Goal: Task Accomplishment & Management: Use online tool/utility

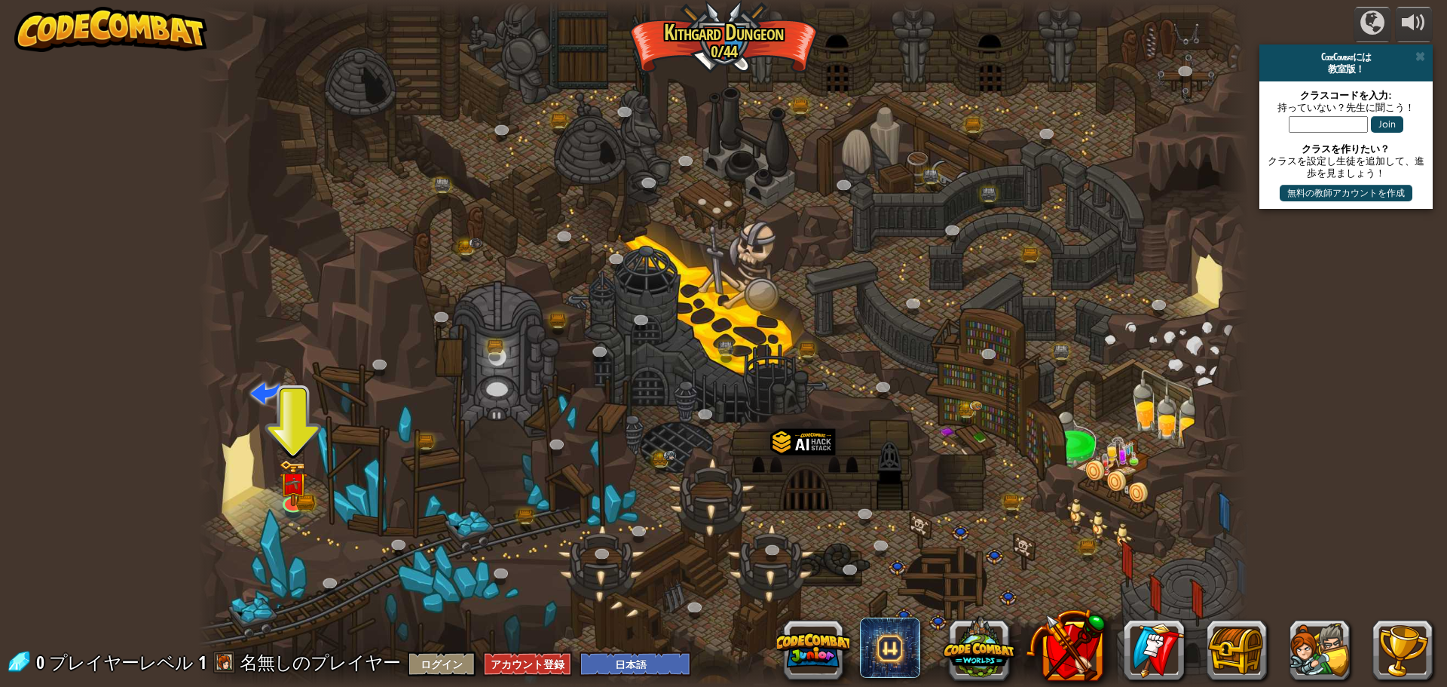
select select "ja"
click at [301, 486] on img at bounding box center [293, 471] width 28 height 62
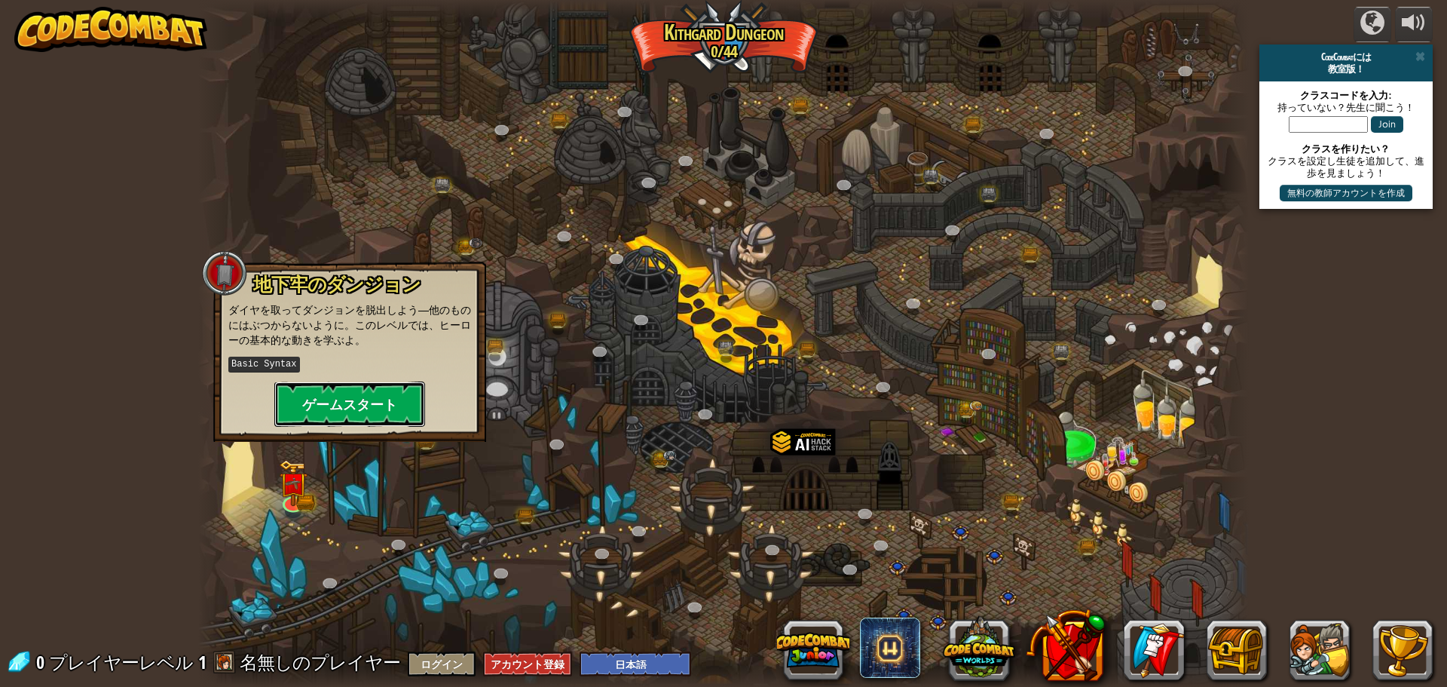
click at [353, 402] on button "ゲームスタート" at bounding box center [349, 403] width 151 height 45
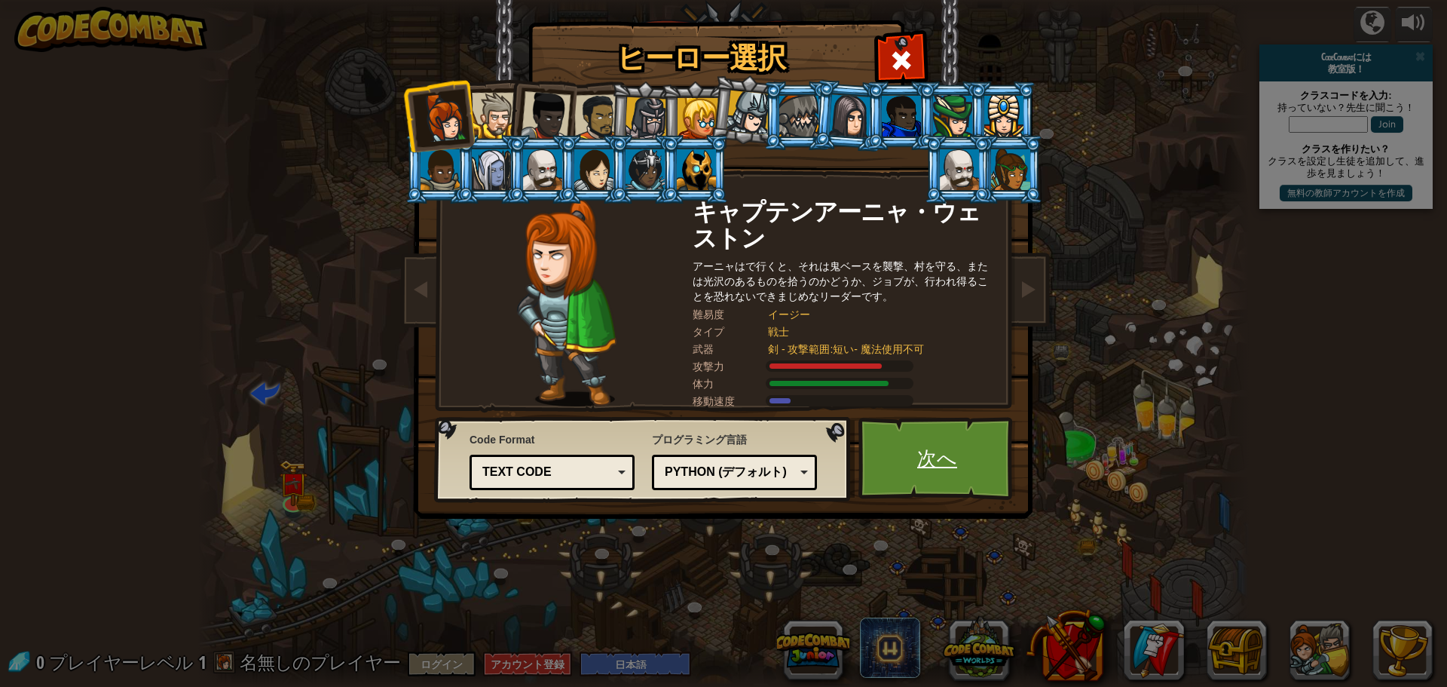
click at [929, 466] on link "次へ" at bounding box center [938, 458] width 158 height 83
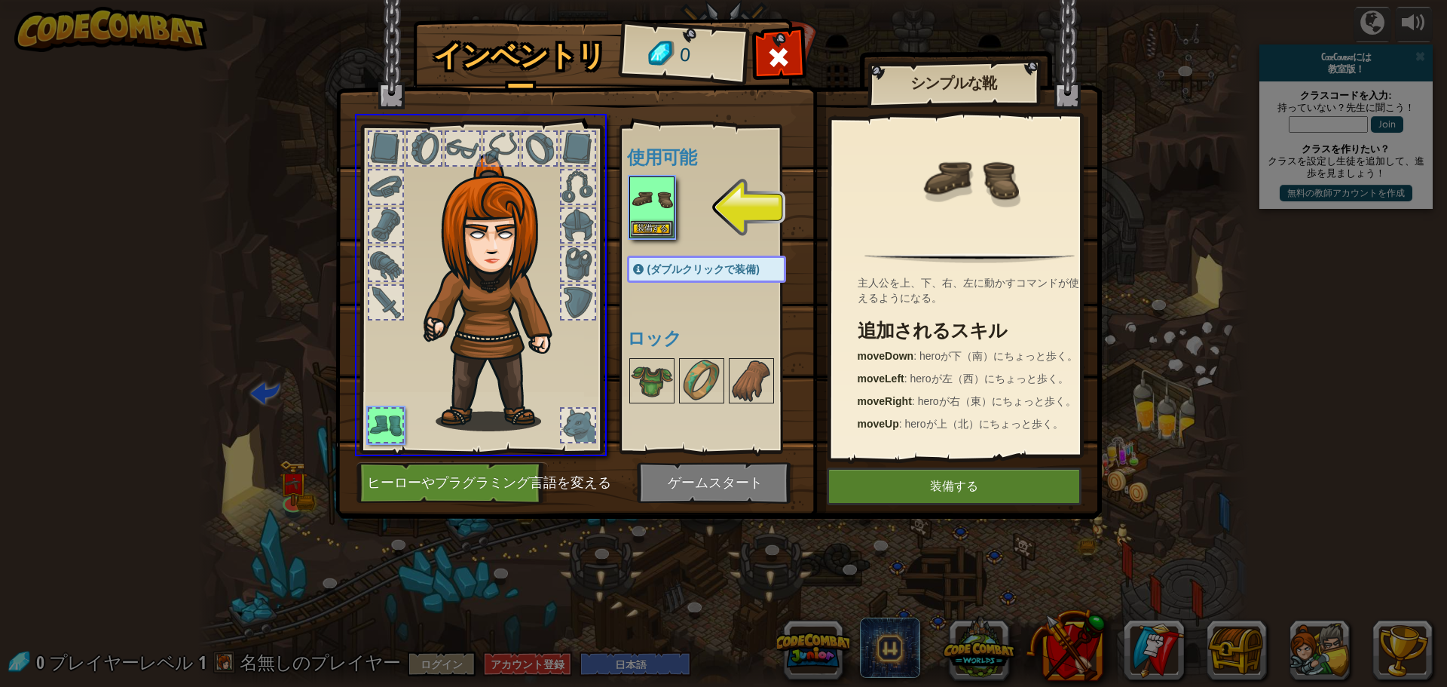
click at [648, 201] on div "インベントリー 0 使用可能 装備する (ダブルクリックで装備) ロック シンプルな靴 主人公を上、下、右、左に動かすコマンドが使えるようになる。 追加される…" at bounding box center [723, 343] width 1447 height 687
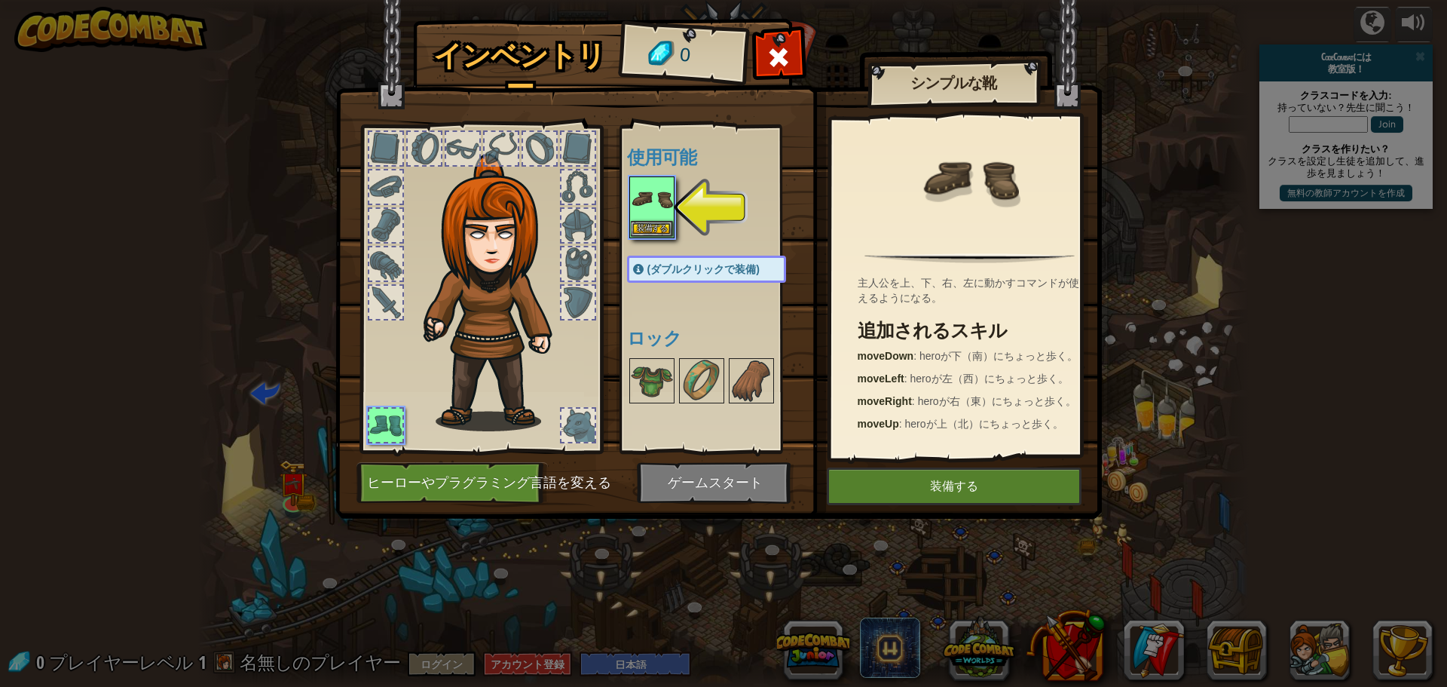
click at [648, 201] on img at bounding box center [652, 199] width 42 height 42
click at [648, 360] on img at bounding box center [652, 381] width 42 height 42
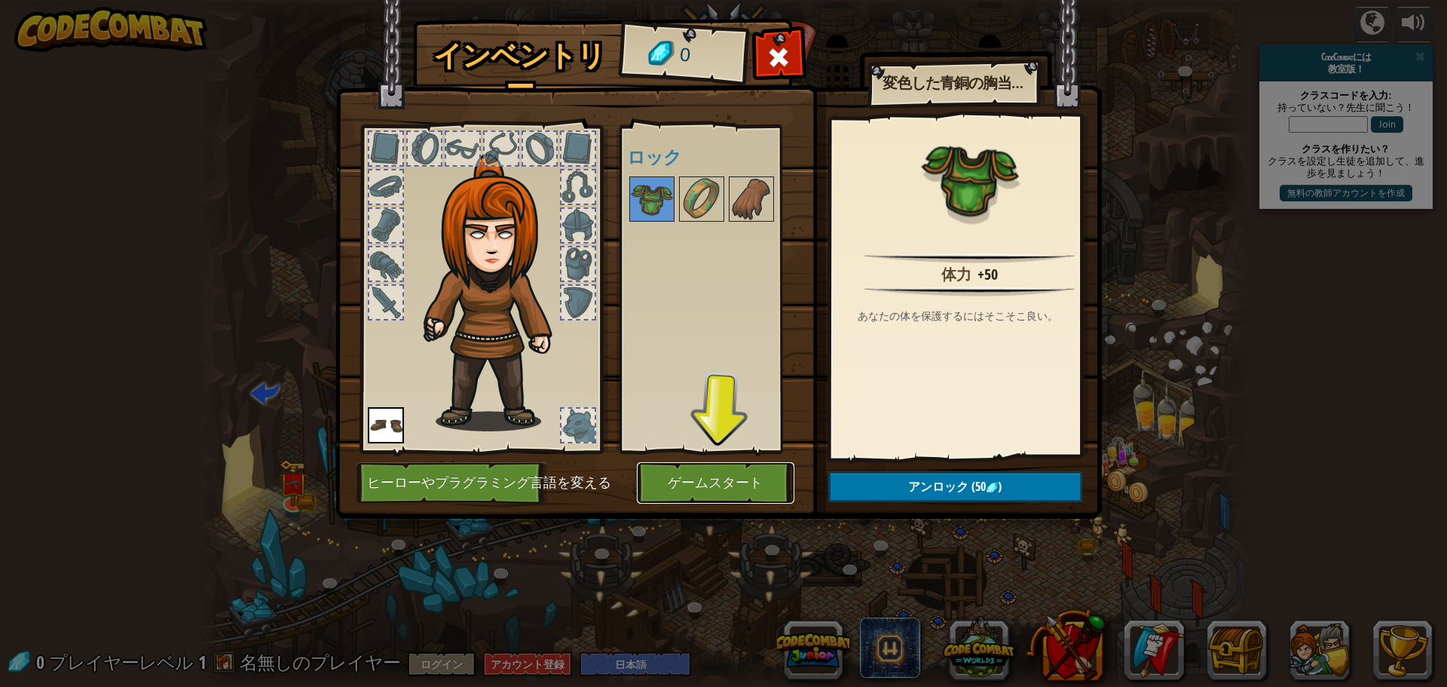
click at [727, 472] on button "ゲームスタート" at bounding box center [716, 482] width 158 height 41
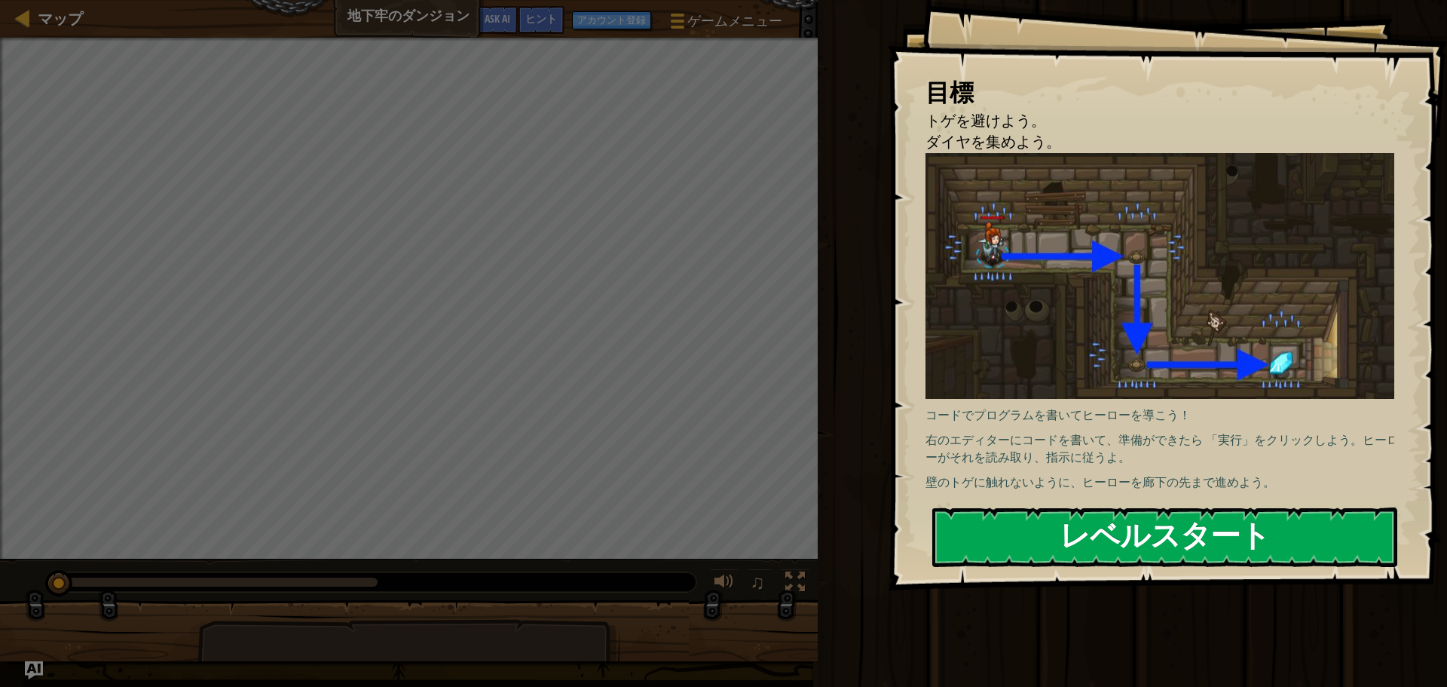
click at [1196, 540] on button "レベルスタート" at bounding box center [1164, 537] width 465 height 60
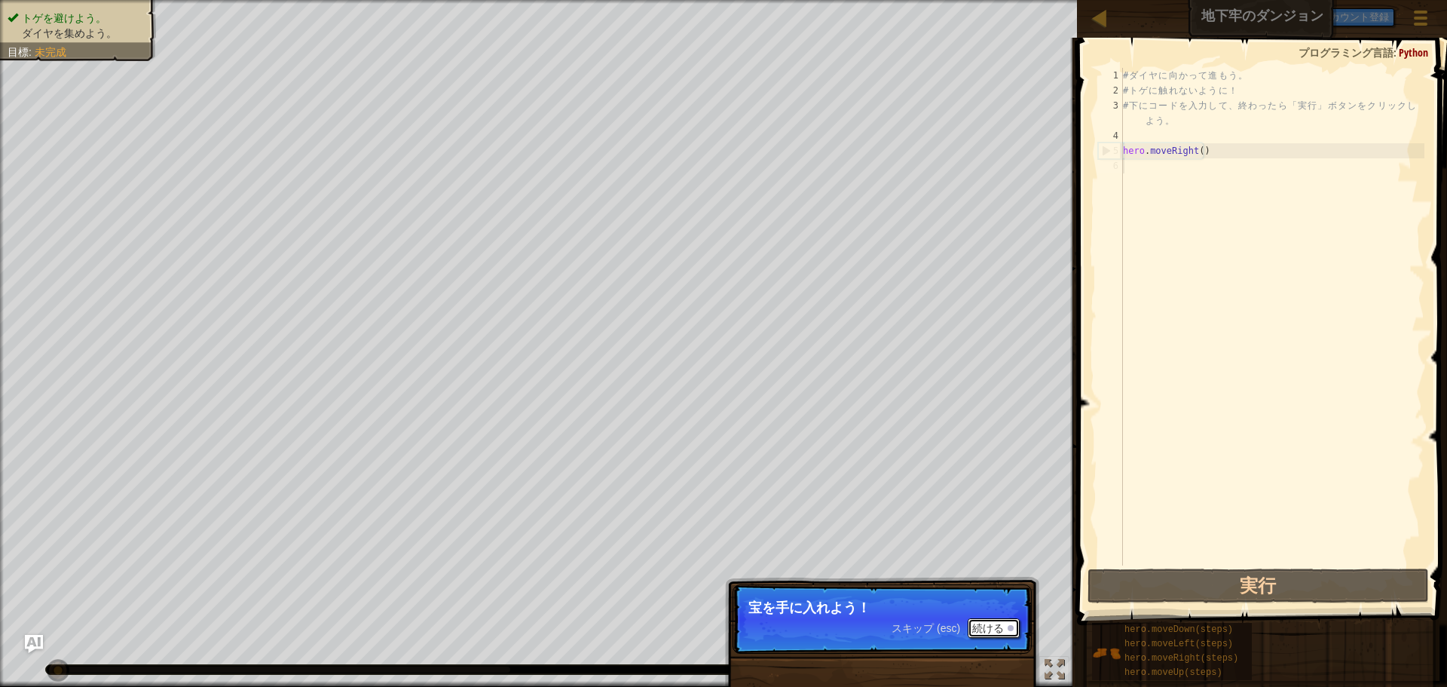
click at [988, 628] on button "続ける" at bounding box center [994, 628] width 52 height 20
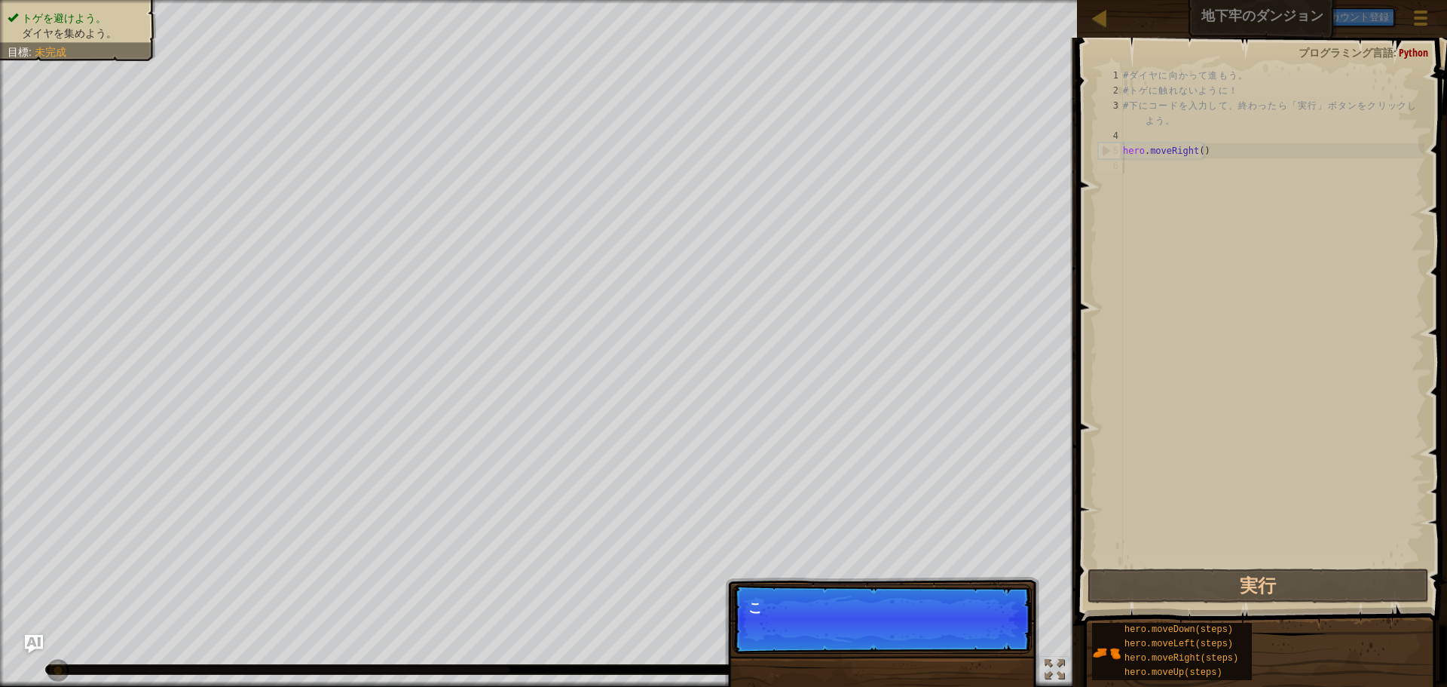
scroll to position [7, 0]
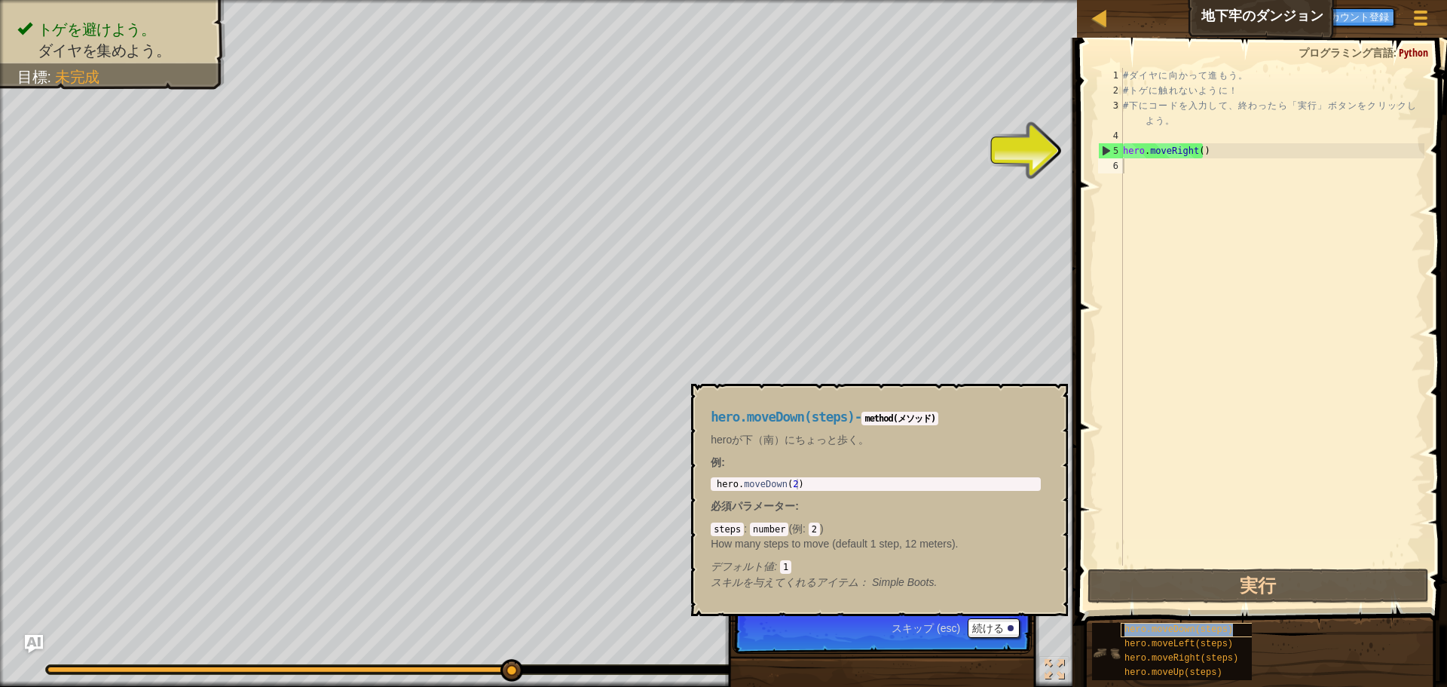
click at [1208, 636] on div "hero.moveDown(steps)" at bounding box center [1193, 630] width 145 height 14
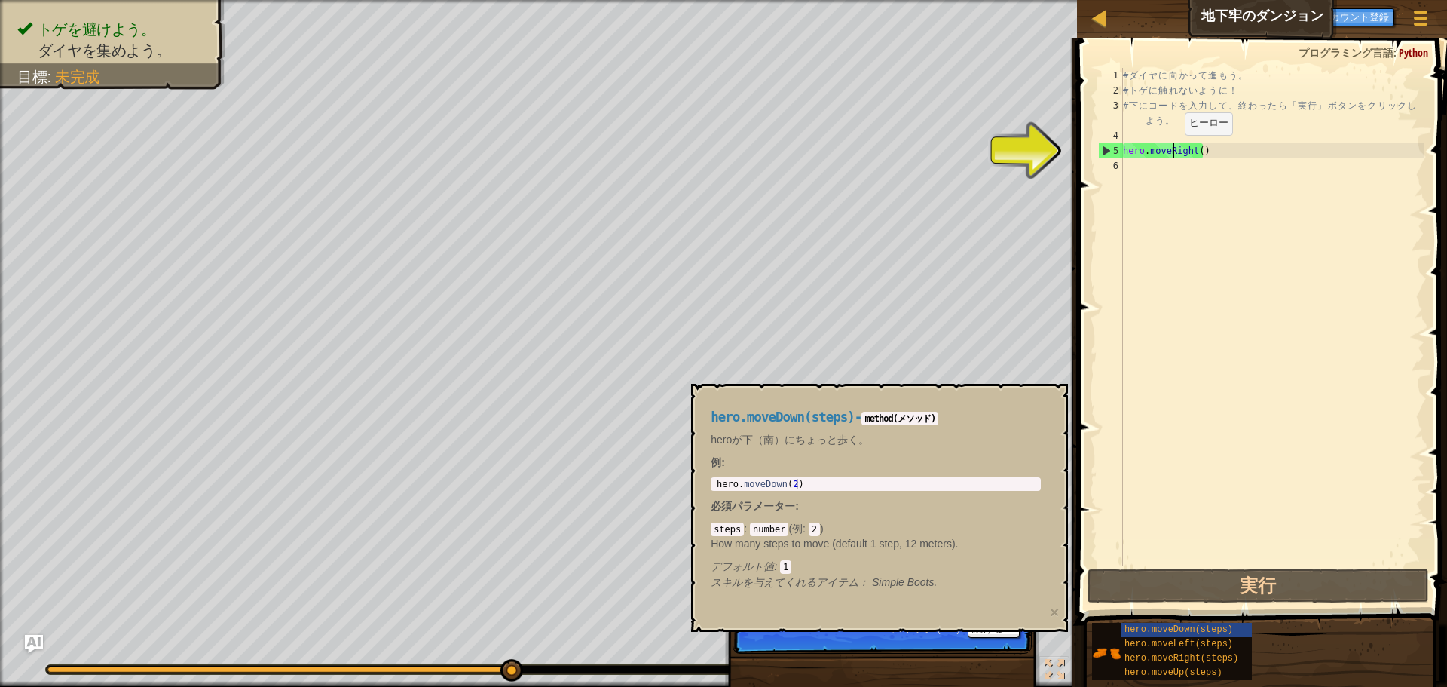
click at [1172, 150] on div "# ダ イ ヤ に 向 か っ て 進 も う 。 # ト ゲ に 触 れ な い よ う に ！ # 下 に コ ー ド を 入 力 し て 、 終 わ っ…" at bounding box center [1272, 332] width 305 height 528
click at [984, 633] on button "続ける" at bounding box center [994, 628] width 52 height 20
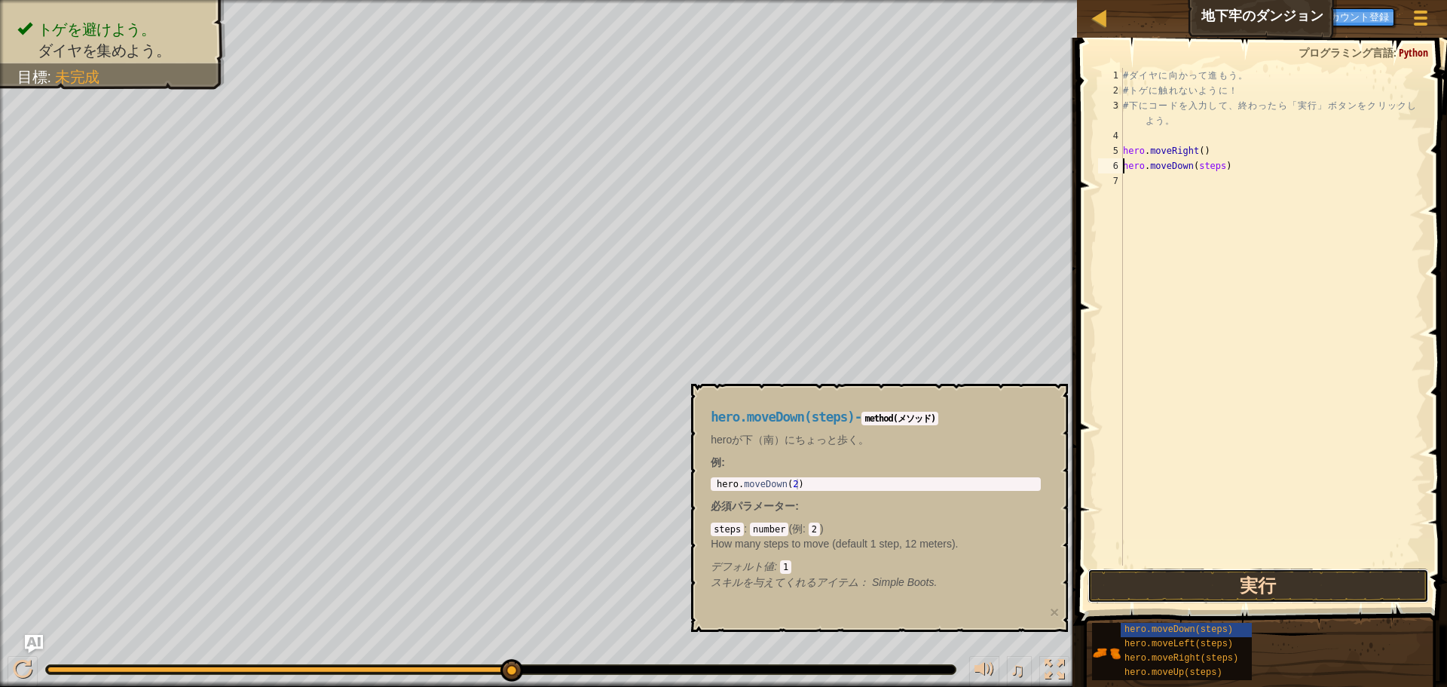
click at [1269, 580] on button "実行" at bounding box center [1258, 585] width 341 height 35
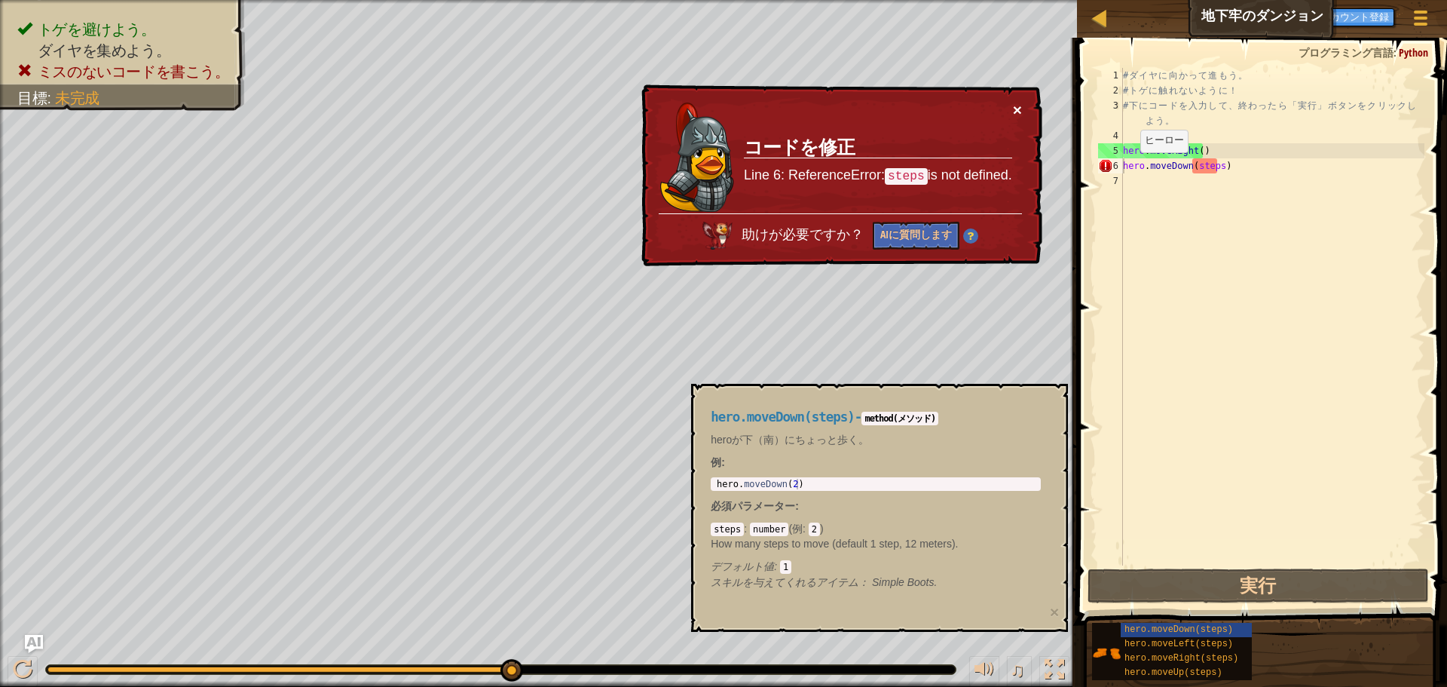
click at [1019, 109] on button "×" at bounding box center [1017, 110] width 9 height 16
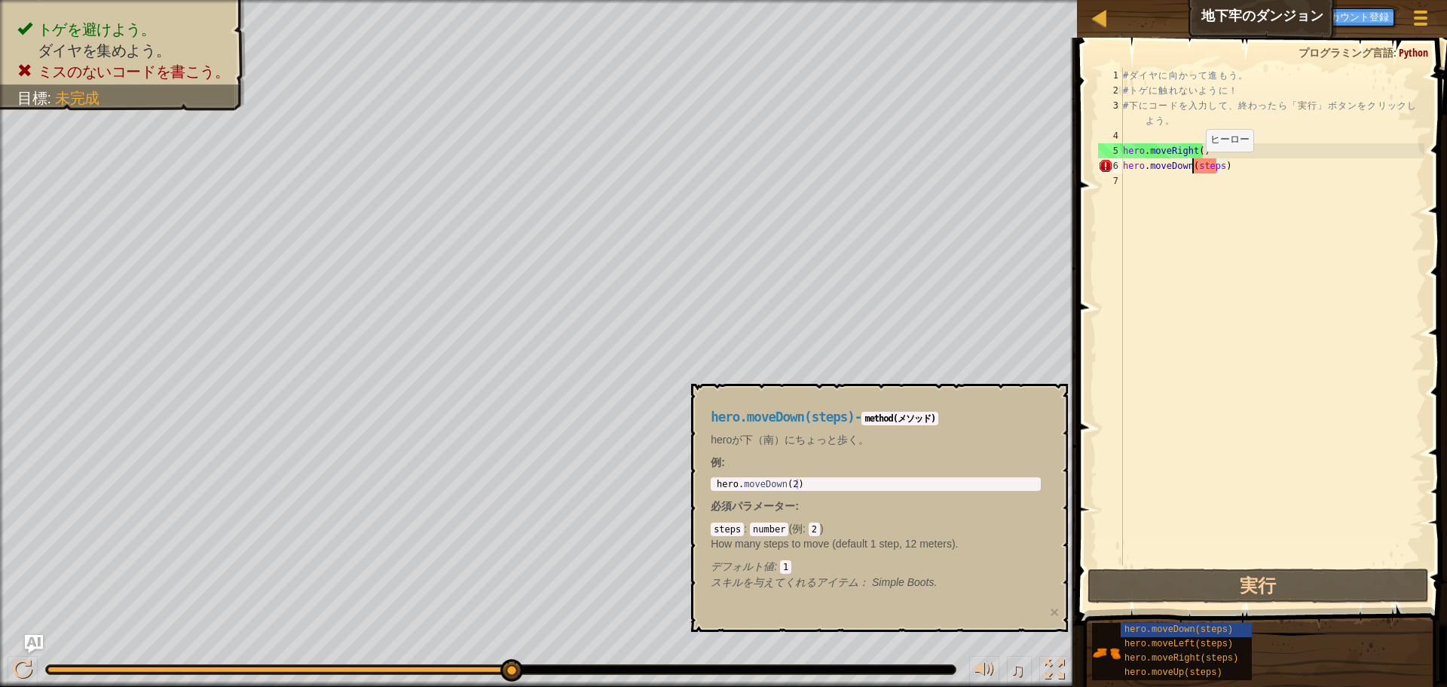
click at [1193, 167] on div "# ダ イ ヤ に 向 か っ て 進 も う 。 # ト ゲ に 触 れ な い よ う に ！ # 下 に コ ー ド を 入 力 し て 、 終 わ っ…" at bounding box center [1272, 332] width 305 height 528
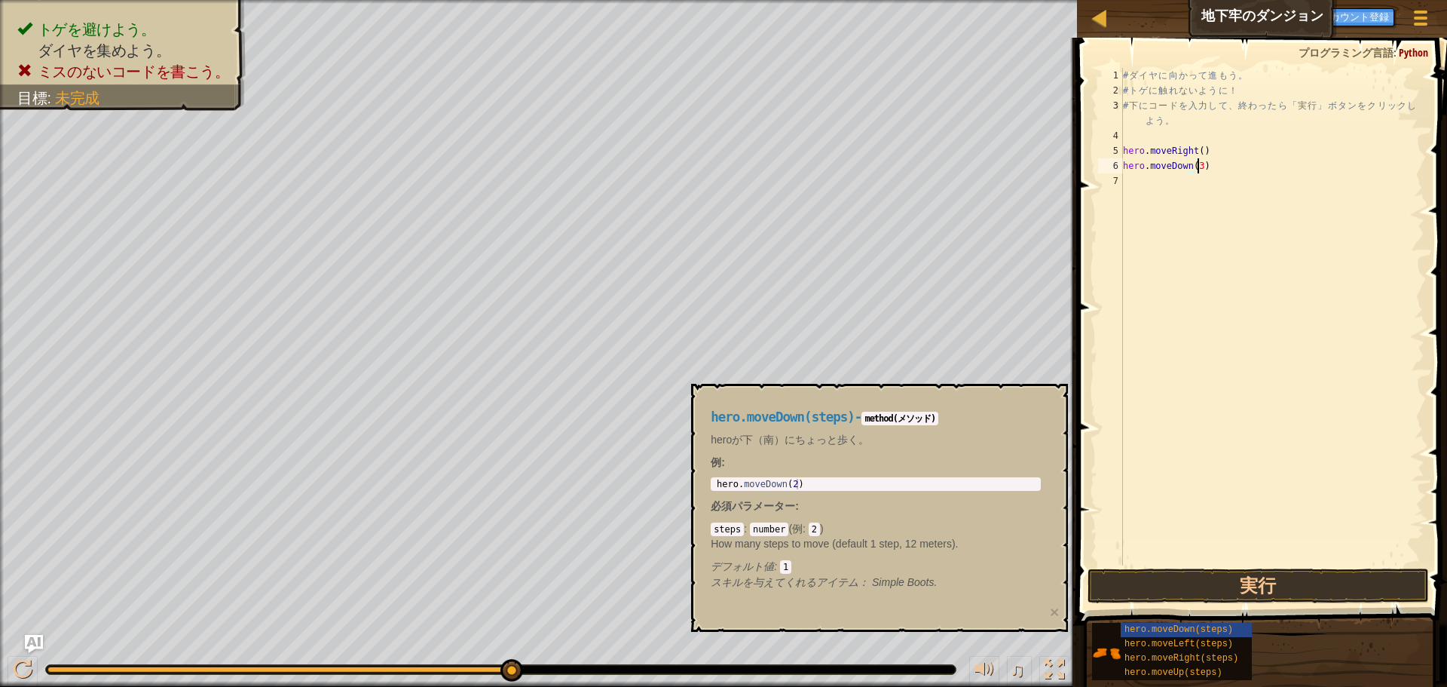
scroll to position [7, 6]
click at [1260, 595] on button "実行" at bounding box center [1258, 585] width 341 height 35
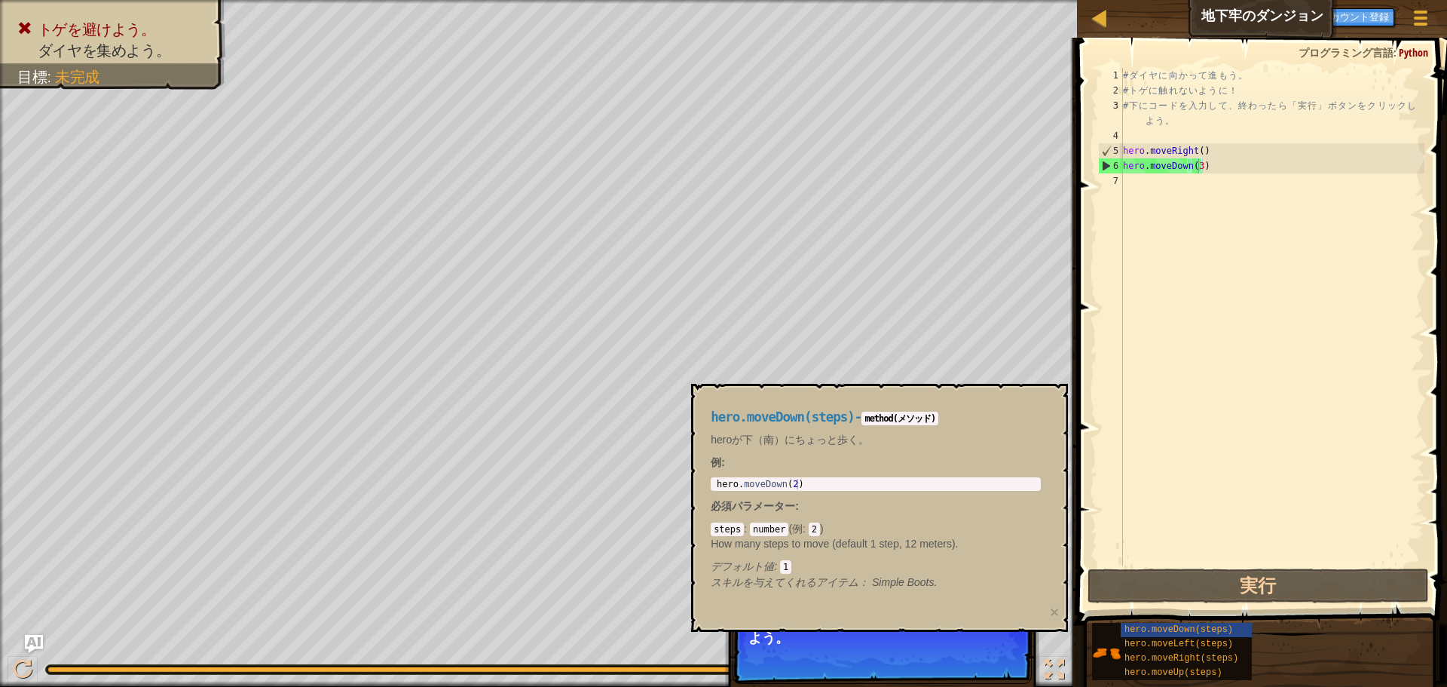
click at [911, 656] on span "スキップ (esc)" at bounding box center [926, 658] width 69 height 12
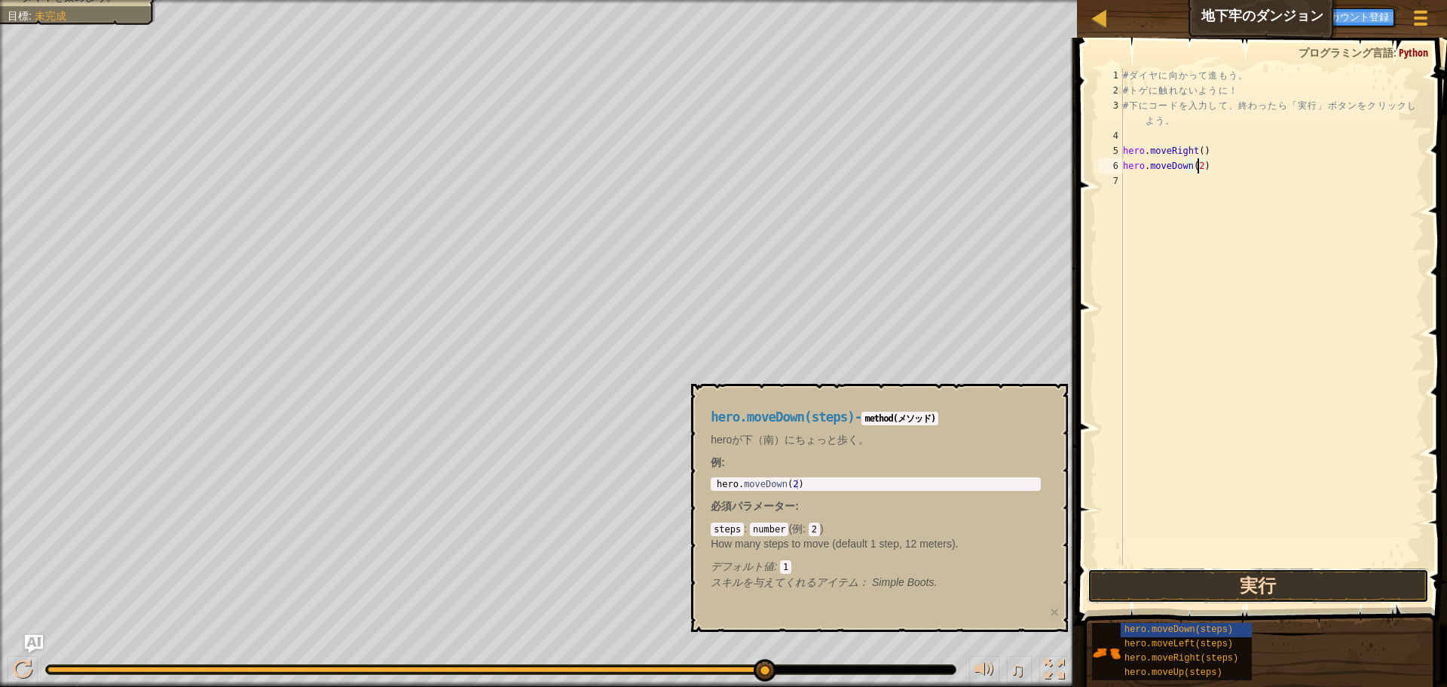
click at [1280, 586] on button "実行" at bounding box center [1258, 585] width 341 height 35
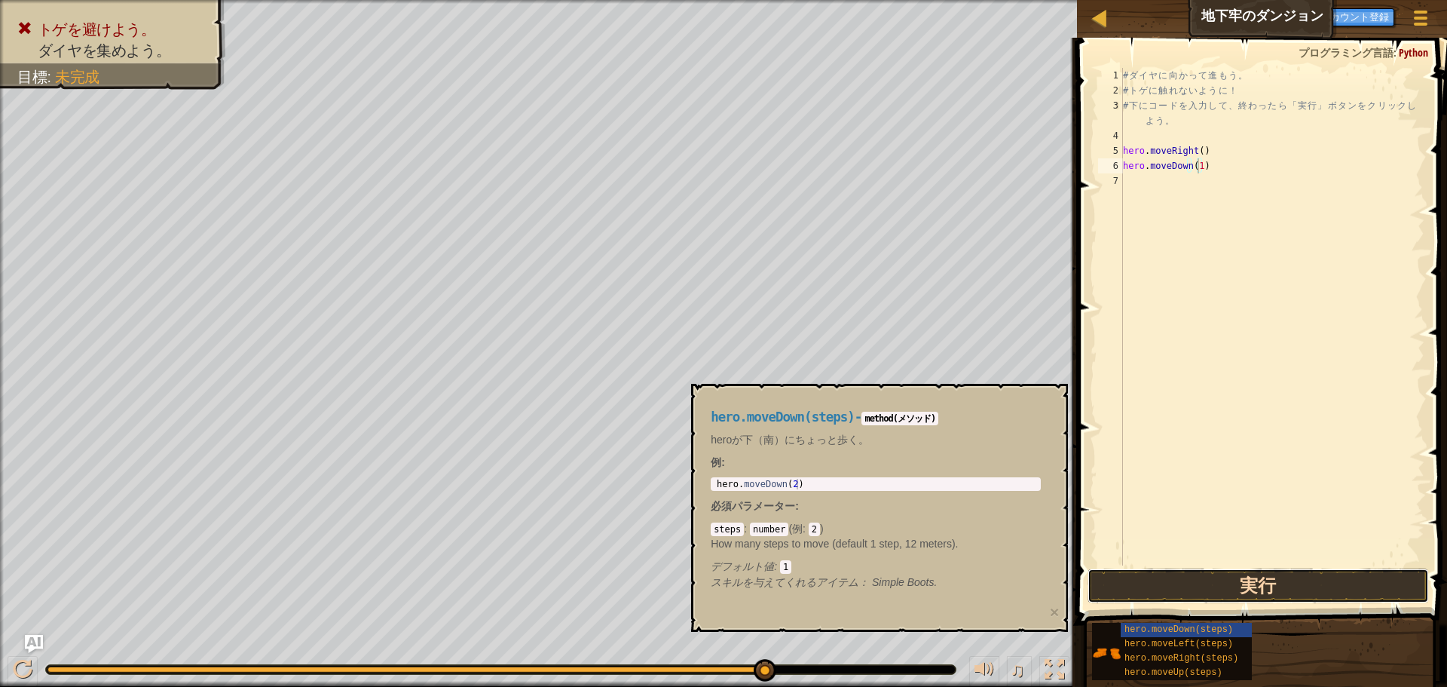
click at [1242, 582] on button "実行" at bounding box center [1258, 585] width 341 height 35
click at [1012, 421] on h4 "hero.moveDown(steps) - method(メソッド)" at bounding box center [876, 417] width 330 height 14
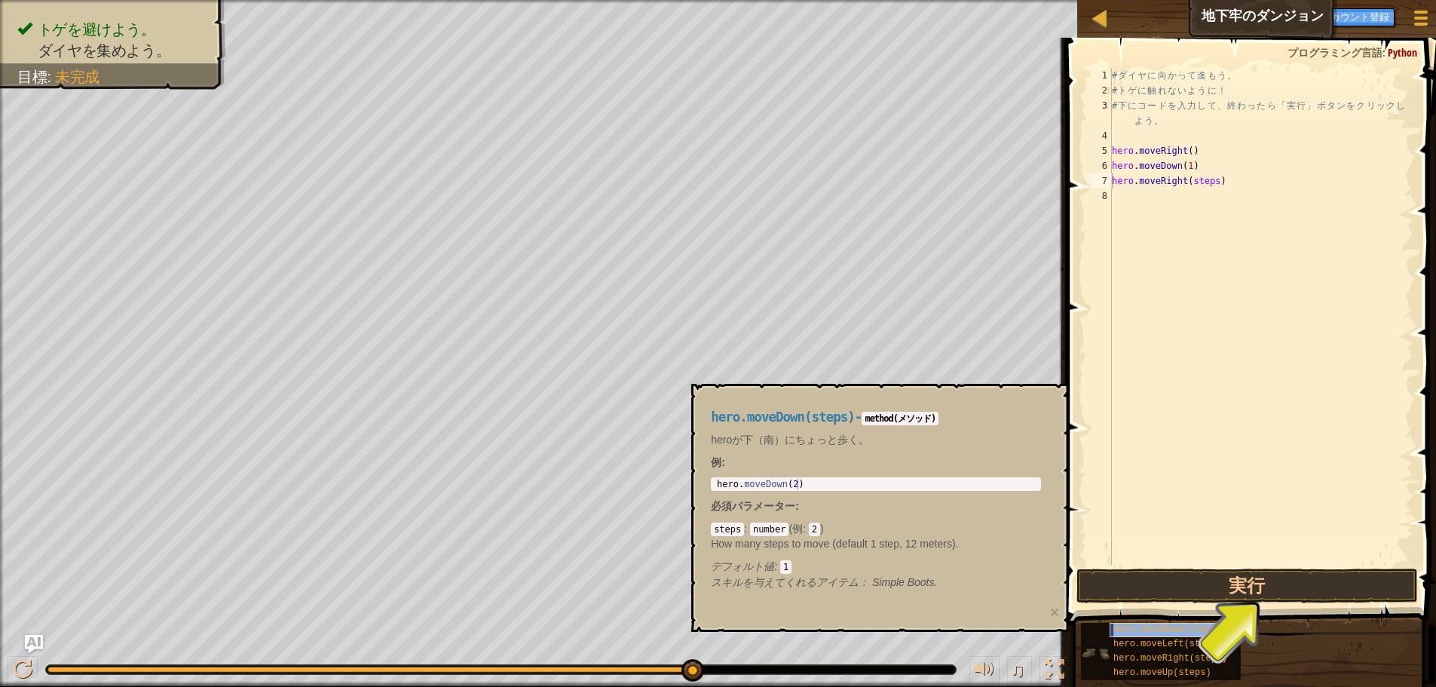
click at [1185, 629] on span "hero.moveDown(steps)" at bounding box center [1167, 629] width 109 height 11
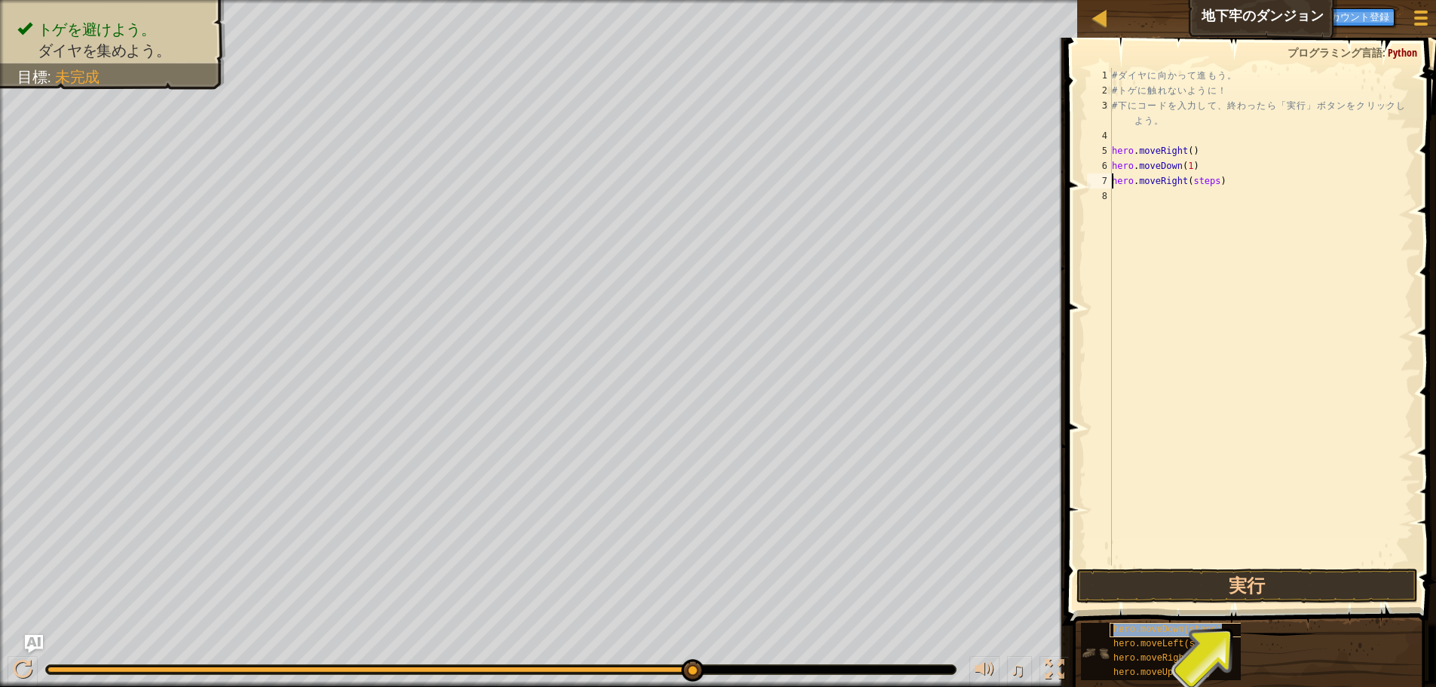
click at [1185, 629] on span "hero.moveDown(steps)" at bounding box center [1167, 629] width 109 height 11
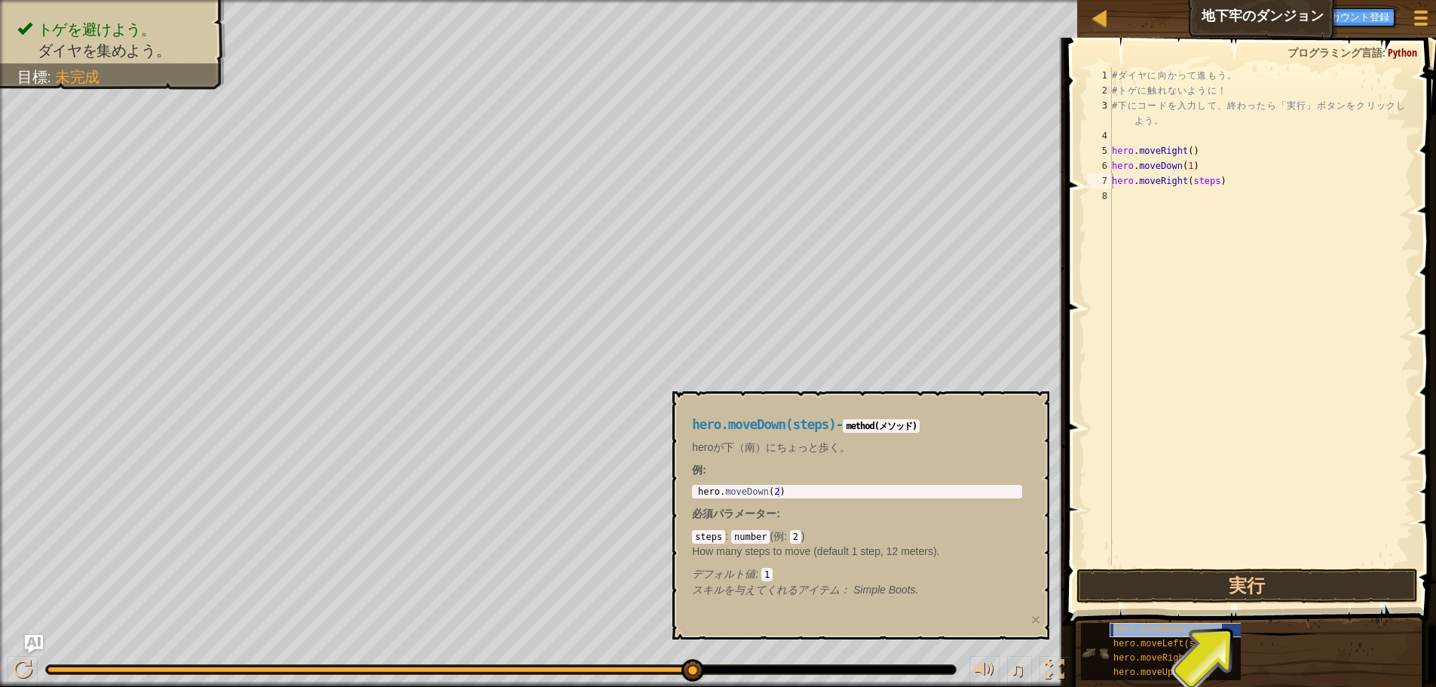
click at [1185, 629] on span "hero.moveDown(steps)" at bounding box center [1167, 629] width 109 height 11
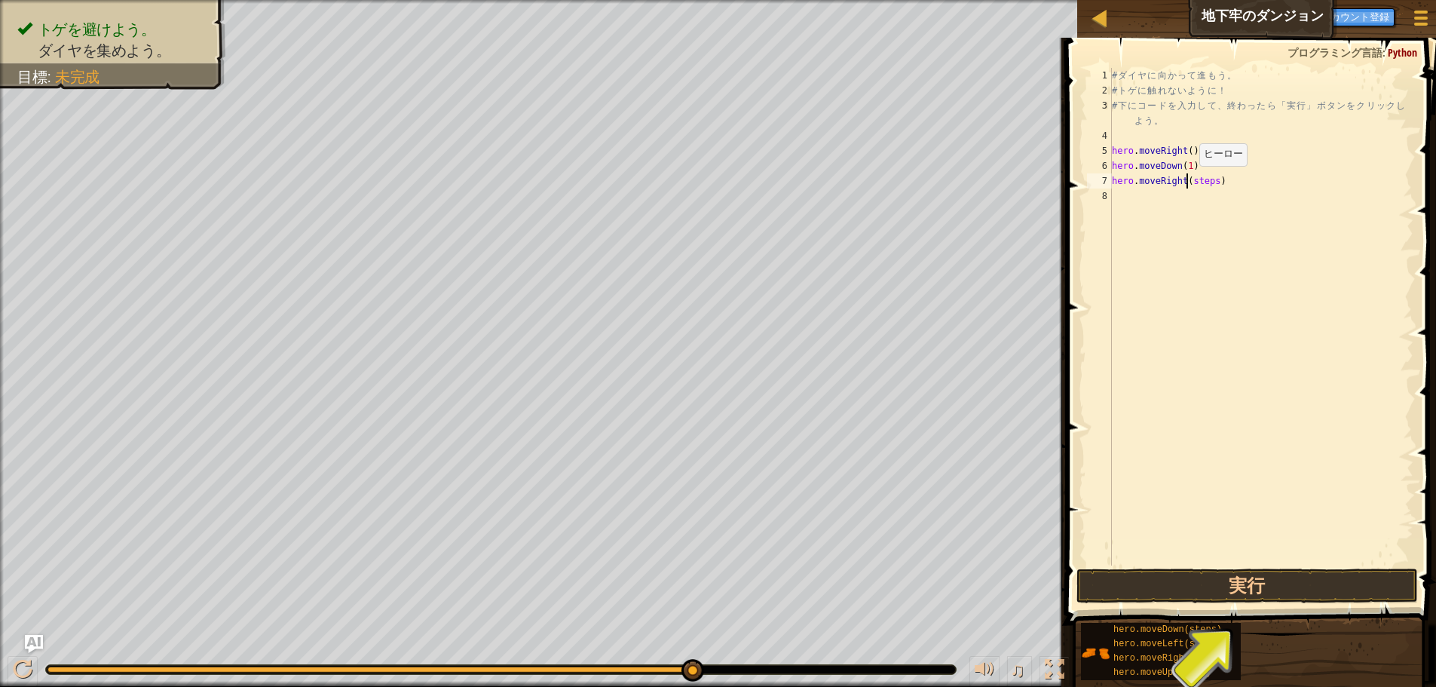
drag, startPoint x: 1187, startPoint y: 181, endPoint x: 1281, endPoint y: 191, distance: 94.8
click at [1200, 181] on div "# ダ イ ヤ に 向 か っ て 進 も う 。 # ト ゲ に 触 れ な い よ う に ！ # 下 に コ ー ド を 入 力 し て 、 終 わ っ…" at bounding box center [1261, 332] width 305 height 528
type textarea "hero.moveRight(1)"
click at [1275, 581] on button "実行" at bounding box center [1246, 585] width 341 height 35
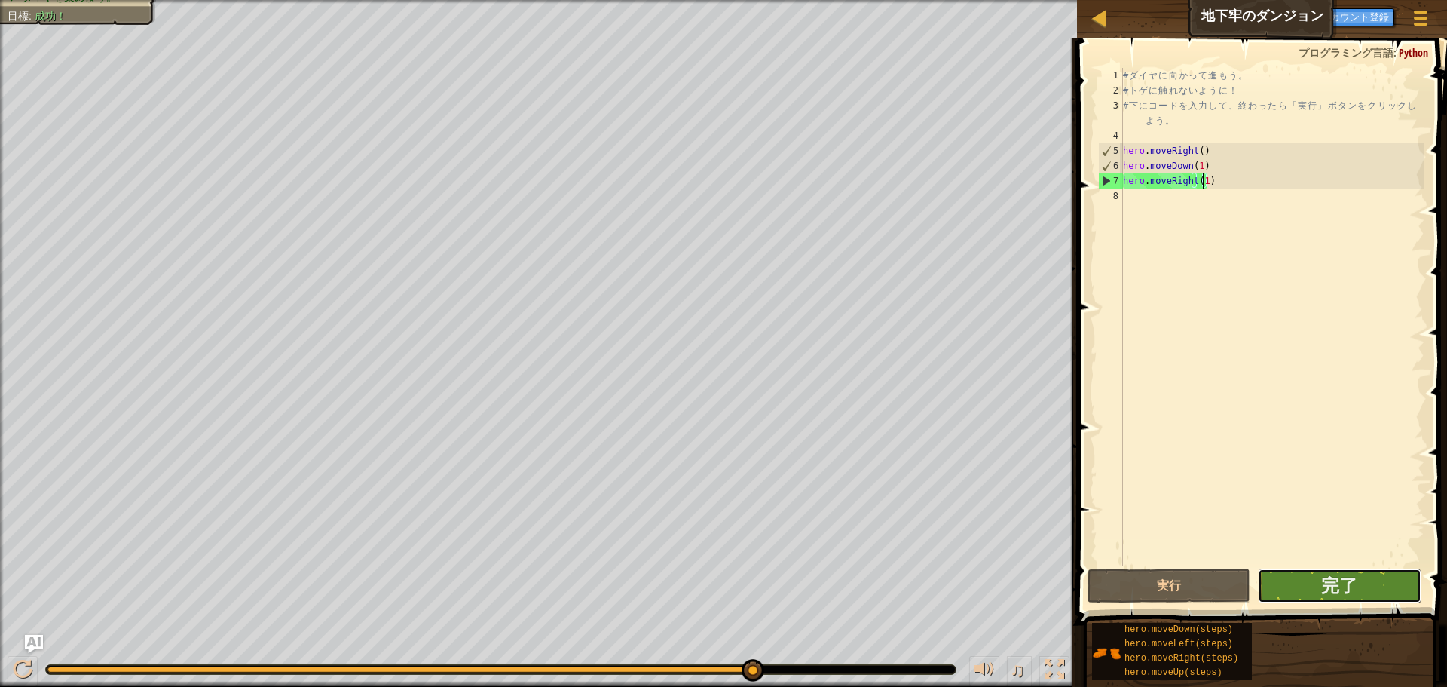
click at [1391, 586] on button "完了" at bounding box center [1339, 585] width 163 height 35
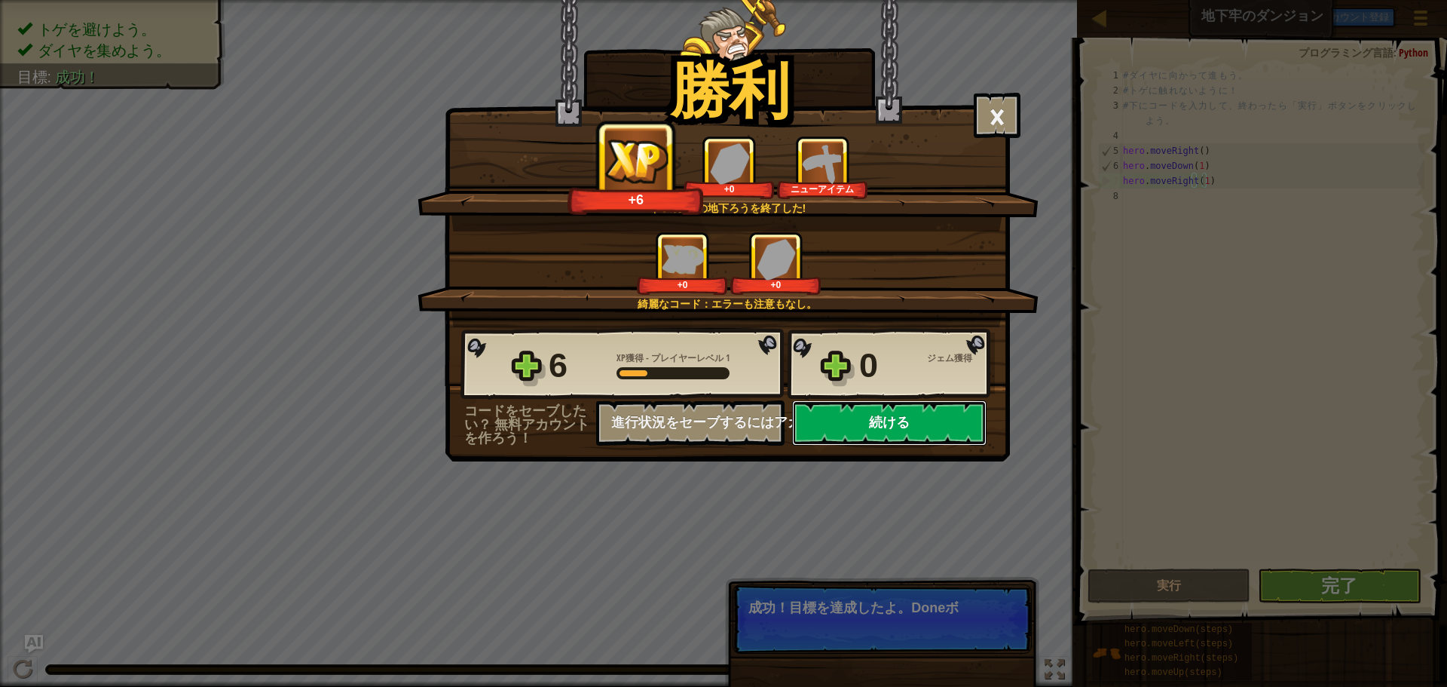
click at [862, 420] on button "続ける" at bounding box center [889, 422] width 194 height 45
select select "ja"
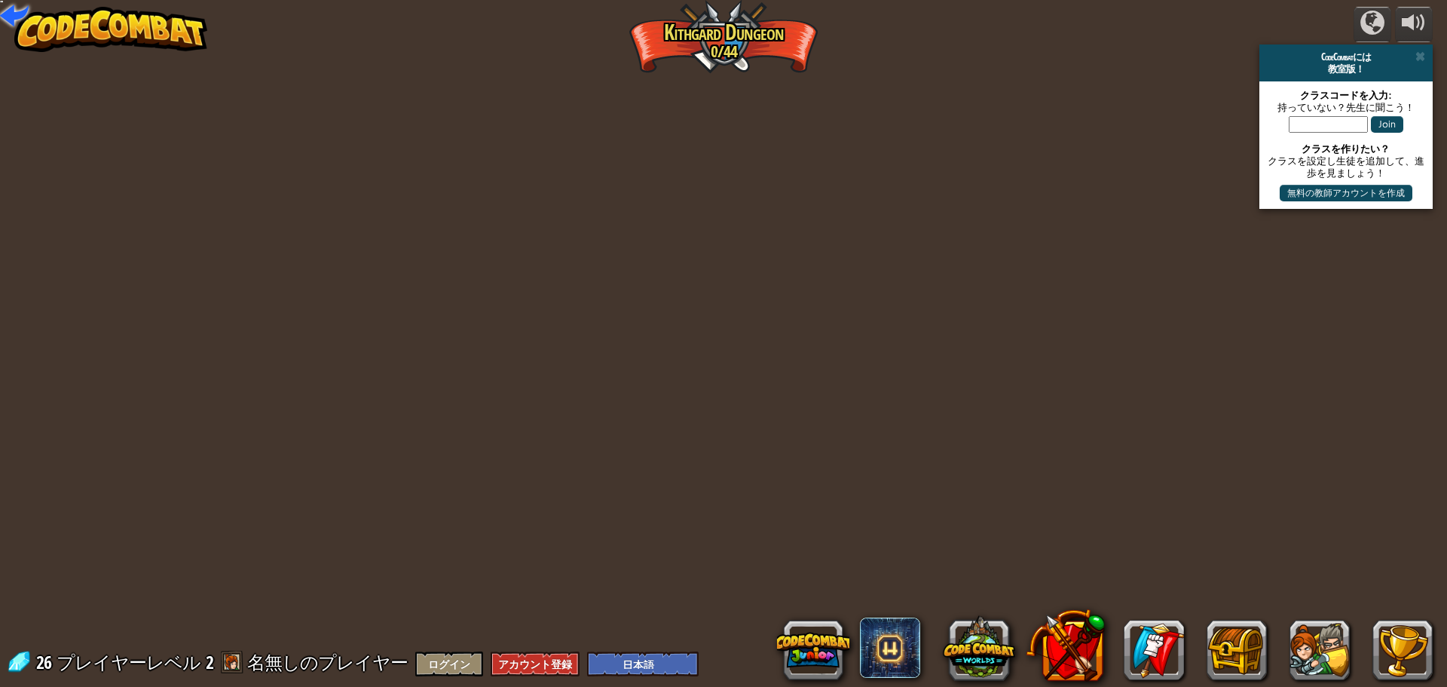
select select "ja"
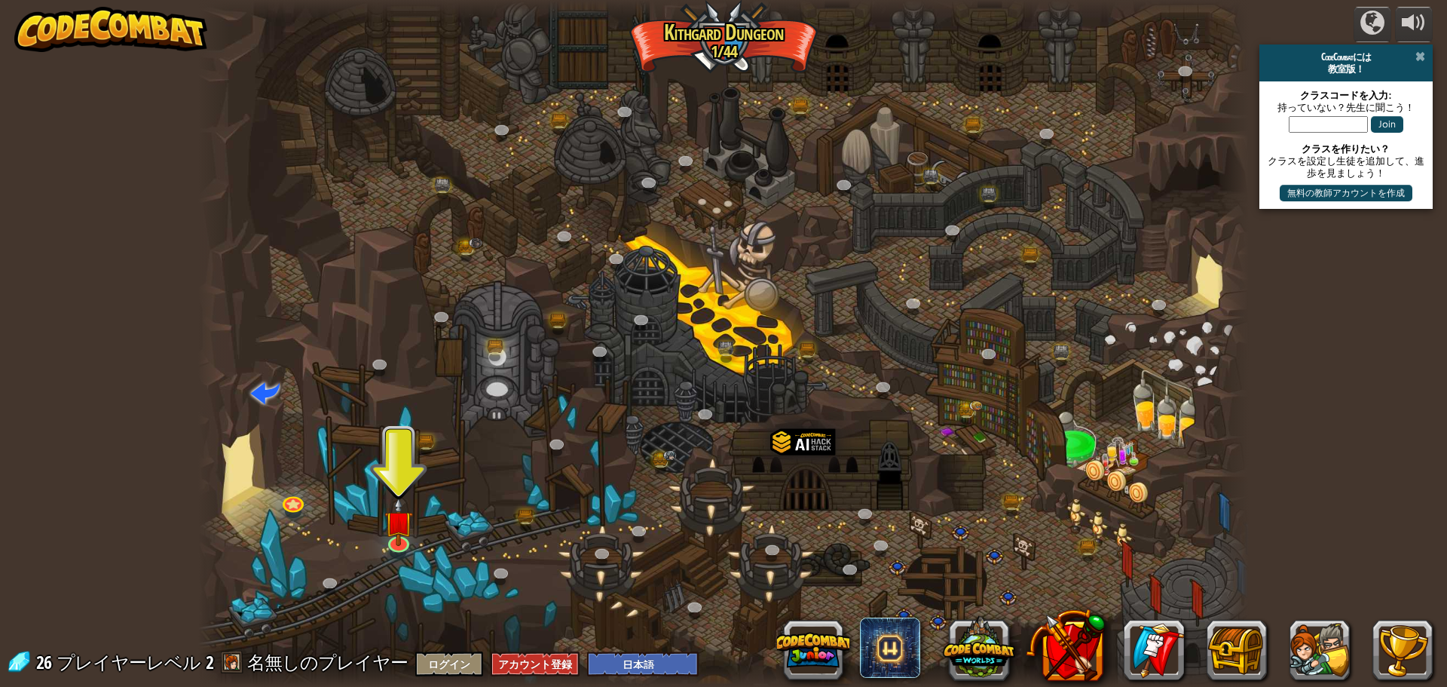
click at [1422, 60] on span at bounding box center [1421, 57] width 10 height 12
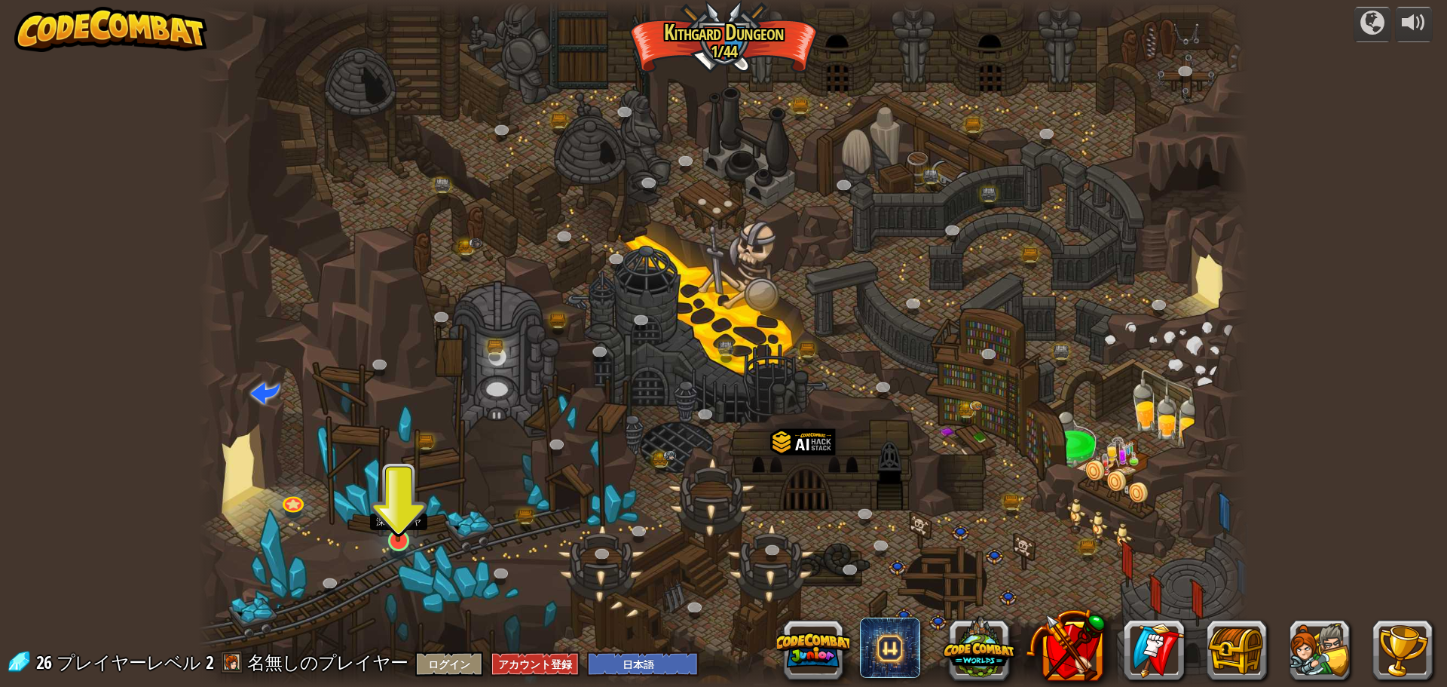
click at [401, 533] on img at bounding box center [398, 510] width 28 height 64
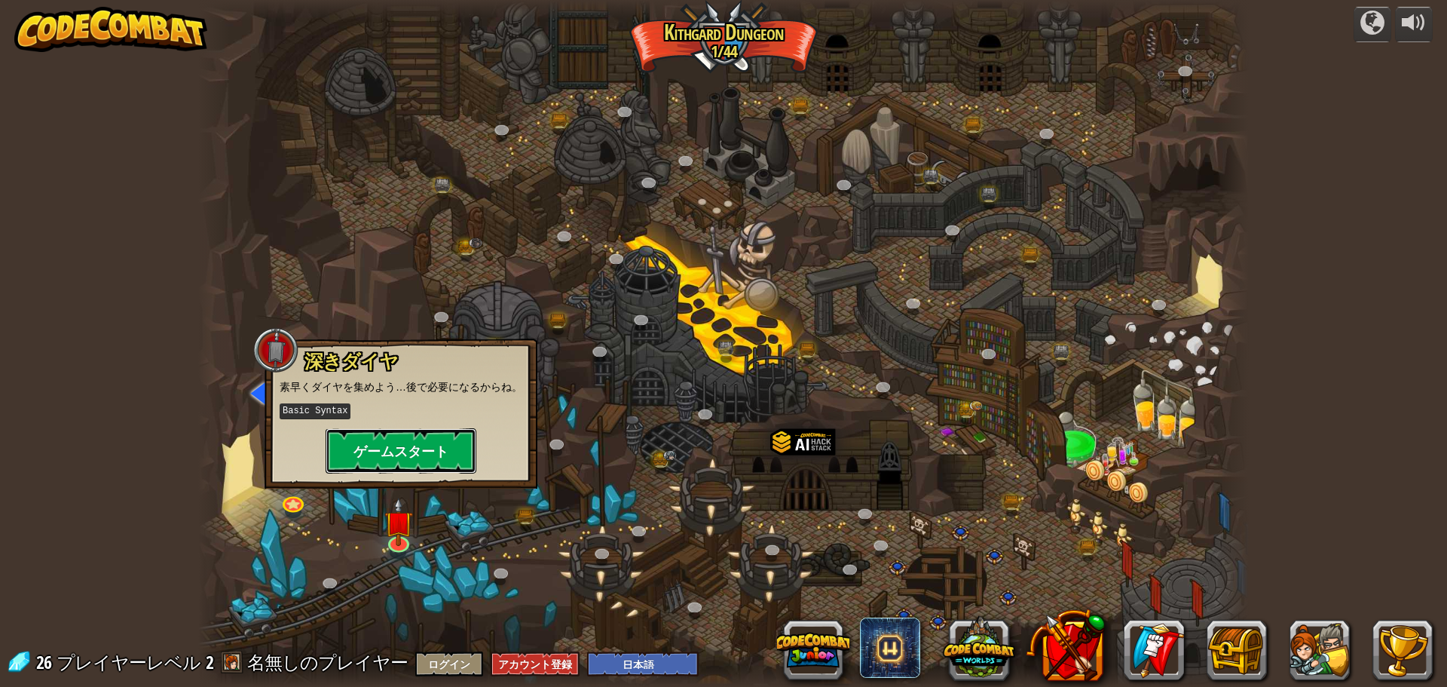
click at [409, 455] on button "ゲームスタート" at bounding box center [401, 450] width 151 height 45
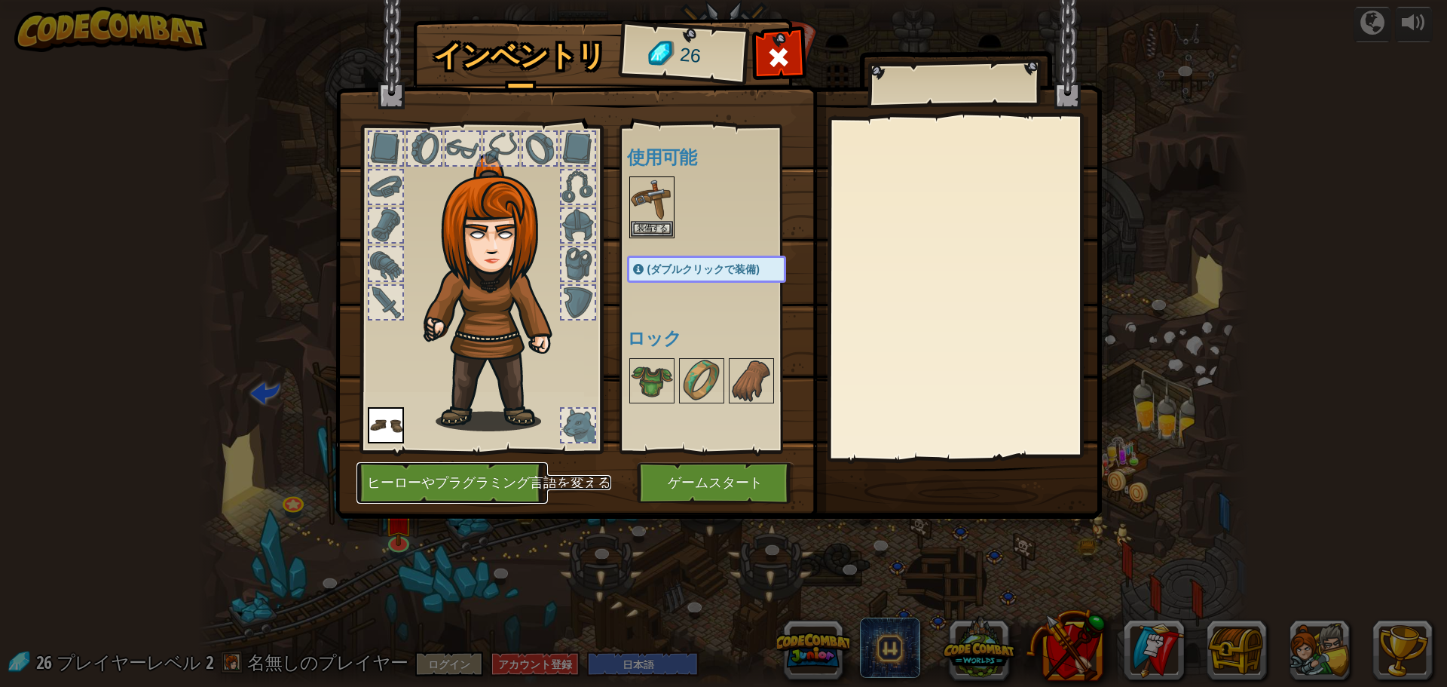
click at [476, 483] on button "ヒーローやプラグラミング言語を変える" at bounding box center [452, 482] width 191 height 41
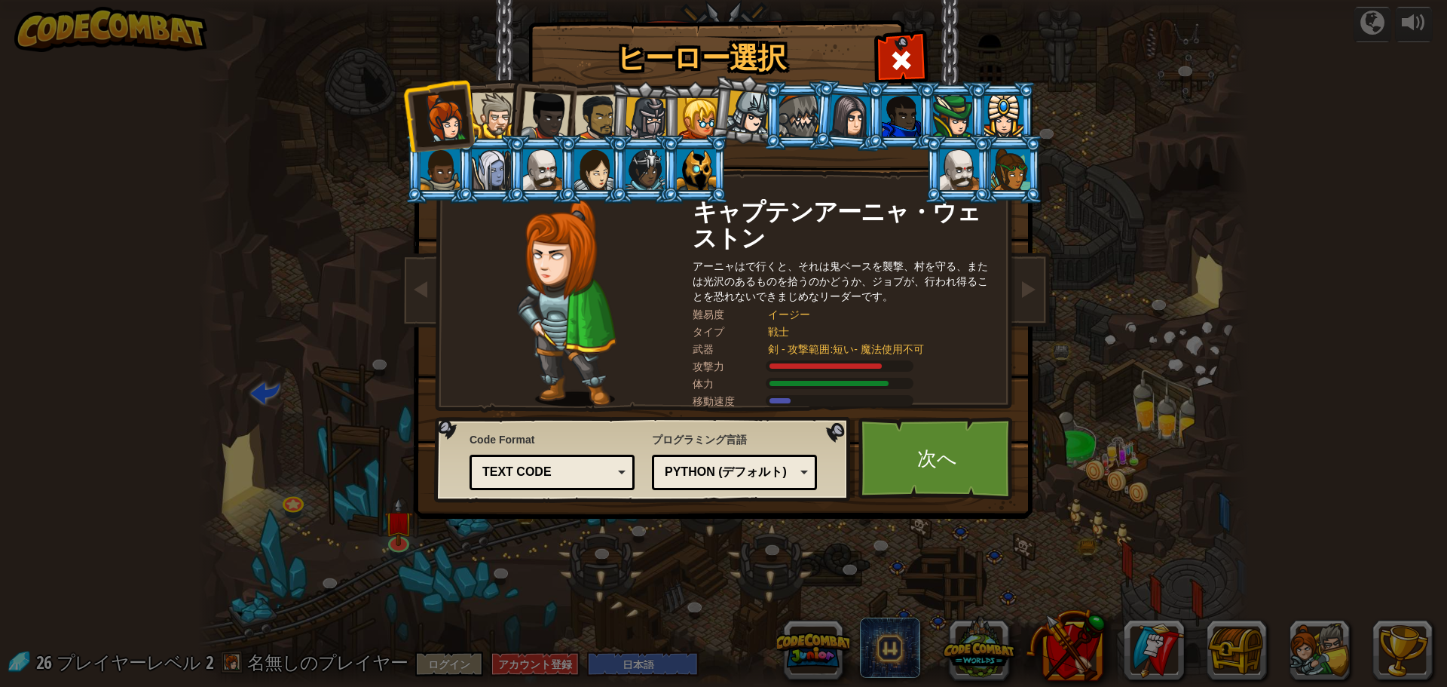
click at [806, 463] on div "Python (デフォルト)" at bounding box center [734, 472] width 145 height 23
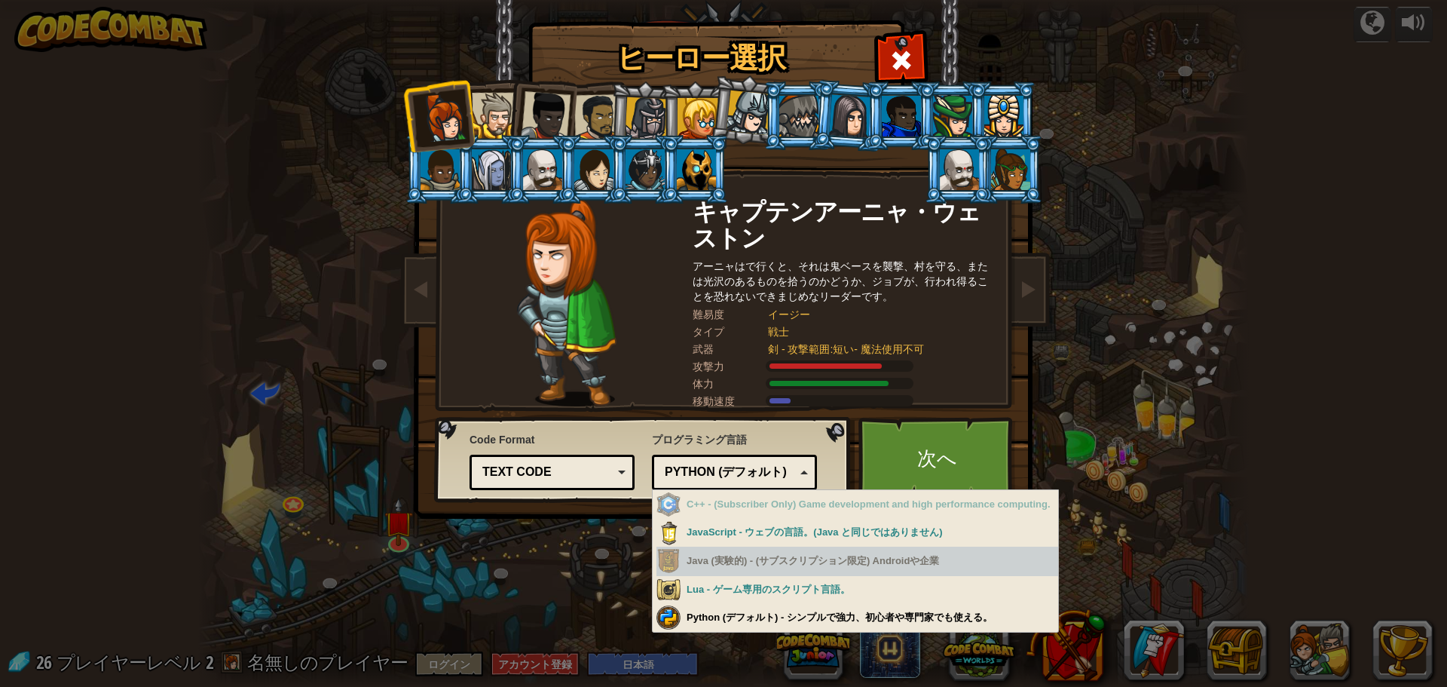
click at [707, 568] on div "Java (実験的) - (サブスクリプション限定) Androidや企業" at bounding box center [858, 561] width 402 height 29
click at [676, 560] on div "Java (実験的) - (サブスクリプション限定) Androidや企業" at bounding box center [858, 561] width 402 height 29
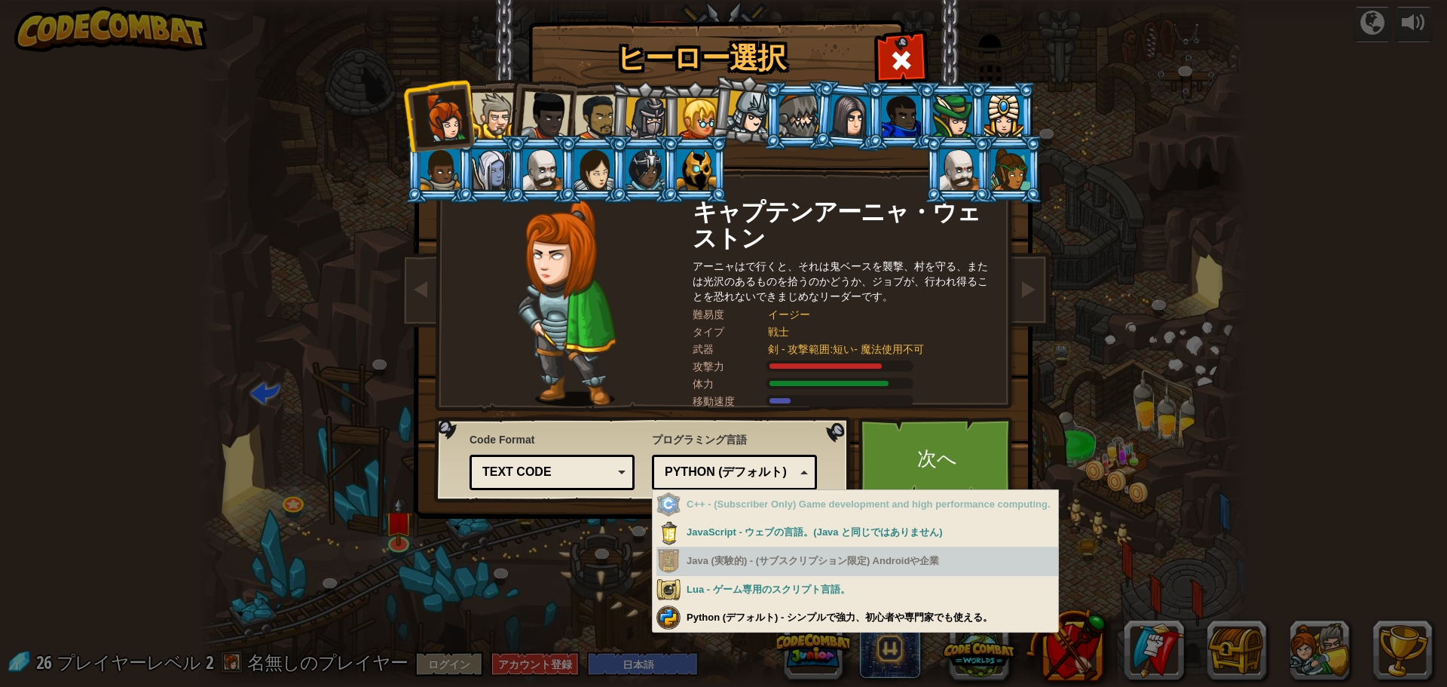
click at [676, 559] on div "Java (実験的) - (サブスクリプション限定) Androidや企業" at bounding box center [858, 561] width 402 height 29
click at [758, 561] on div "Java (実験的) - (サブスクリプション限定) Androidや企業" at bounding box center [858, 561] width 402 height 29
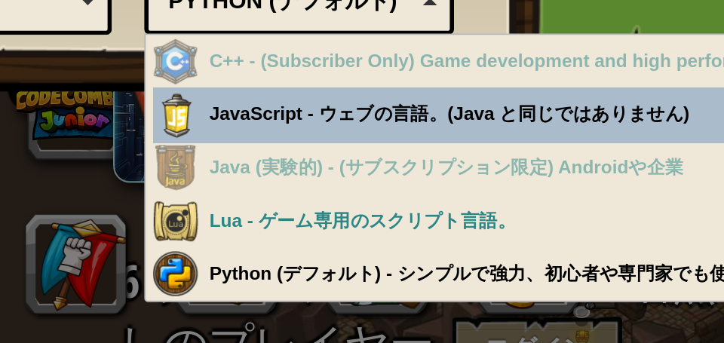
scroll to position [153, 0]
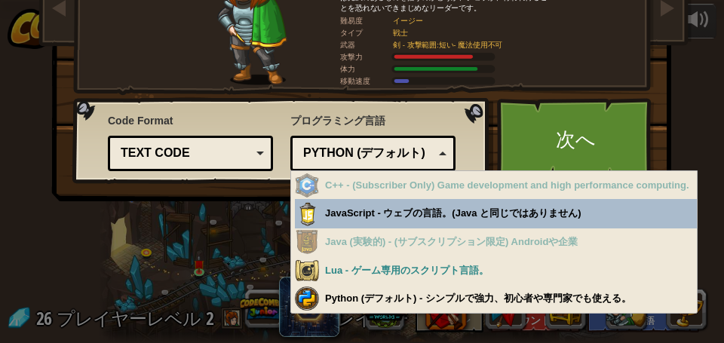
click at [256, 153] on div "Text code" at bounding box center [190, 153] width 145 height 23
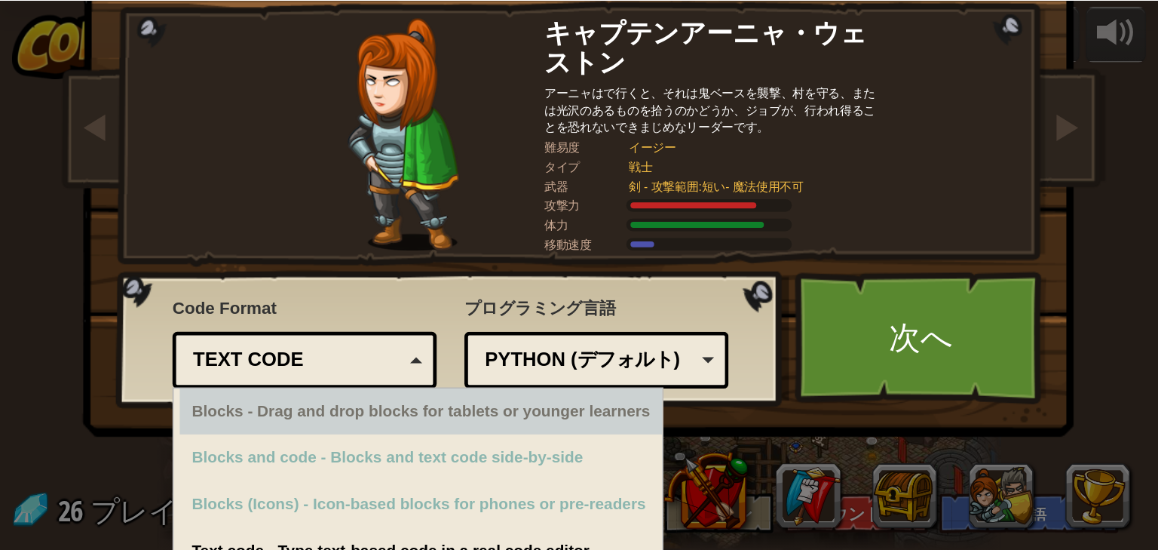
scroll to position [115, 0]
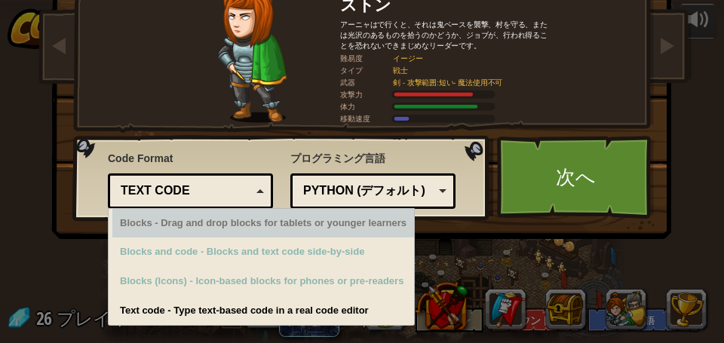
click at [222, 229] on div "Blocks - Drag and drop blocks for tablets or younger learners" at bounding box center [263, 223] width 302 height 29
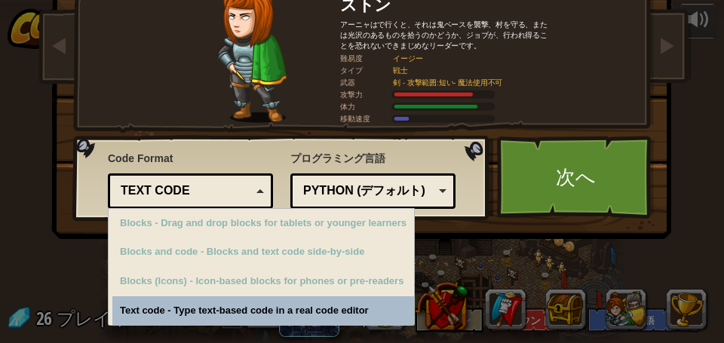
click at [222, 302] on div "ヒーロー選択 26 キャプテンアーニャ・ウェストン アーニャはで行くと、それは鬼ベースを襲撃、村を守る、または光沢のあるものを拾うのかどうか、[PERSON_…" at bounding box center [362, 111] width 618 height 496
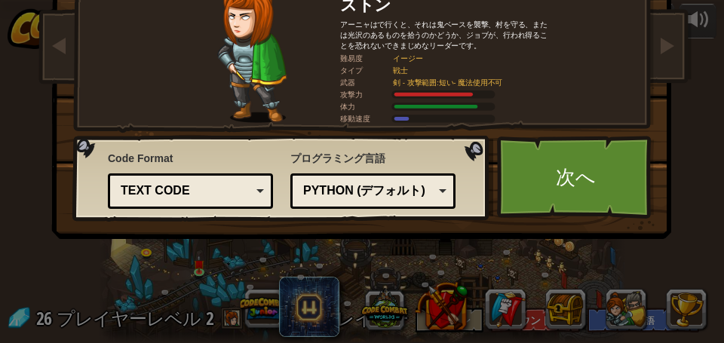
click at [444, 193] on div "Python (デフォルト) JavaScript Lua C++ Java (実験的) Python (デフォルト)" at bounding box center [372, 190] width 165 height 35
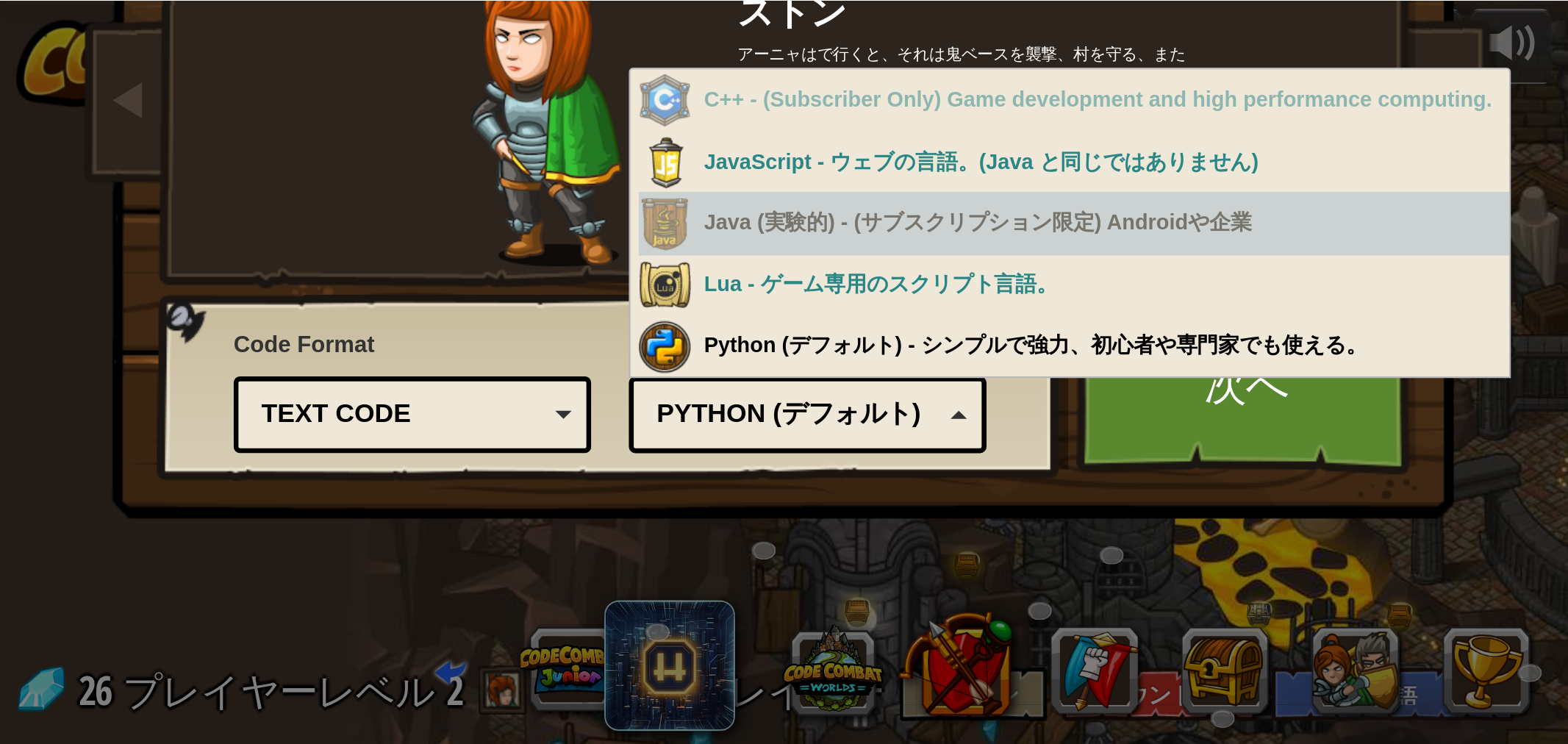
scroll to position [0, 0]
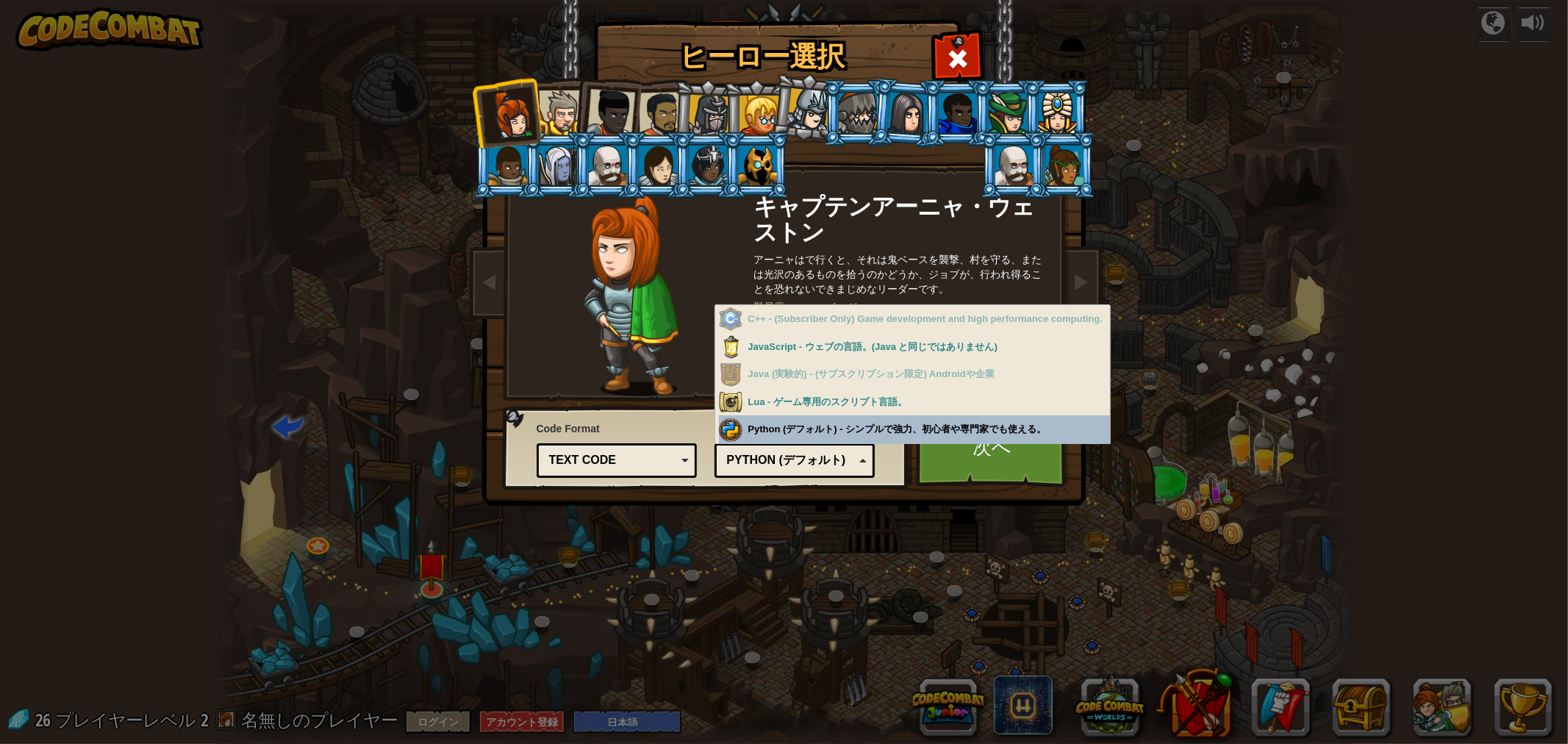
click at [856, 459] on div "Python (デフォルト)" at bounding box center [795, 460] width 141 height 22
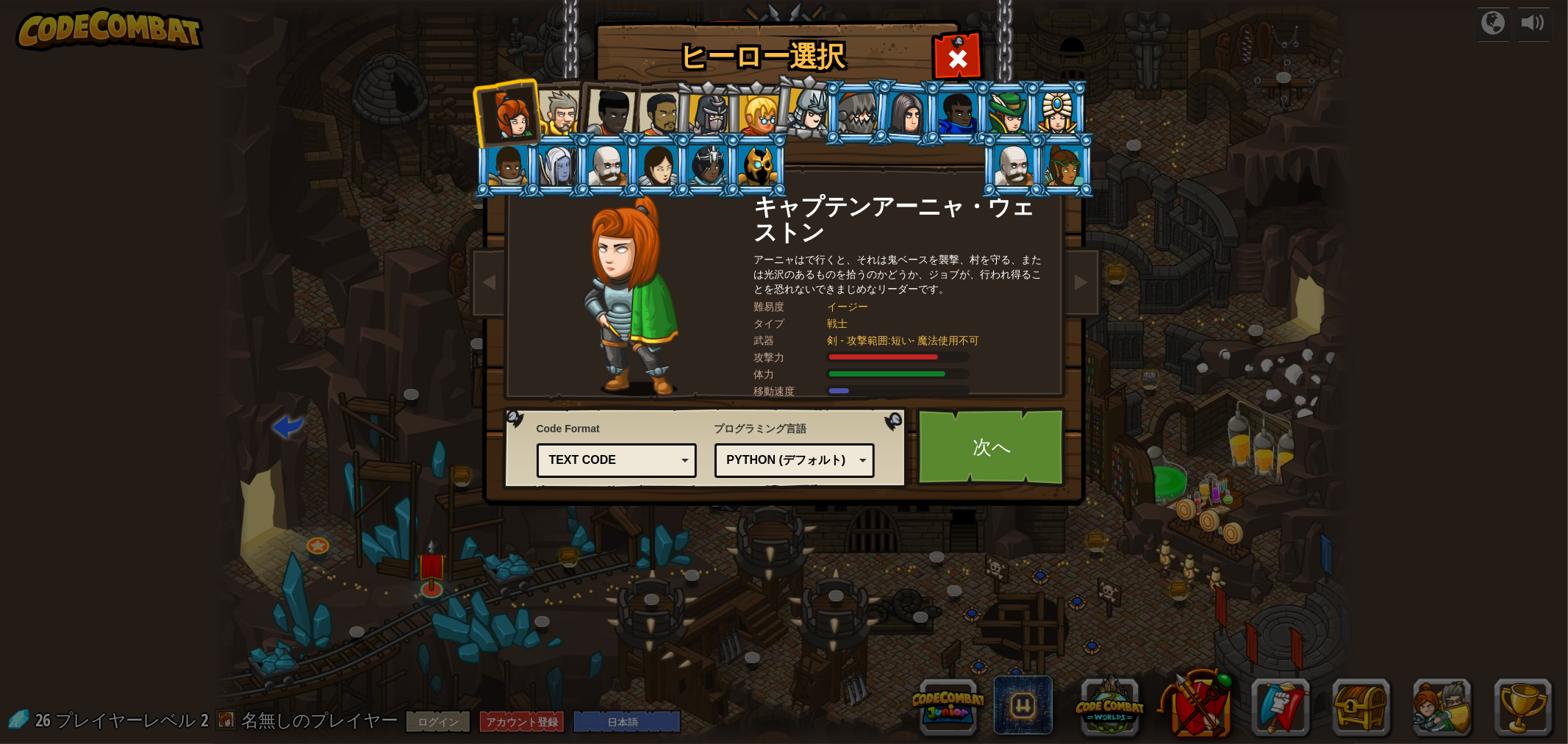
click at [840, 469] on div "Python (デフォルト)" at bounding box center [795, 460] width 141 height 22
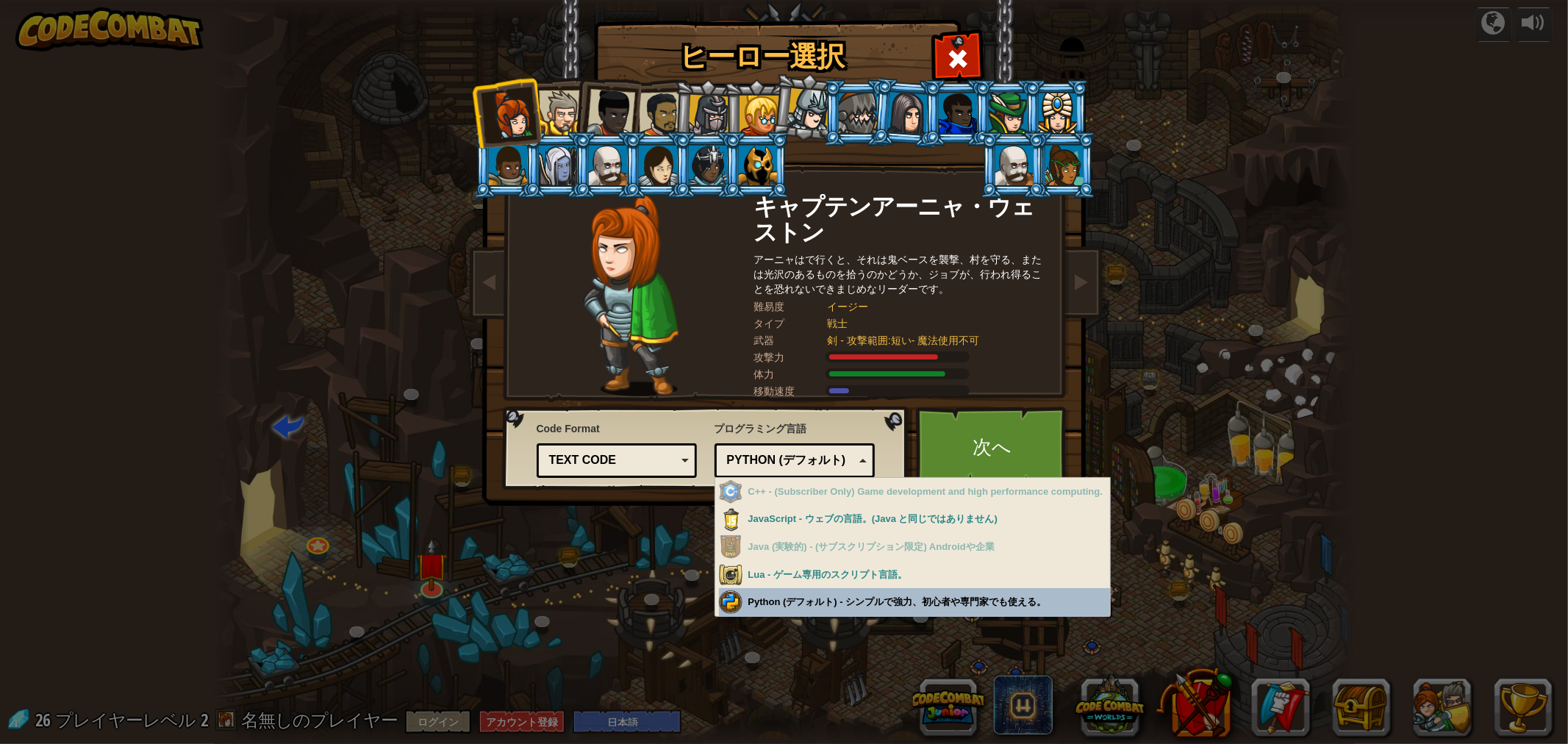
click at [840, 469] on div "Python (デフォルト)" at bounding box center [795, 460] width 141 height 22
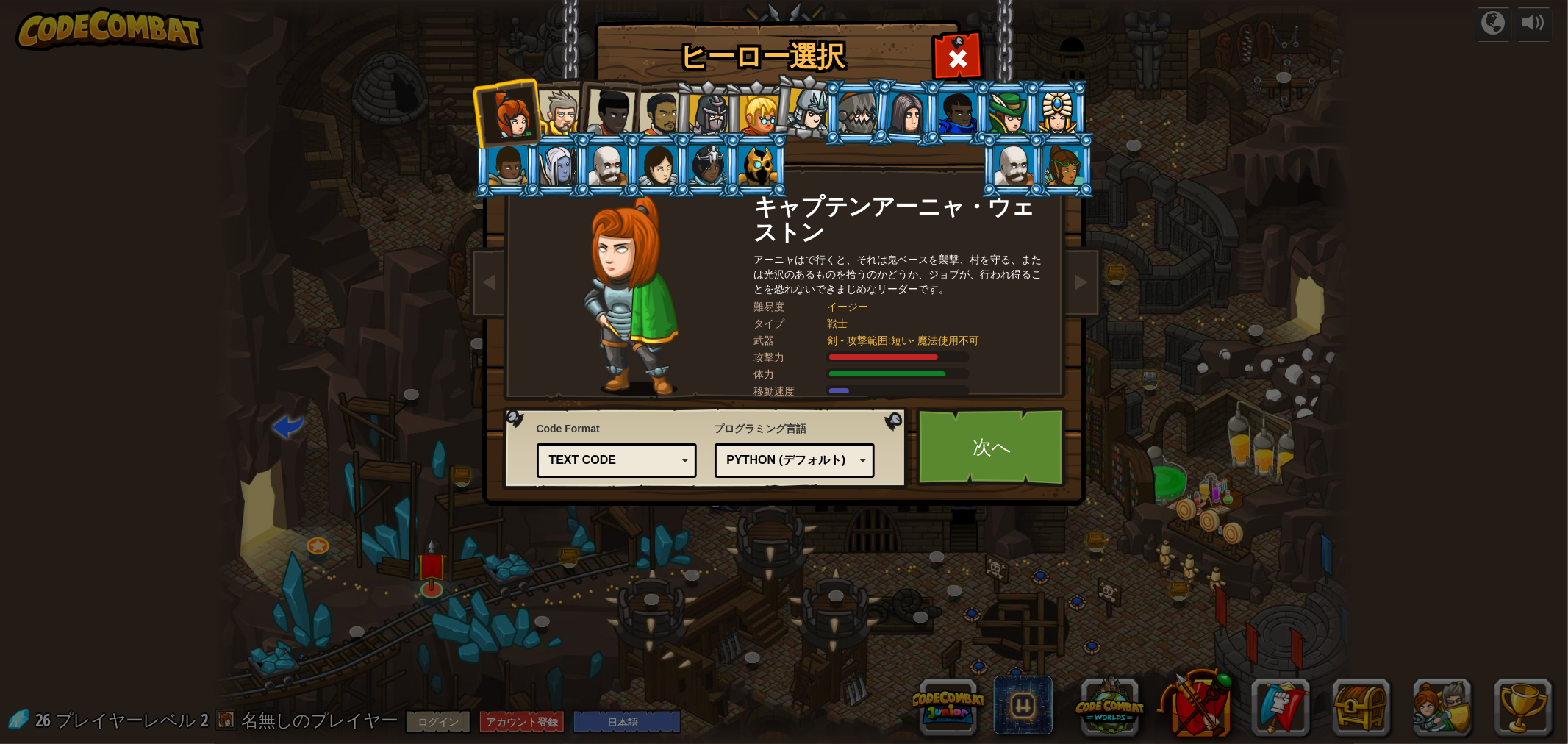
click at [869, 459] on div "Python (デフォルト) JavaScript Lua C++ Java (実験的) Python (デフォルト)" at bounding box center [795, 460] width 161 height 34
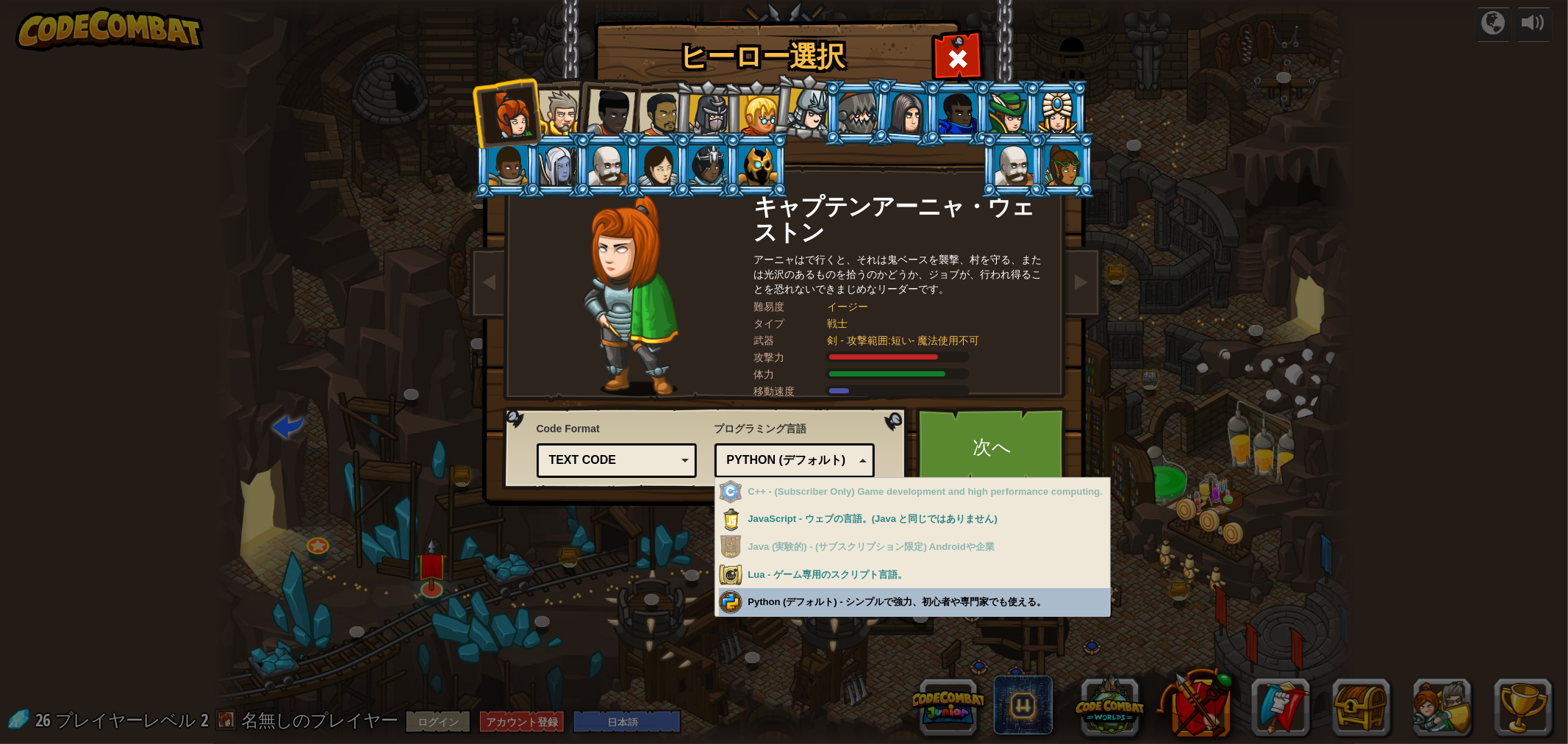
click at [869, 459] on div "Python (デフォルト) JavaScript Lua C++ Java (実験的) Python (デフォルト)" at bounding box center [795, 460] width 161 height 34
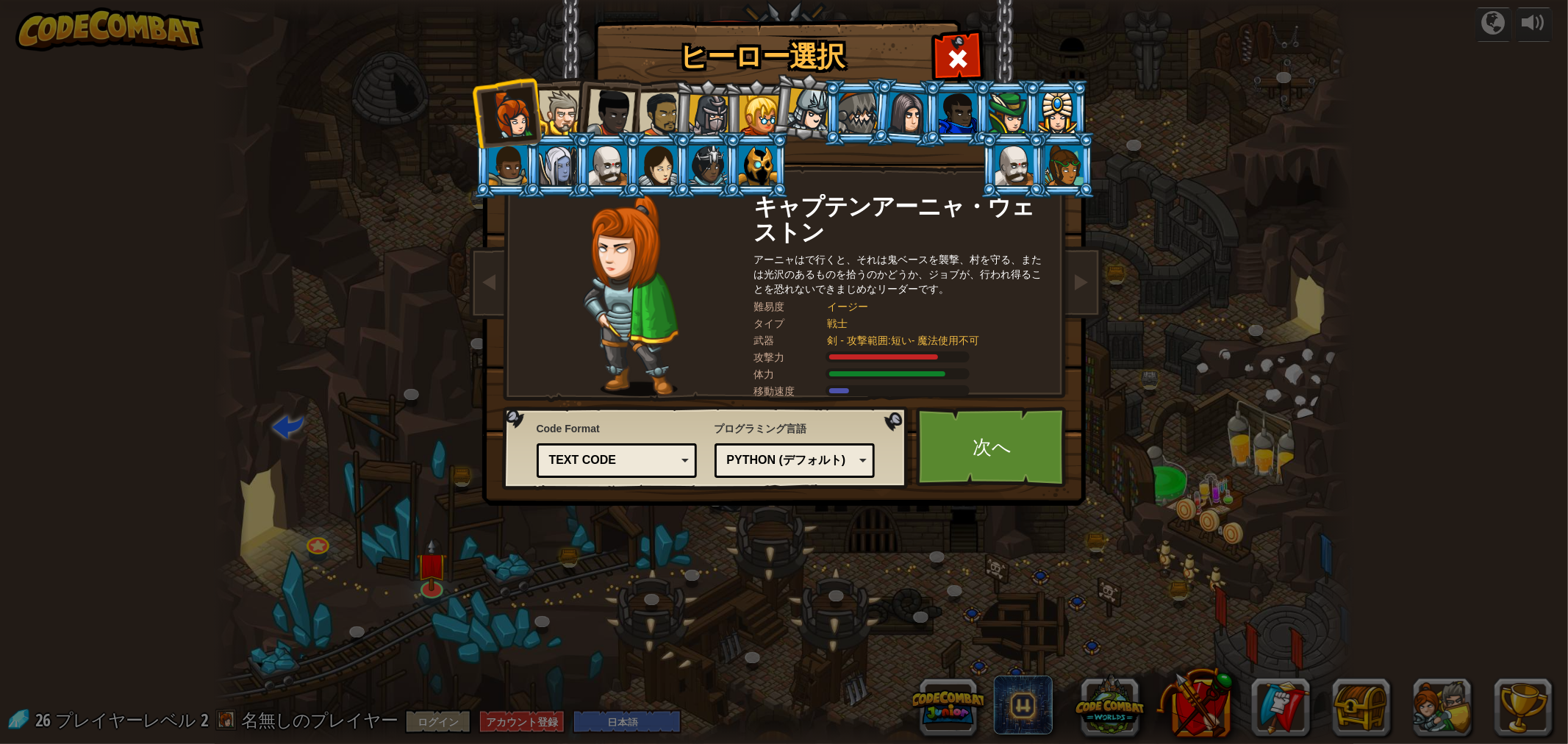
click at [557, 101] on div at bounding box center [562, 113] width 45 height 45
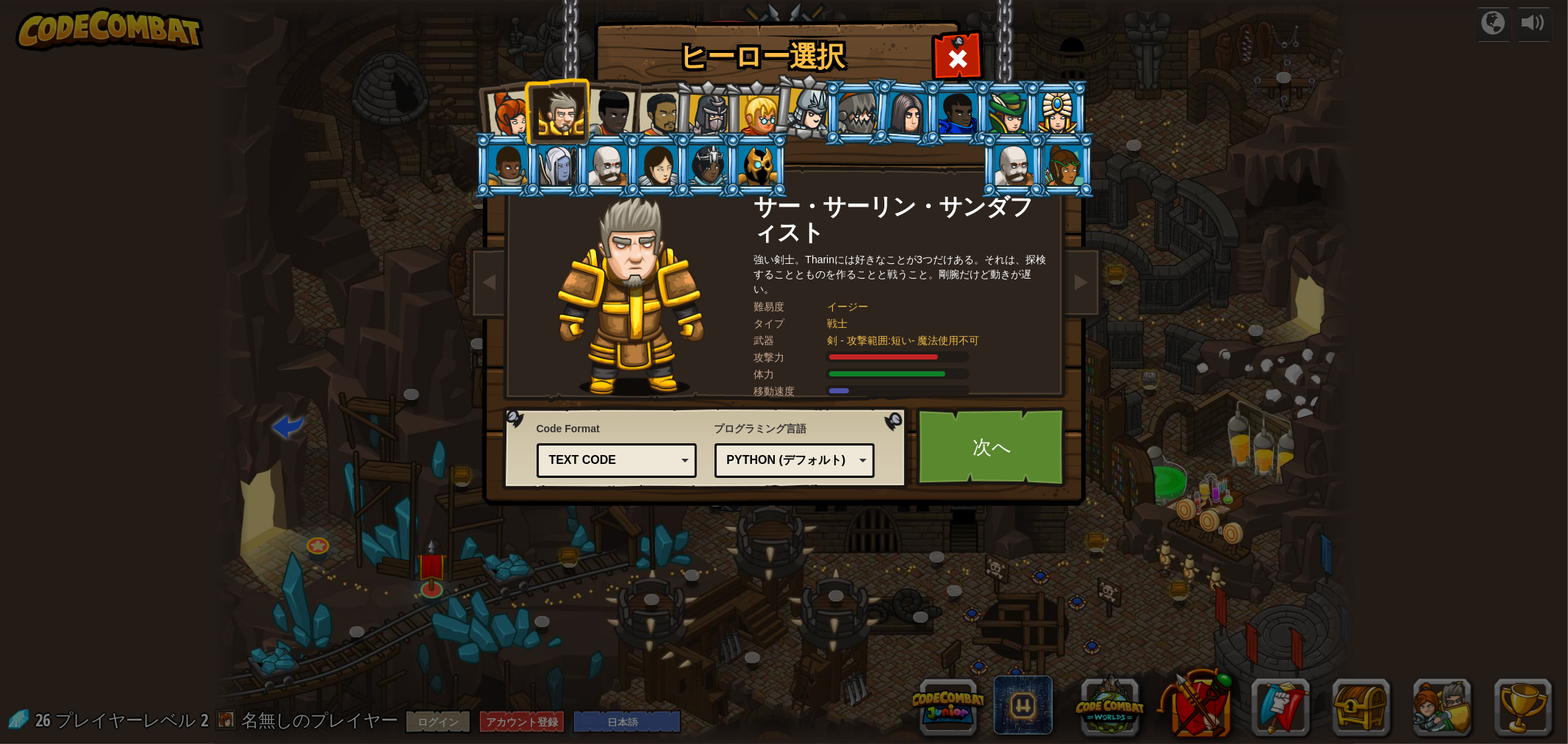
click at [832, 447] on div "Python (デフォルト) JavaScript Lua C++ Java (実験的) Python (デフォルト)" at bounding box center [795, 460] width 161 height 34
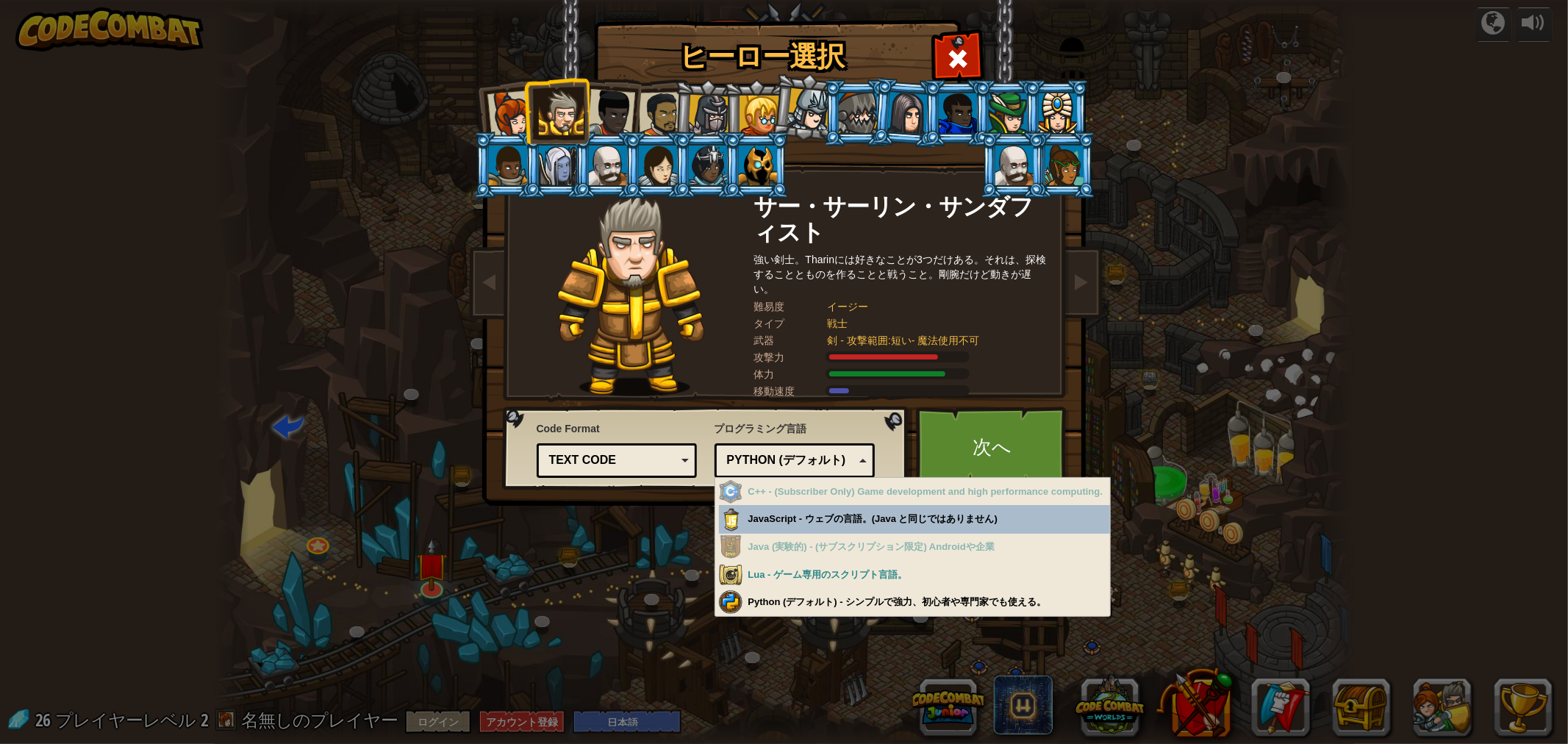
click at [832, 447] on div "Python (デフォルト) JavaScript Lua C++ Java (実験的) Python (デフォルト)" at bounding box center [795, 460] width 161 height 34
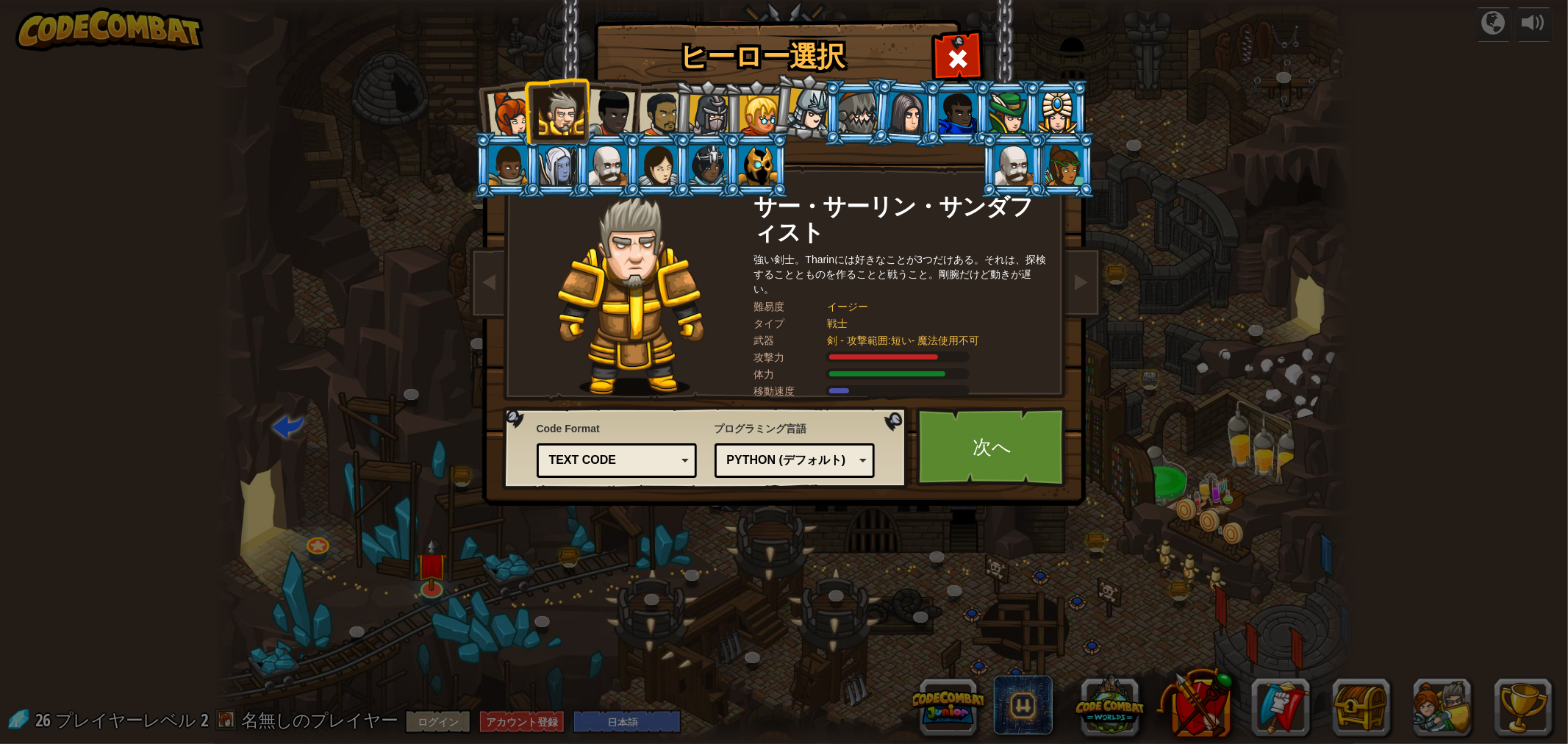
click at [819, 445] on div "Python (デフォルト) JavaScript Lua C++ Java (実験的) Python (デフォルト)" at bounding box center [795, 460] width 161 height 34
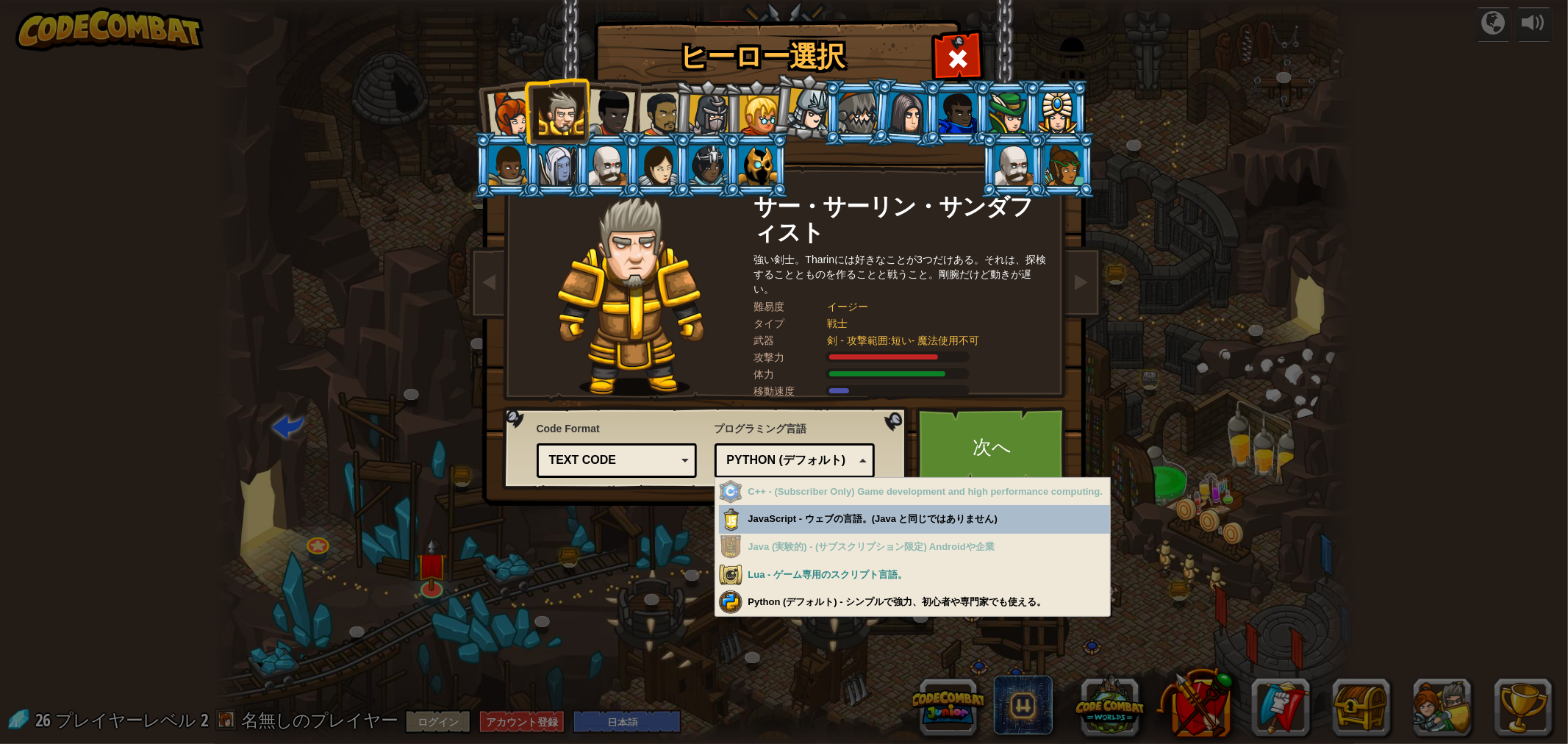
click at [819, 445] on div "Python (デフォルト) JavaScript Lua C++ Java (実験的) Python (デフォルト)" at bounding box center [795, 460] width 161 height 34
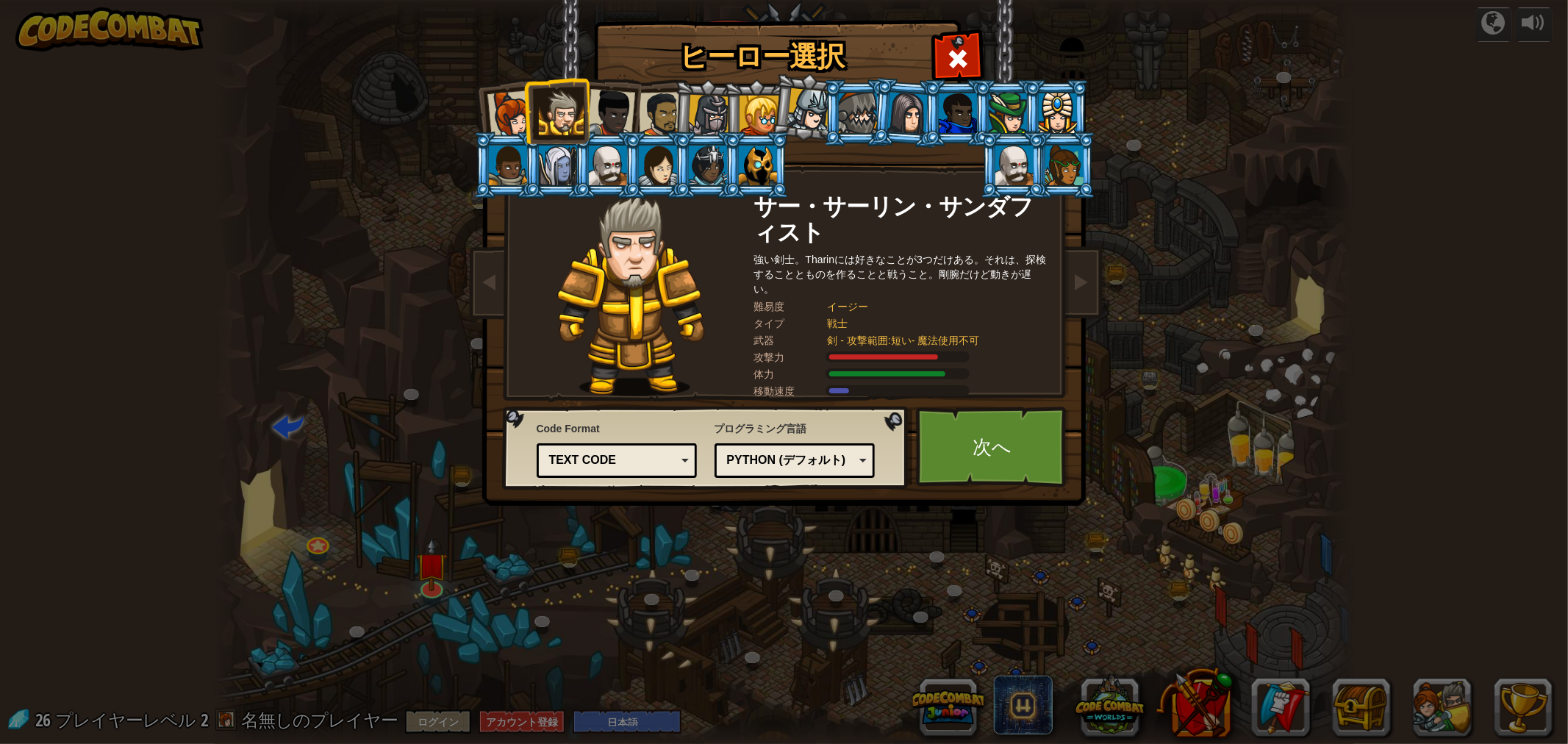
click at [506, 115] on div at bounding box center [511, 115] width 49 height 49
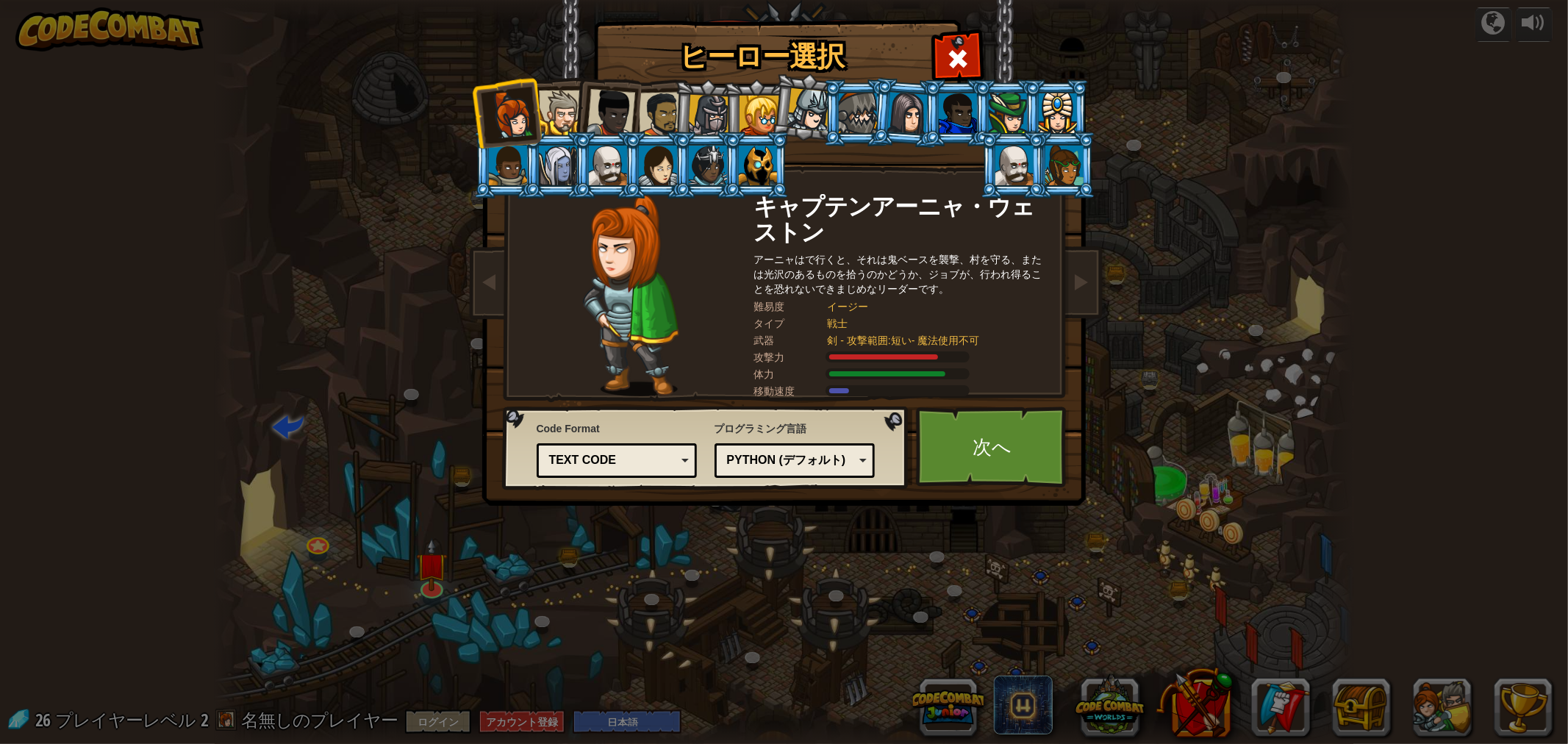
click at [621, 103] on div at bounding box center [611, 113] width 49 height 49
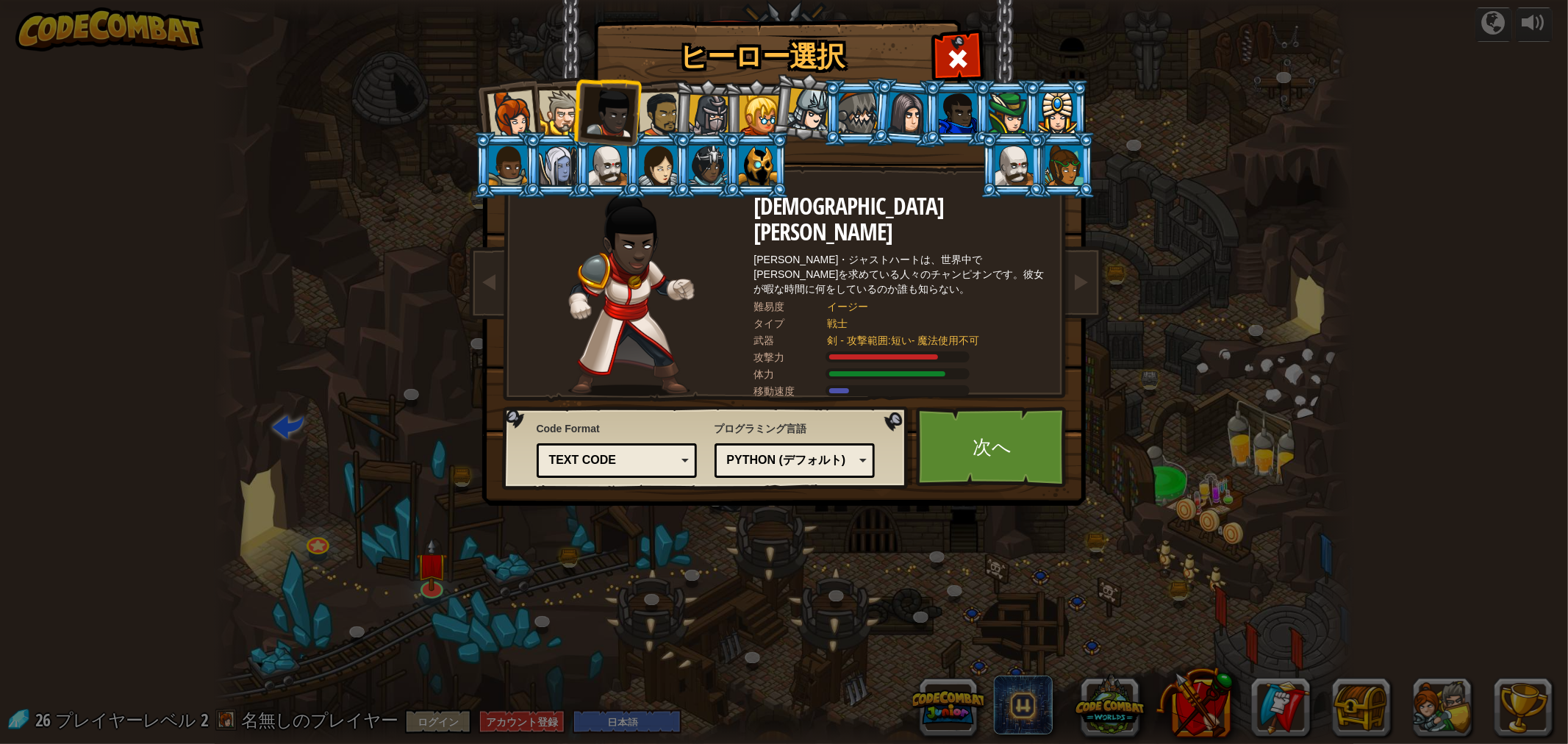
click at [665, 103] on div at bounding box center [660, 114] width 46 height 46
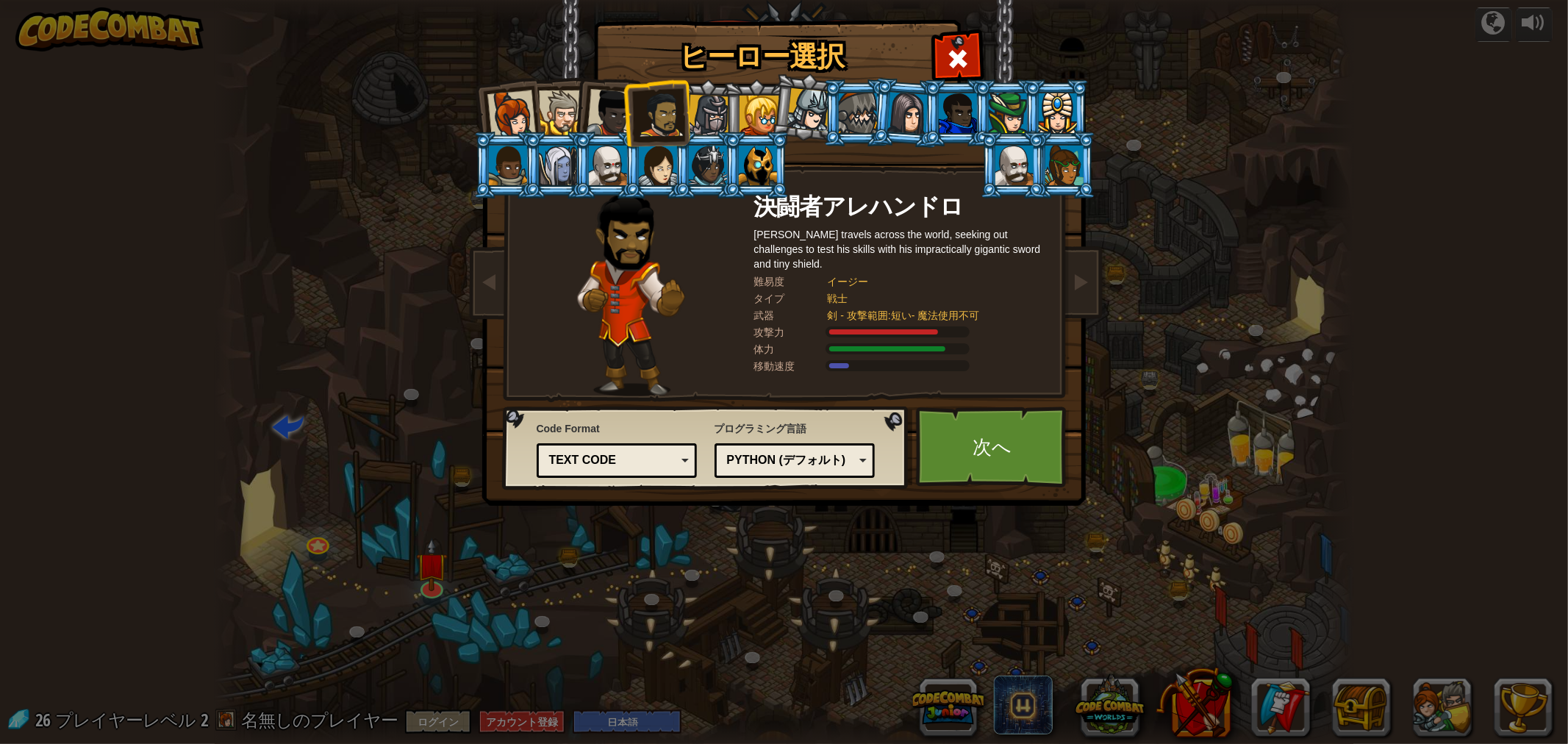
click at [846, 116] on div at bounding box center [857, 113] width 38 height 40
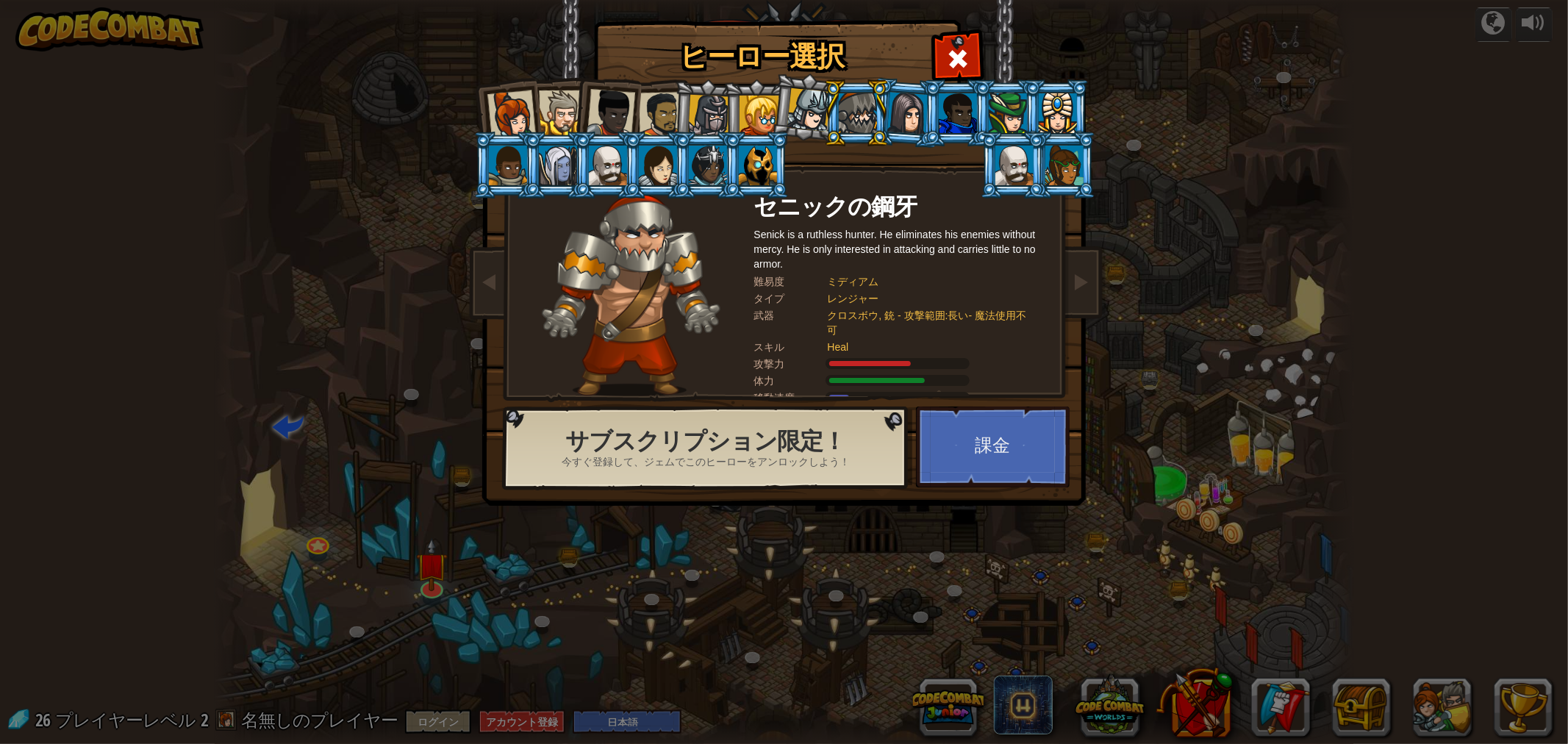
click at [795, 116] on div at bounding box center [808, 109] width 43 height 43
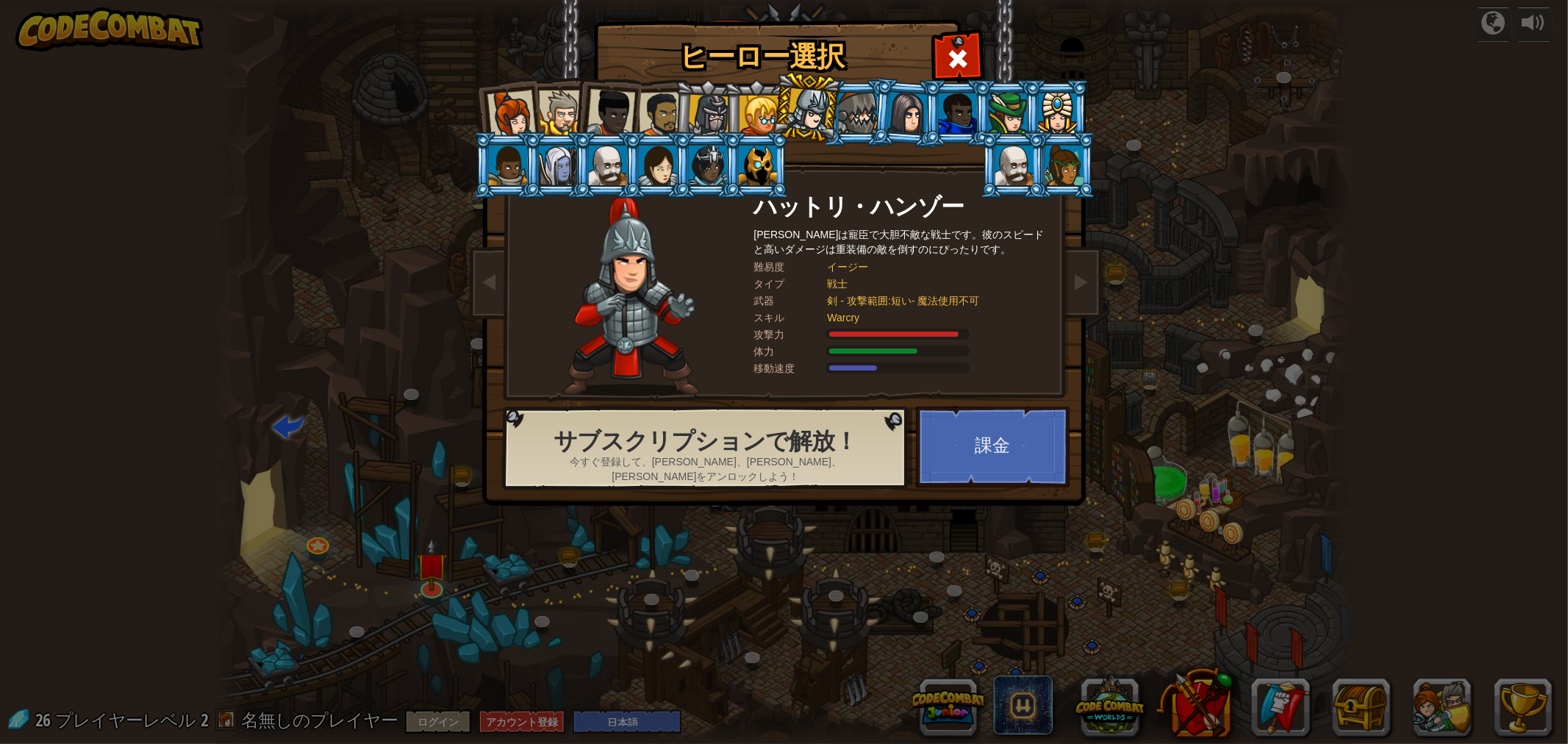
click at [765, 114] on div at bounding box center [759, 115] width 40 height 40
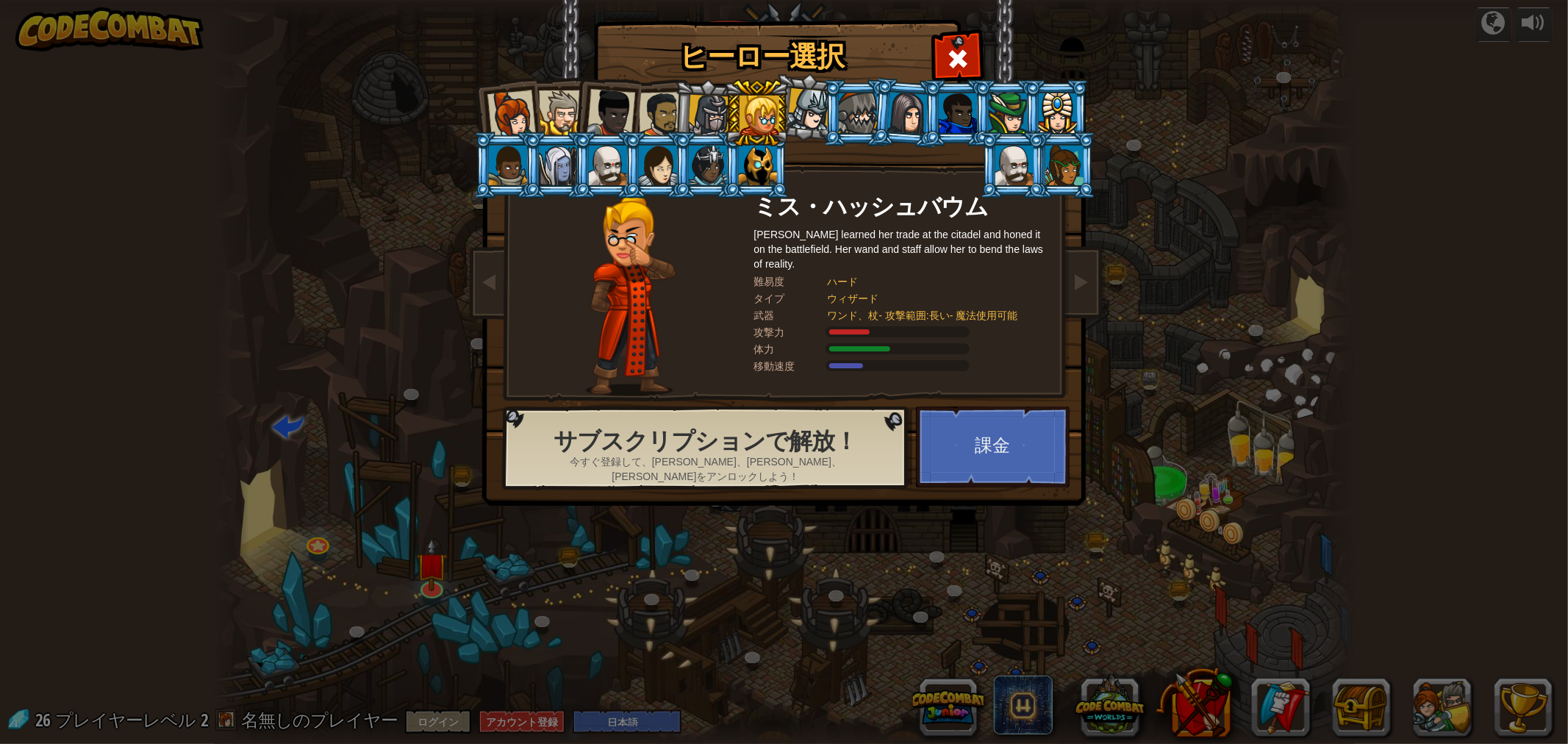
click at [724, 114] on li at bounding box center [757, 112] width 66 height 67
click at [703, 115] on div at bounding box center [709, 115] width 42 height 42
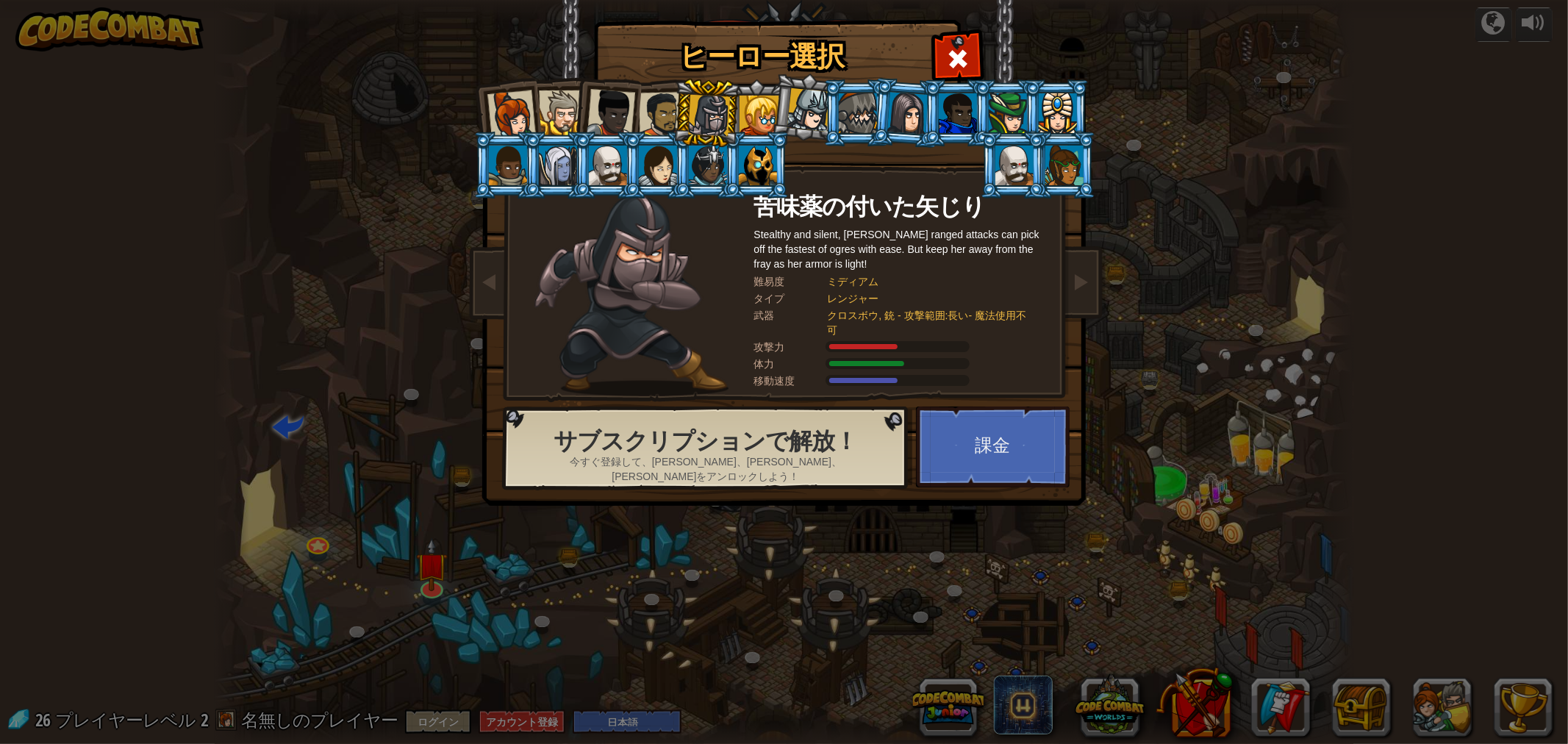
click at [656, 113] on div at bounding box center [660, 114] width 46 height 46
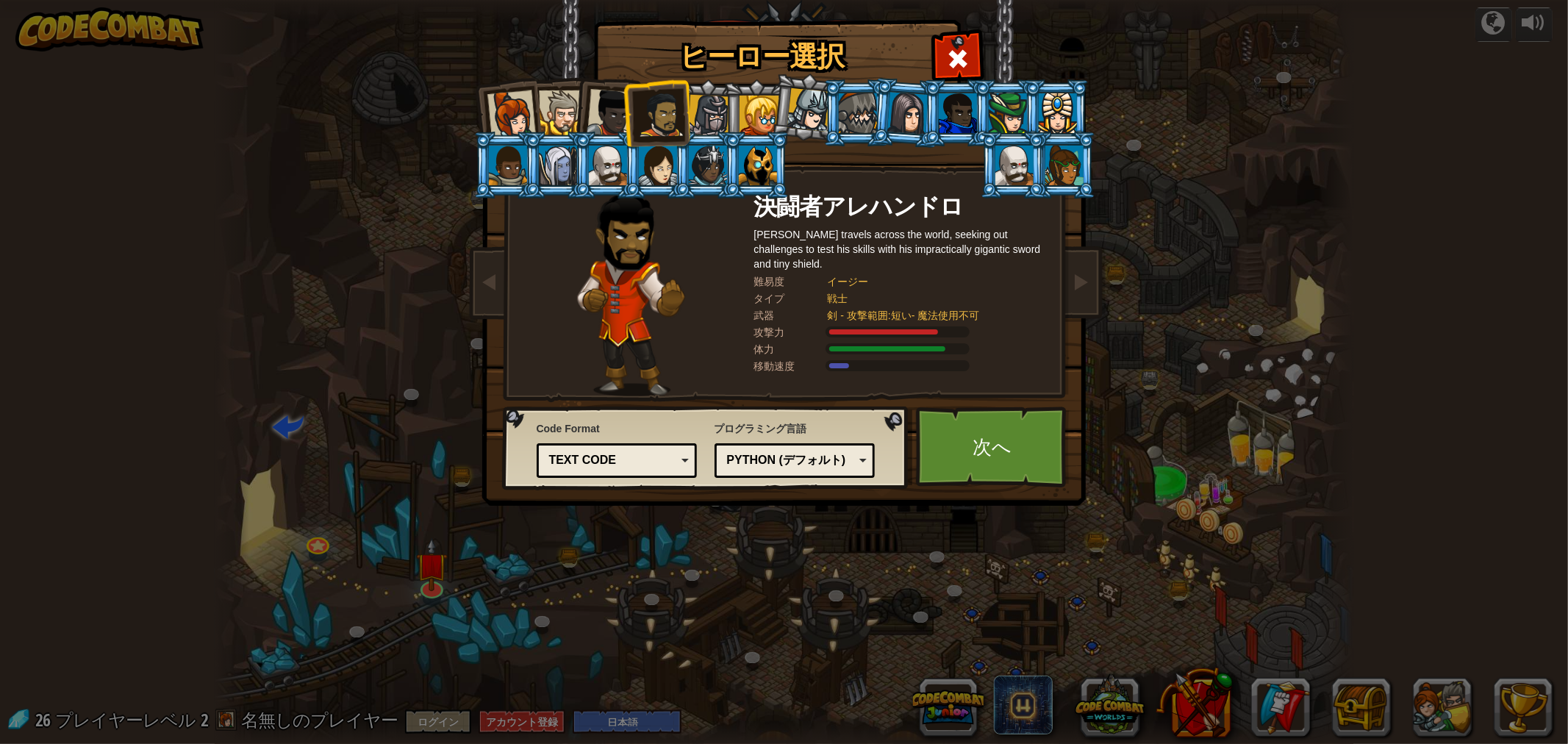
click at [605, 118] on div at bounding box center [611, 113] width 49 height 49
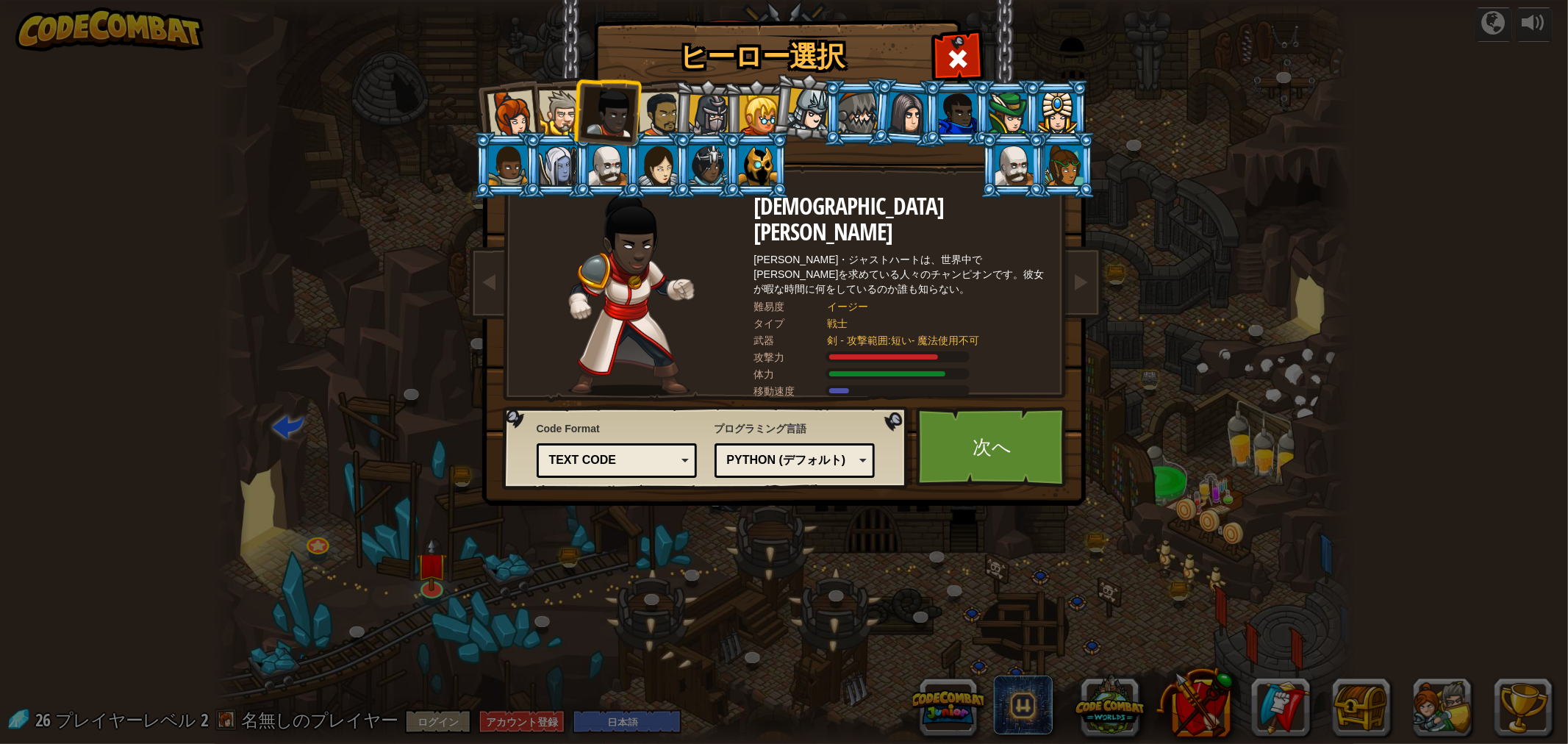
click at [659, 106] on div at bounding box center [660, 114] width 46 height 46
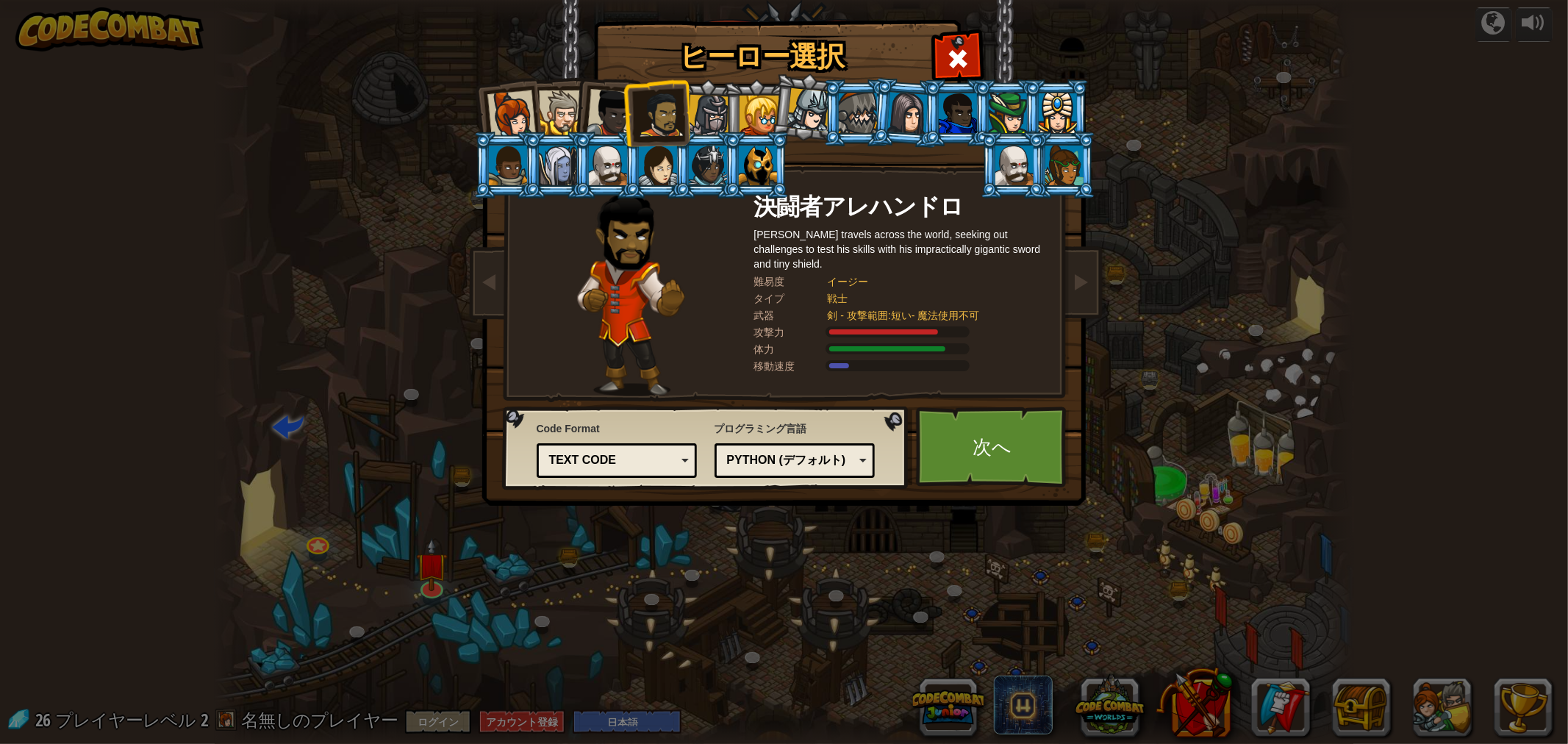
click at [718, 112] on div at bounding box center [709, 115] width 42 height 42
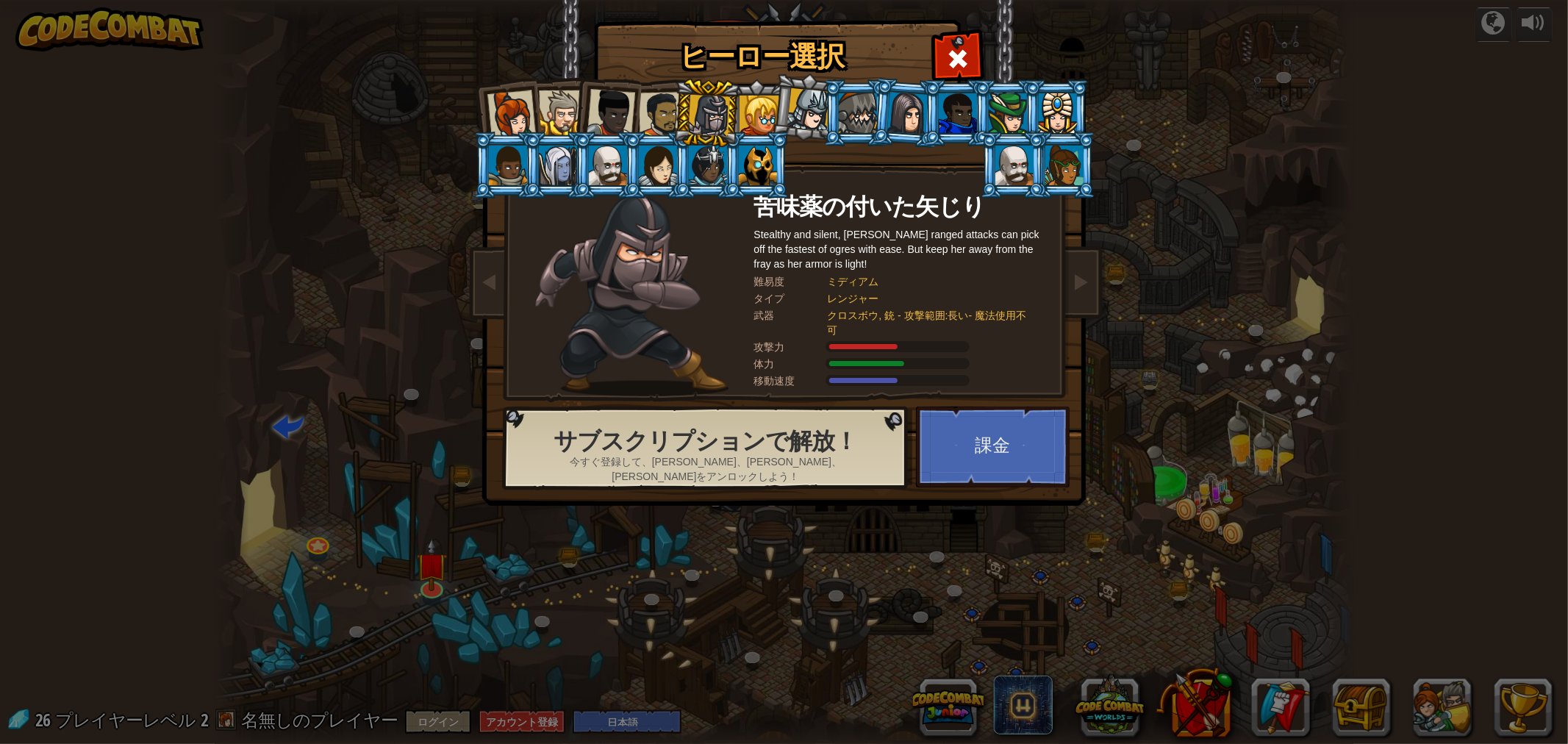
click at [602, 118] on div at bounding box center [611, 113] width 49 height 49
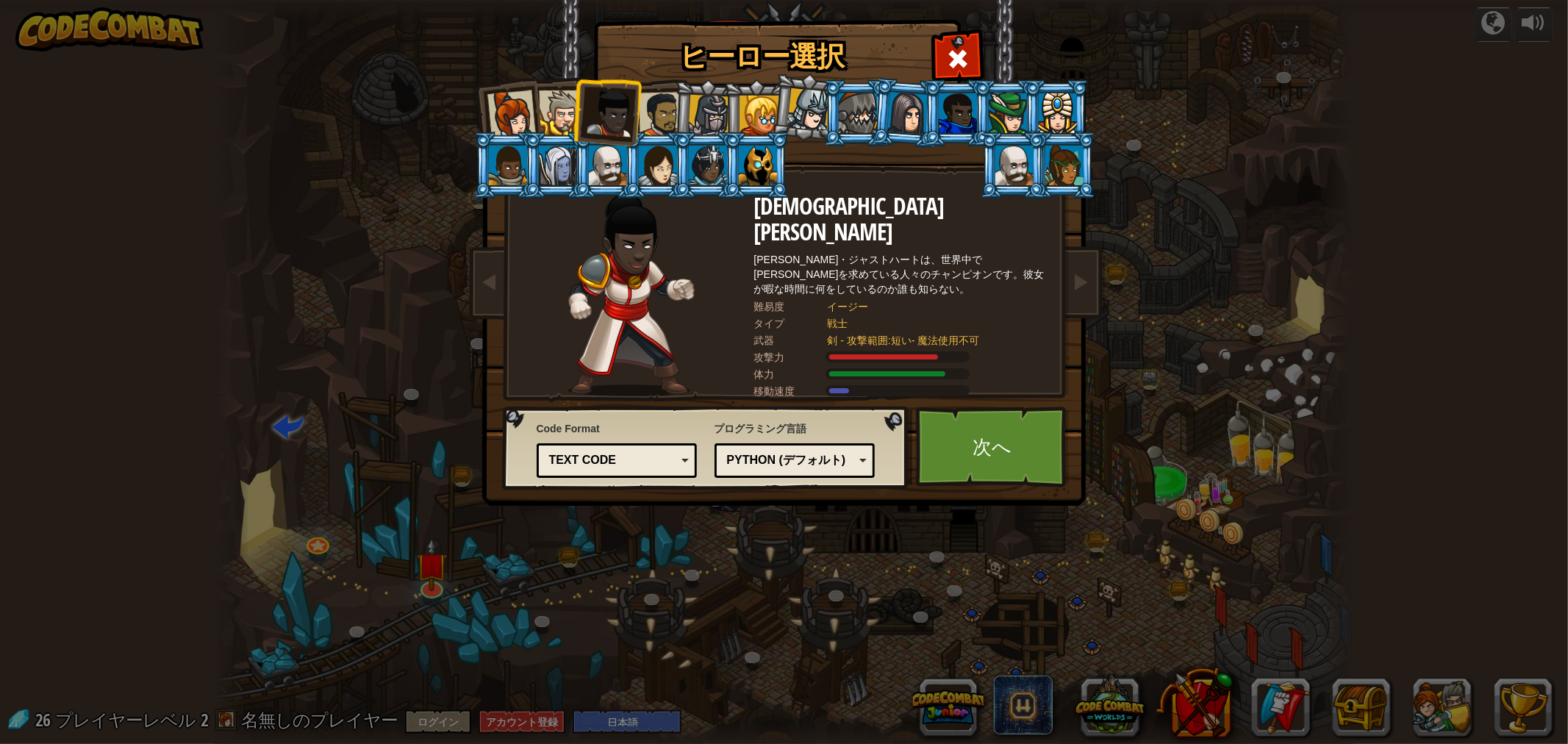
click at [563, 116] on div at bounding box center [562, 113] width 45 height 45
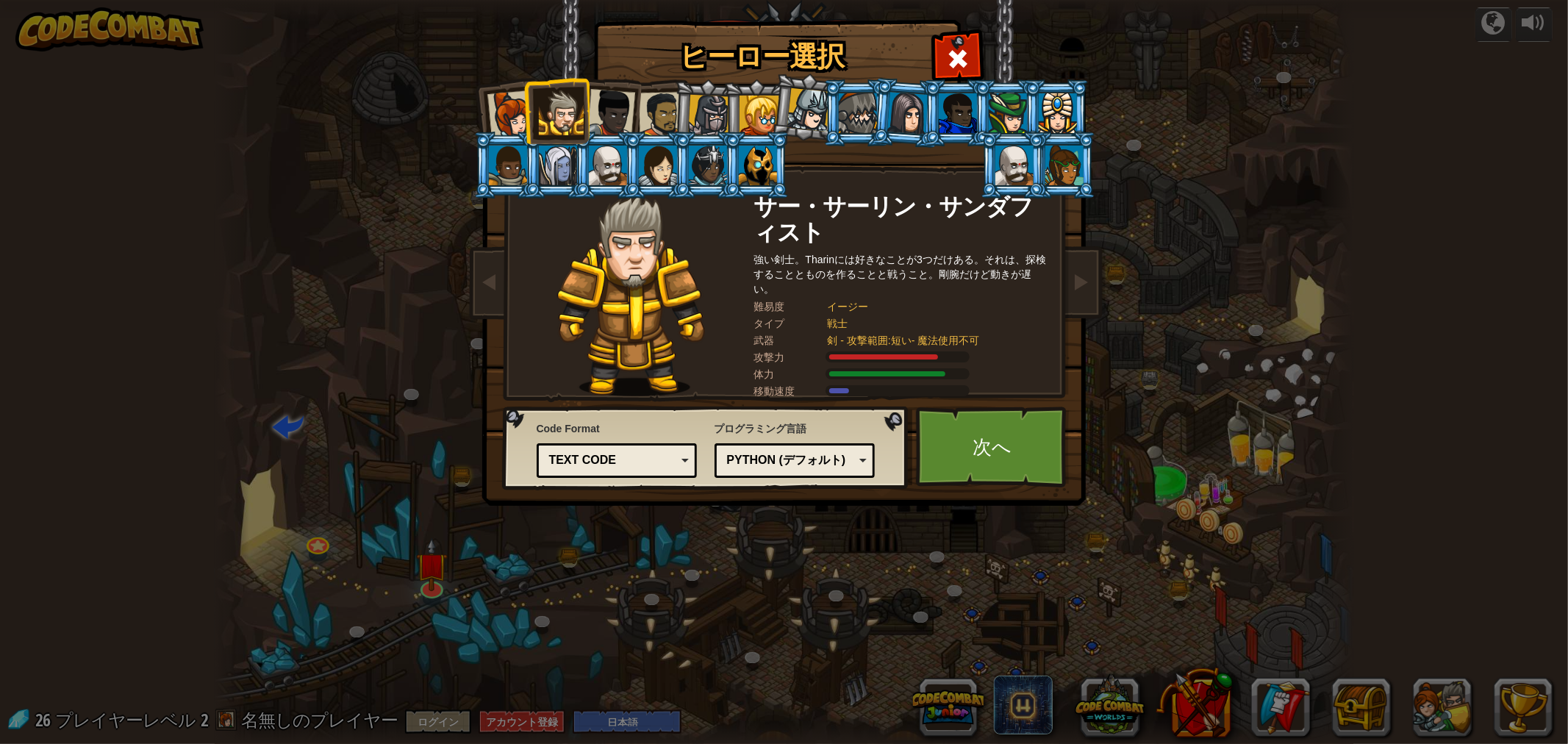
click at [521, 118] on div at bounding box center [511, 115] width 49 height 49
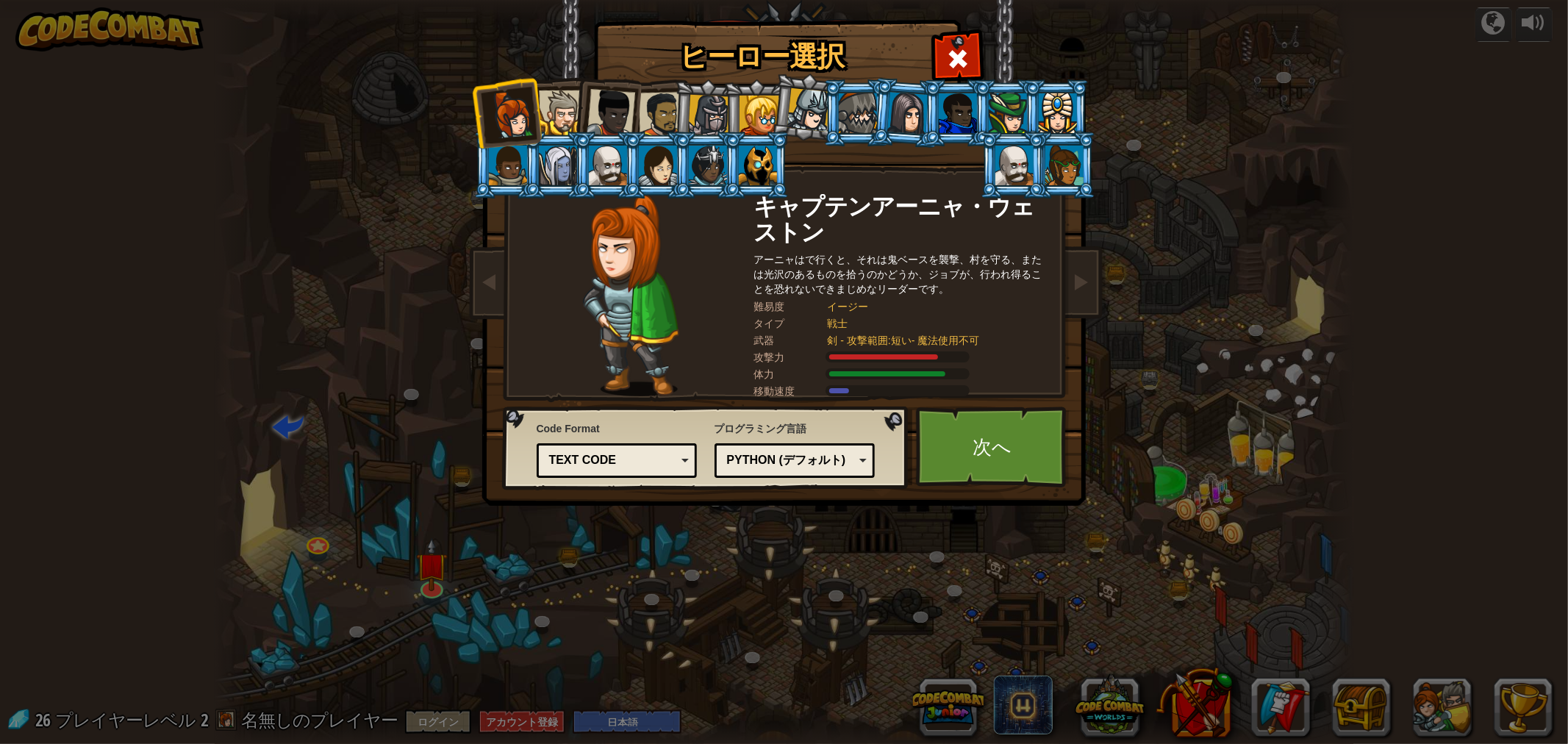
click at [557, 105] on div at bounding box center [562, 113] width 45 height 45
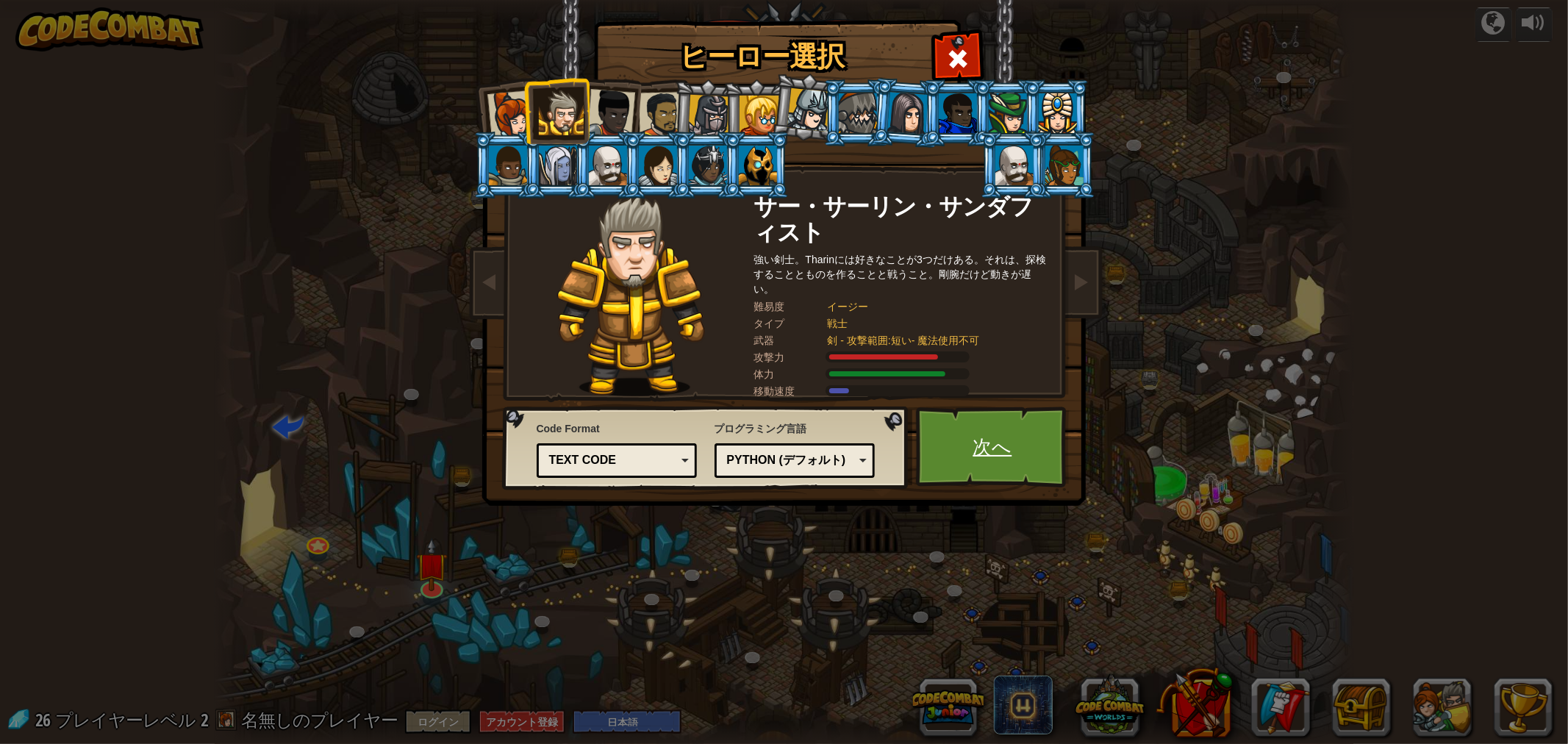
click at [1010, 432] on link "次へ" at bounding box center [993, 447] width 154 height 81
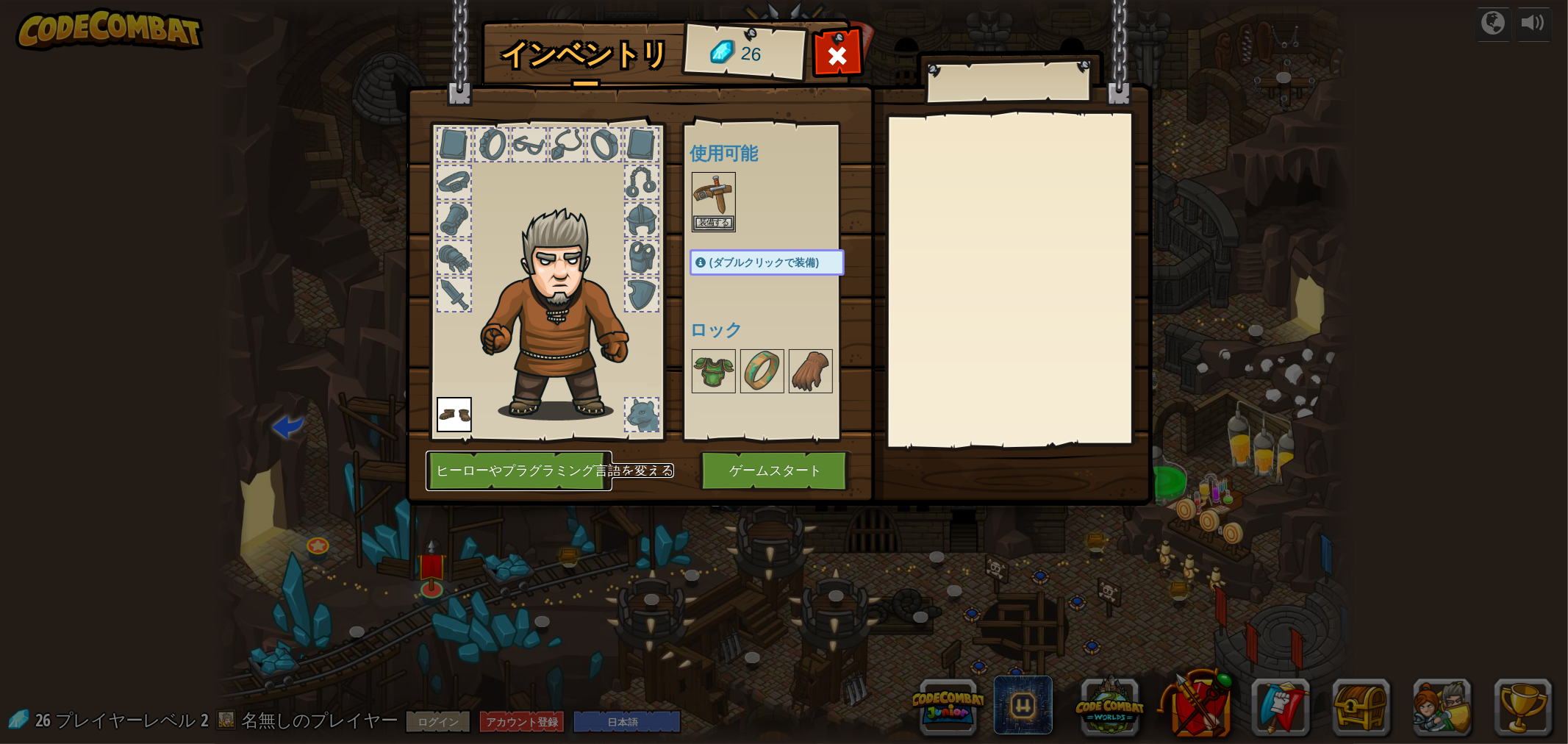
click at [545, 475] on button "ヒーローやプラグラミング言語を変える" at bounding box center [518, 470] width 186 height 40
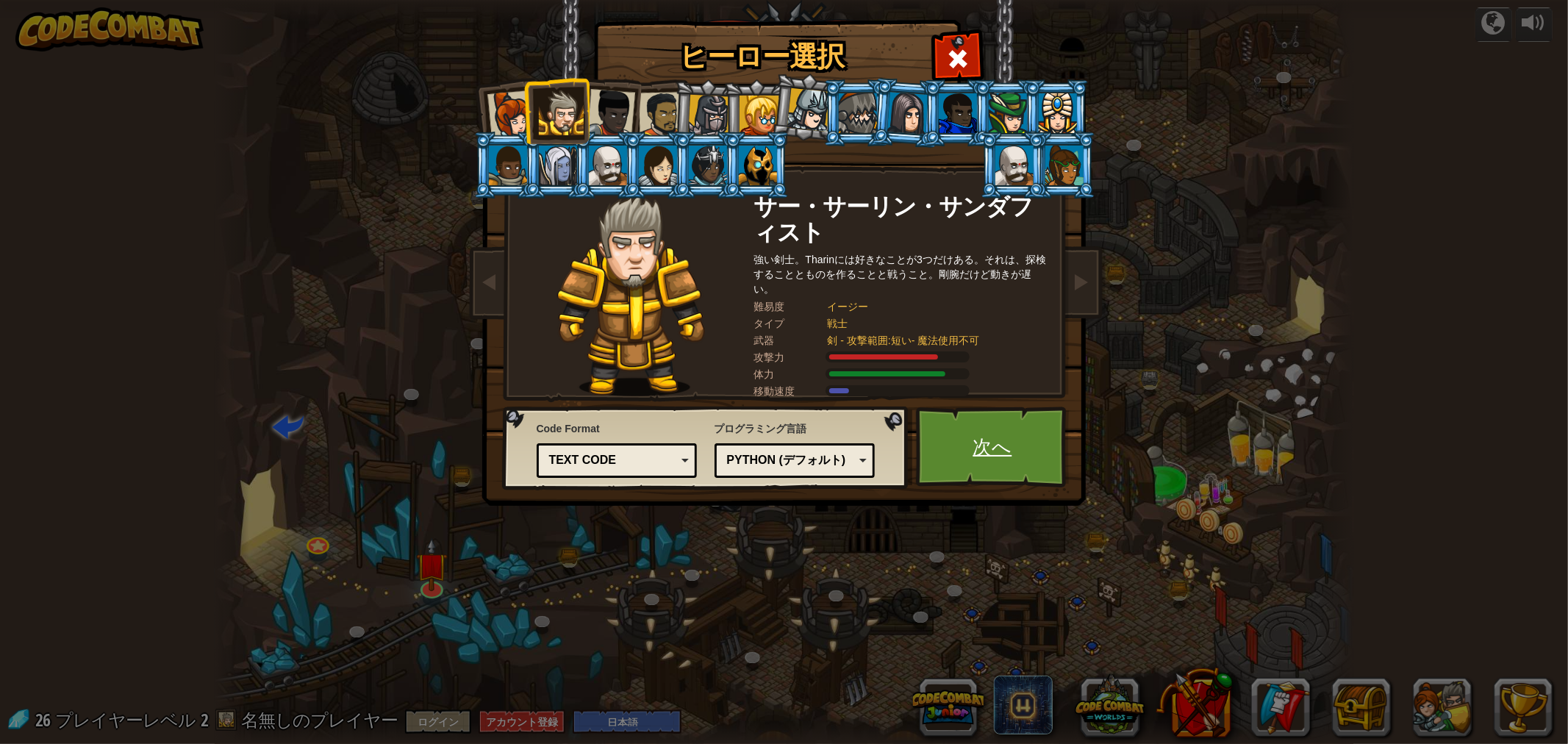
click at [970, 452] on link "次へ" at bounding box center [993, 447] width 154 height 81
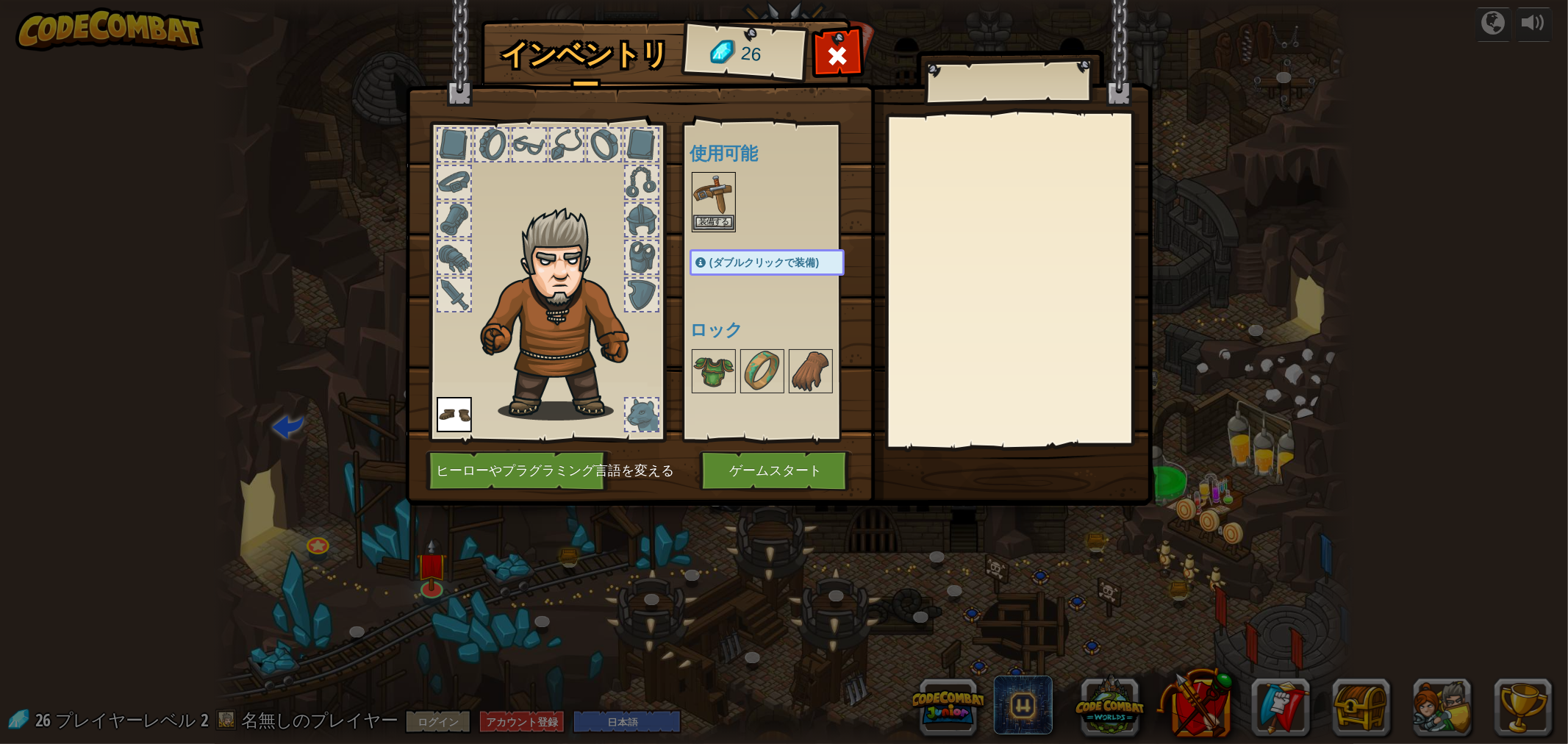
click at [709, 202] on img at bounding box center [714, 194] width 41 height 41
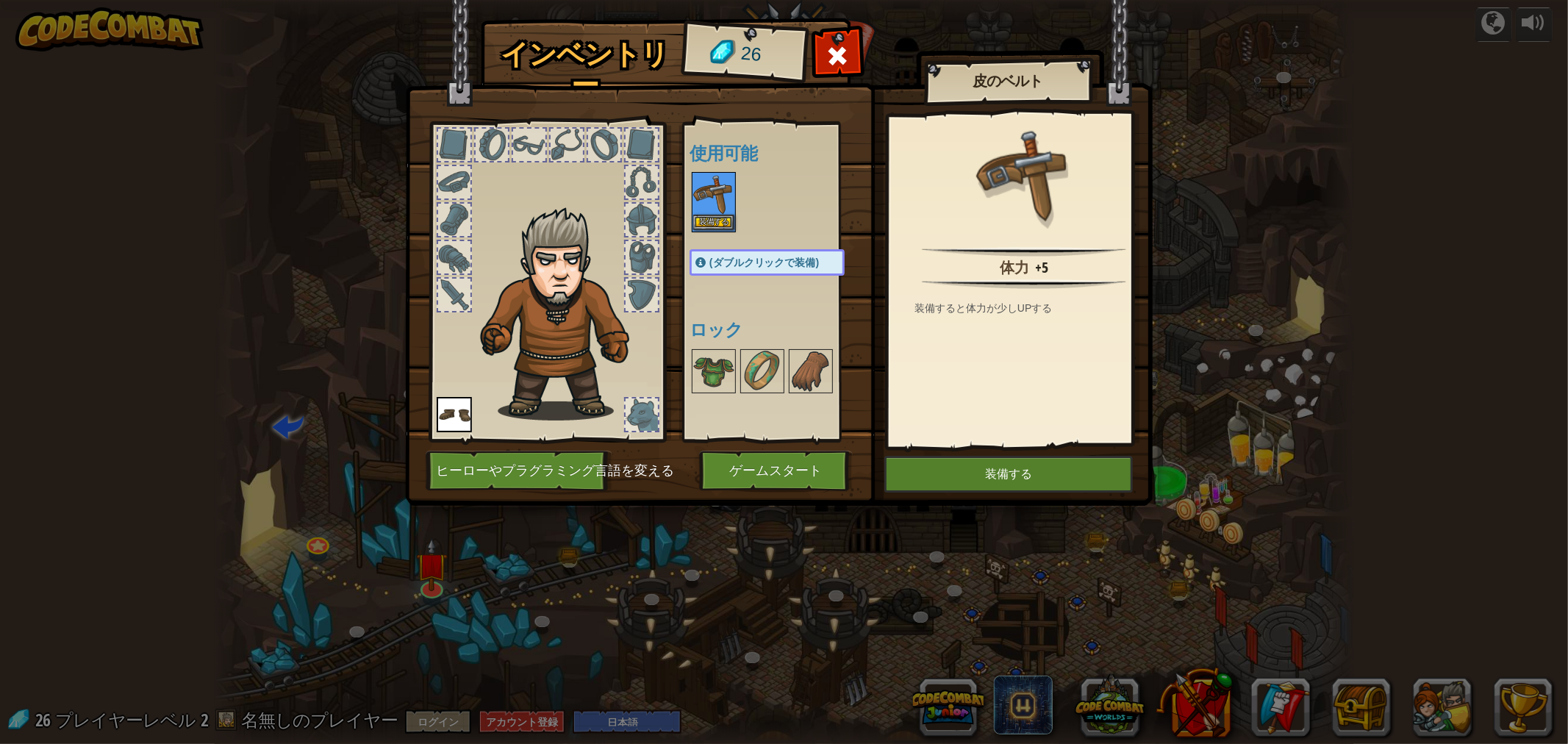
click at [709, 202] on img at bounding box center [714, 194] width 41 height 41
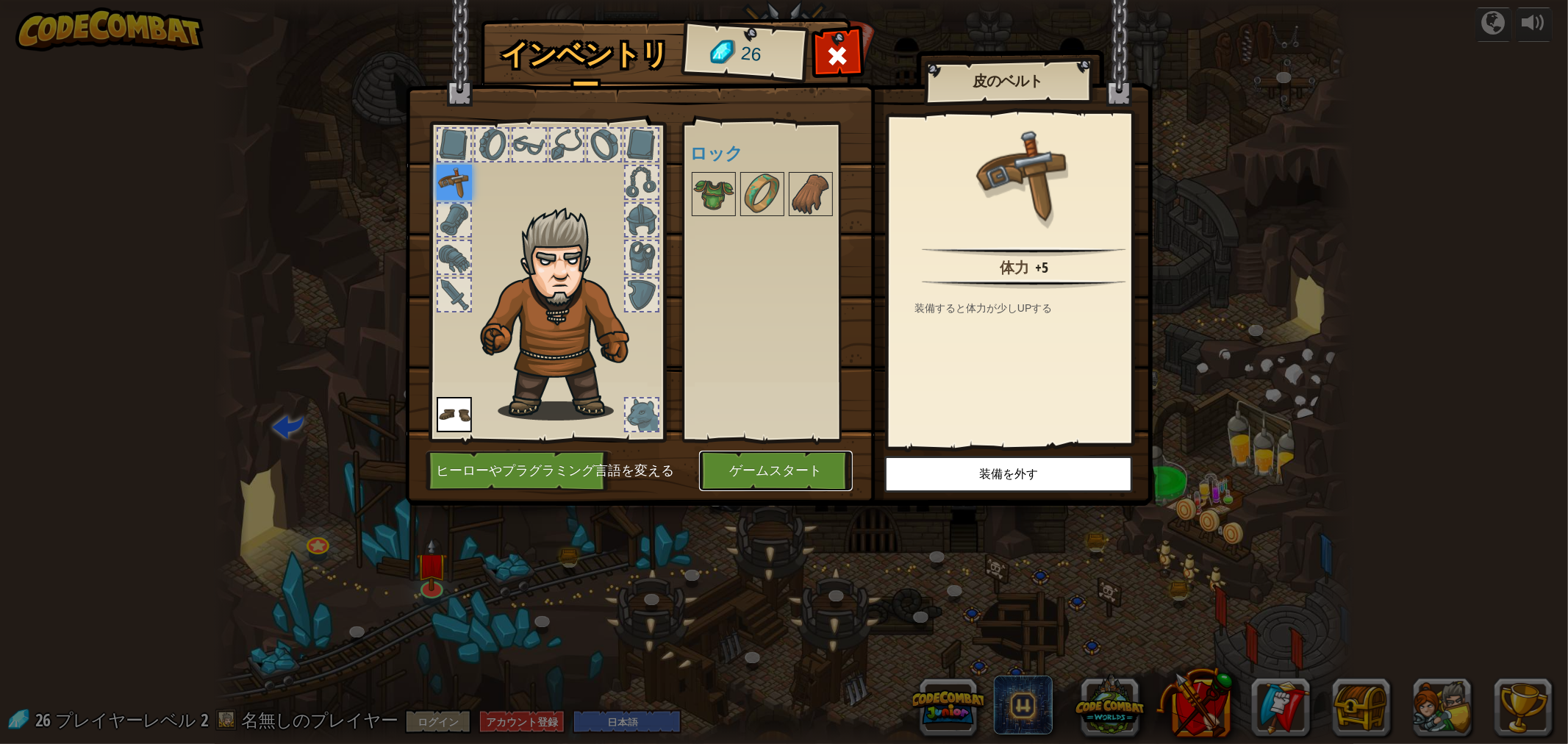
click at [789, 468] on button "ゲームスタート" at bounding box center [776, 470] width 154 height 40
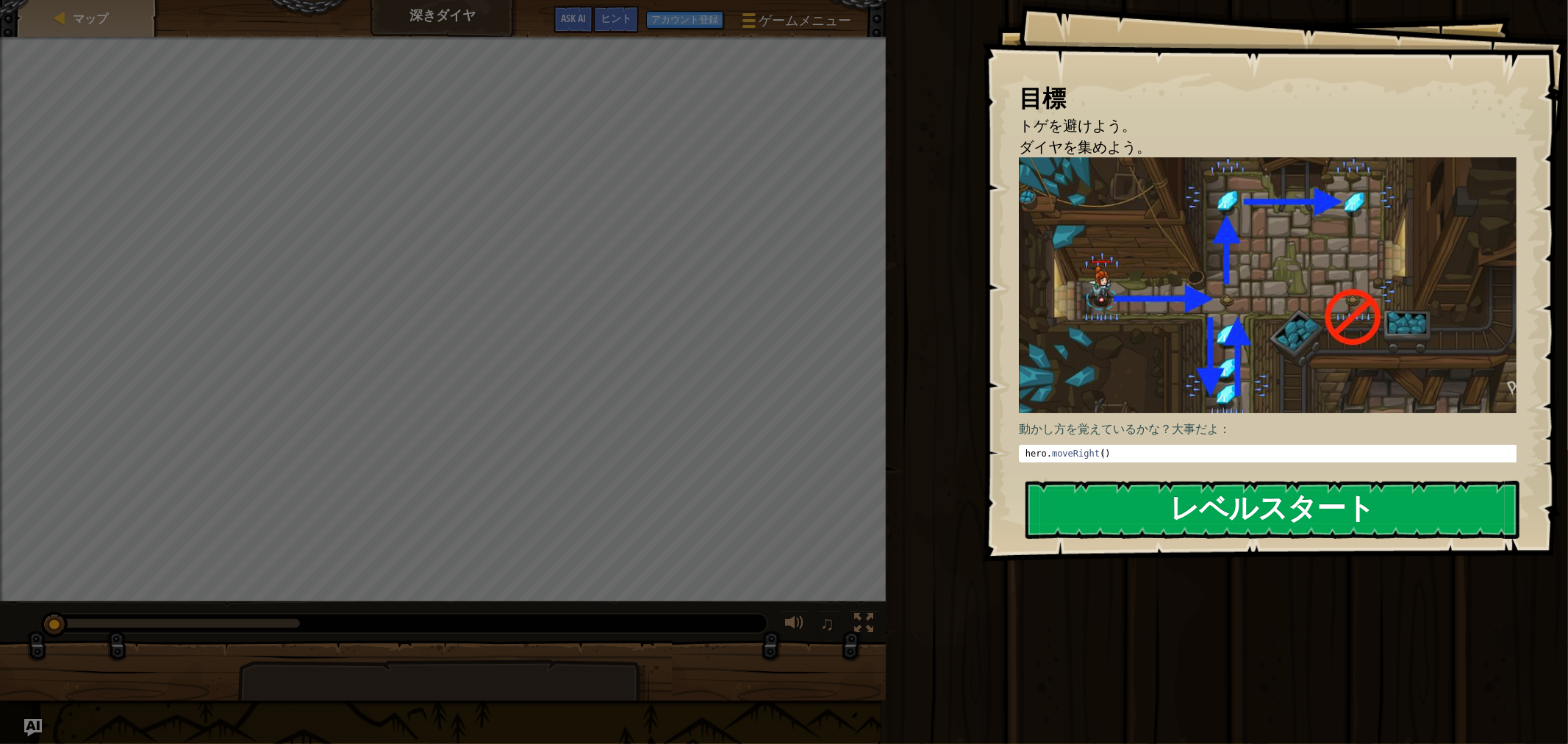
click at [1239, 515] on button "レベルスタート" at bounding box center [1273, 510] width 494 height 59
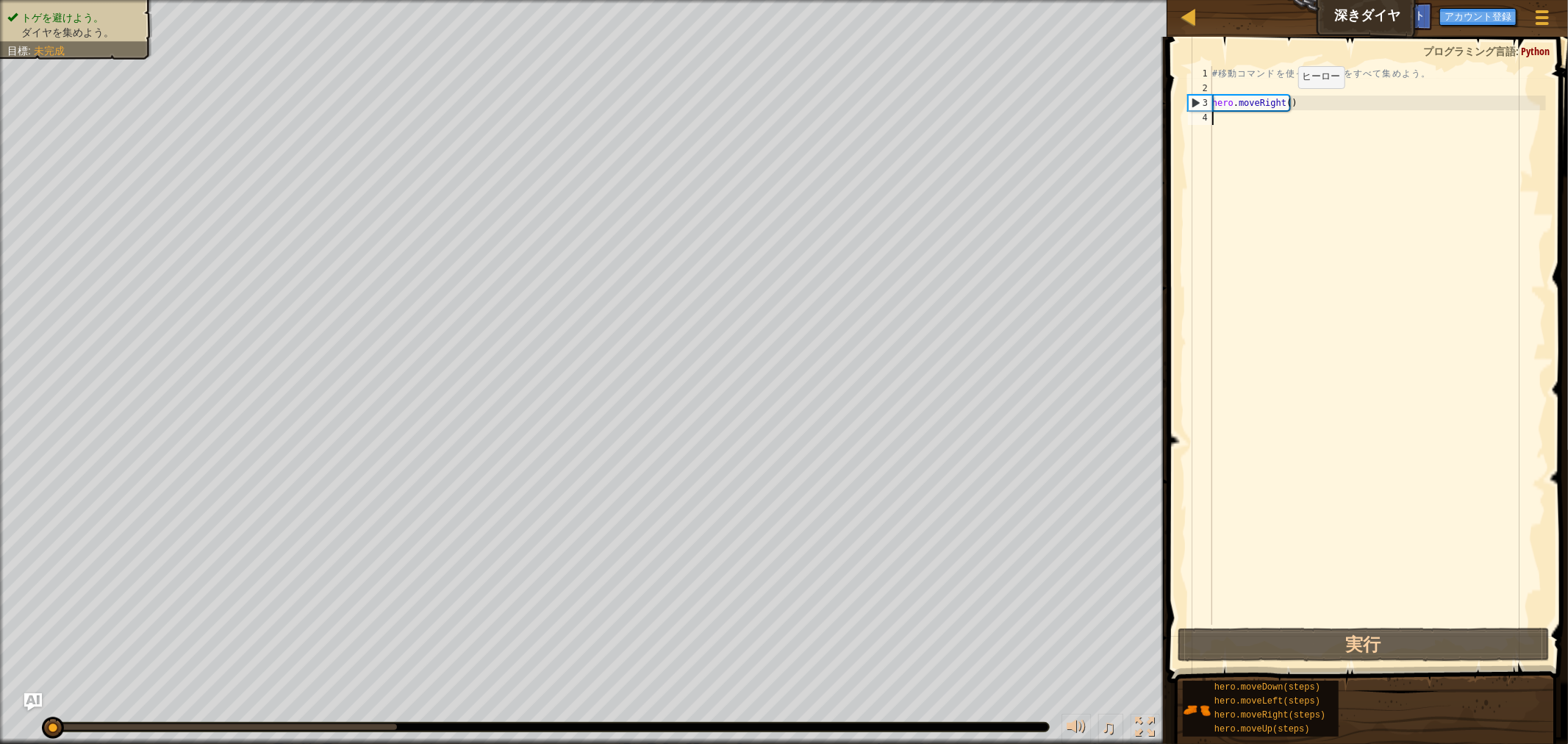
click at [1285, 103] on div "# 移 動 コ マ ン ド を 使 っ て ダ イ ヤ を す べ て 集 め よ う 。 hero . moveRight ( )" at bounding box center [1377, 360] width 336 height 588
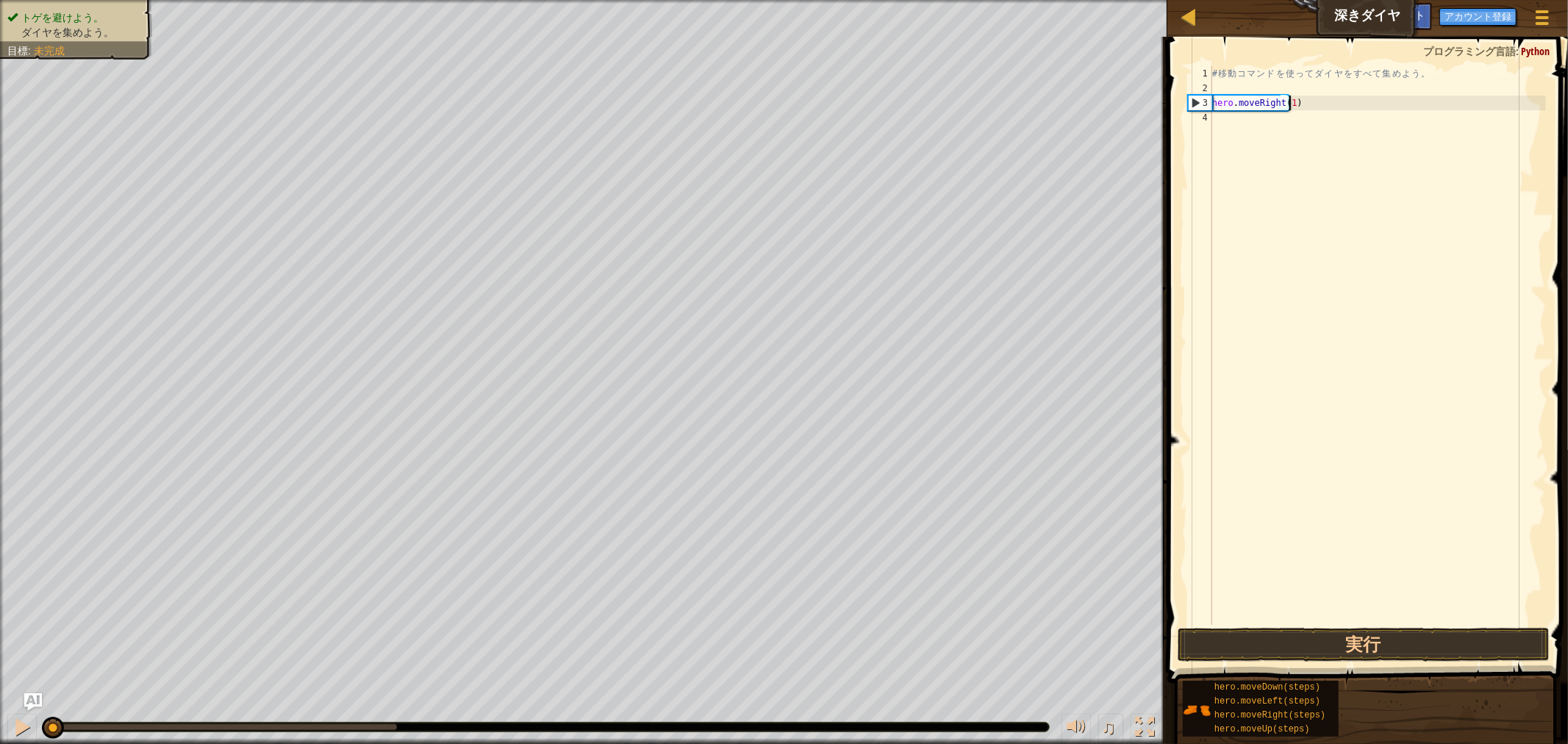
scroll to position [6, 5]
click at [1276, 116] on div "# 移 動 コ マ ン ド を 使 っ て ダ イ ヤ を す べ て 集 め よ う 。 hero . moveRight ( 1 ) hero . mov…" at bounding box center [1377, 360] width 336 height 588
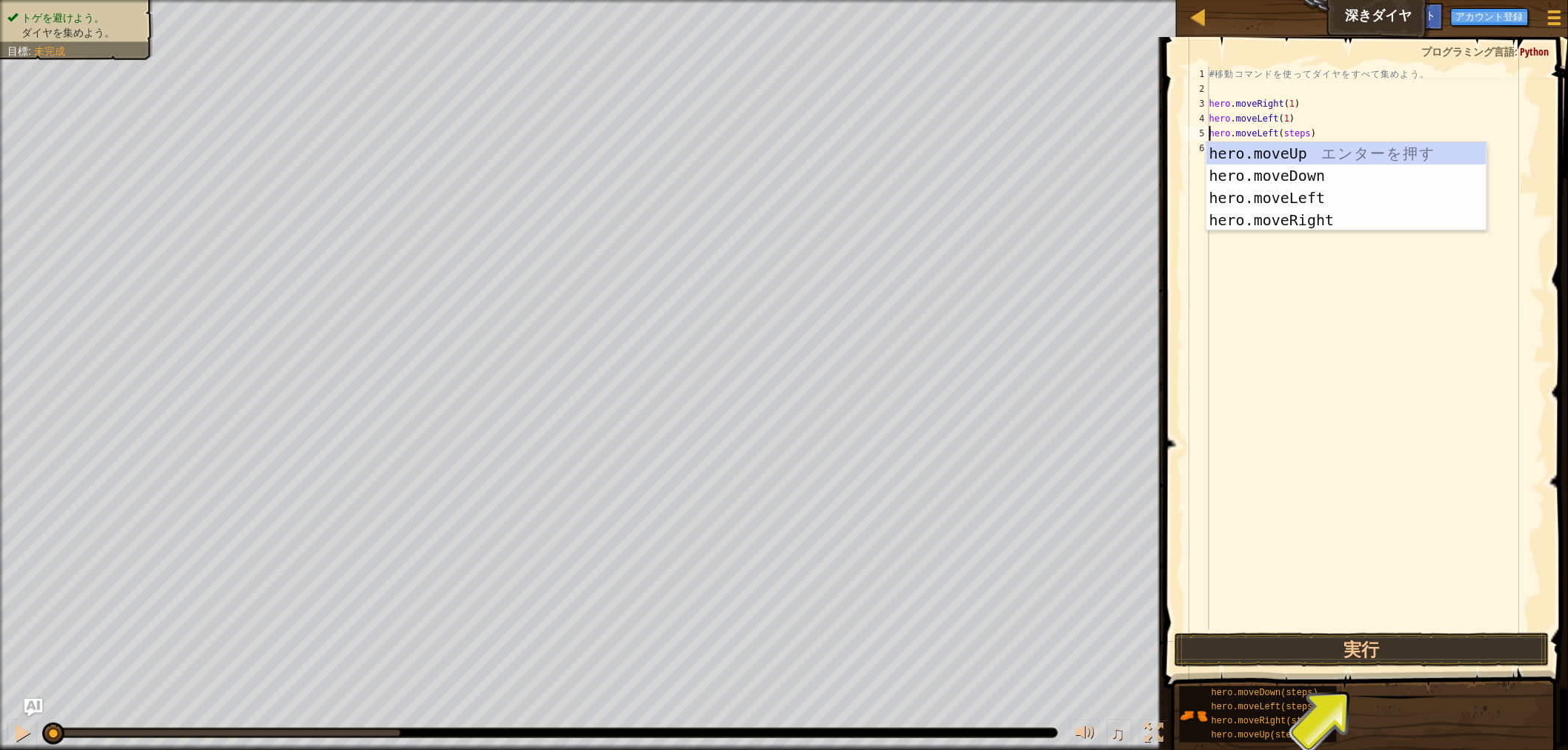
click at [1302, 135] on div "# 移 動 コ マ ン ド を 使 っ て ダ イ ヤ を す べ て 集 め よ う 。 hero . moveRight ( 1 ) hero . mov…" at bounding box center [1375, 363] width 339 height 593
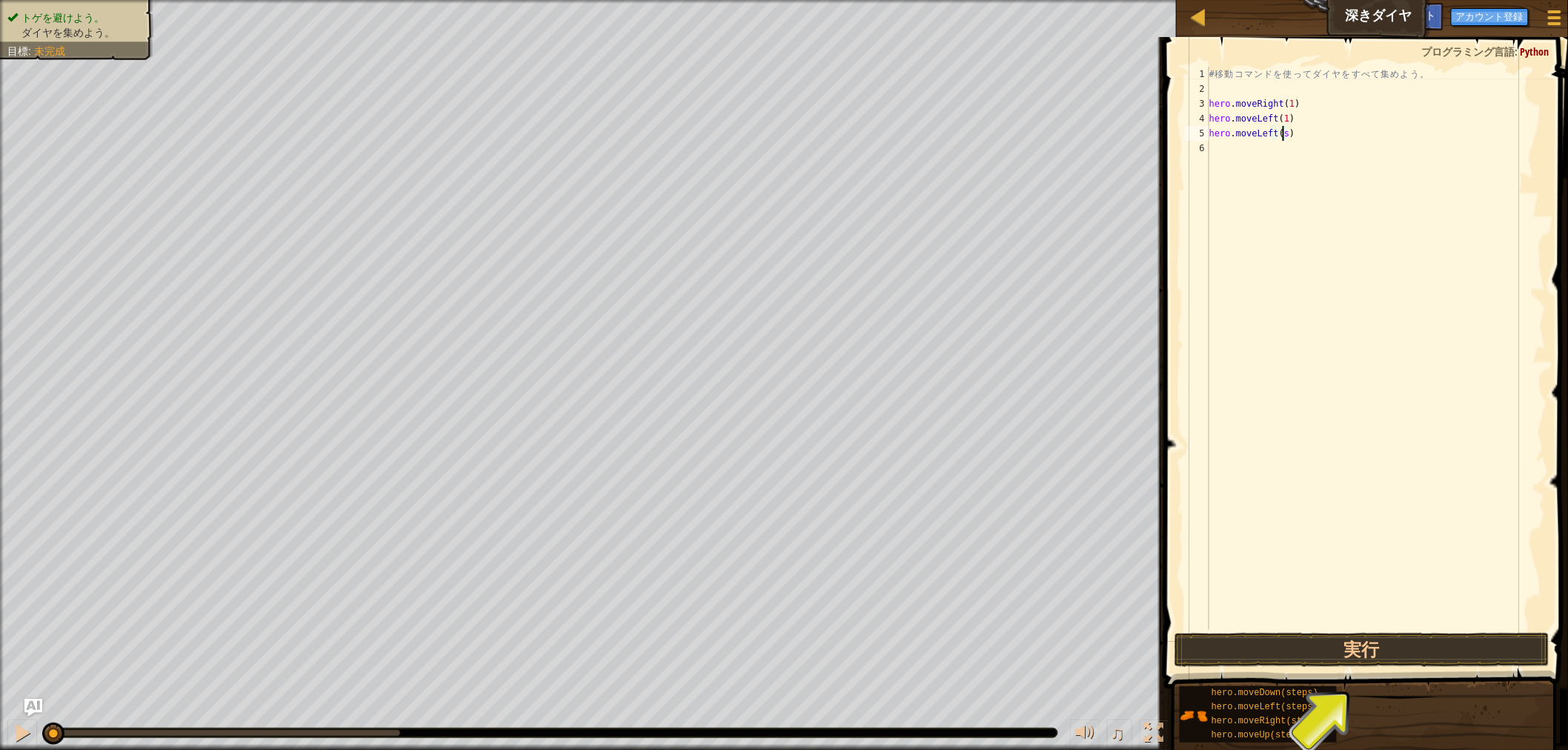
scroll to position [6, 5]
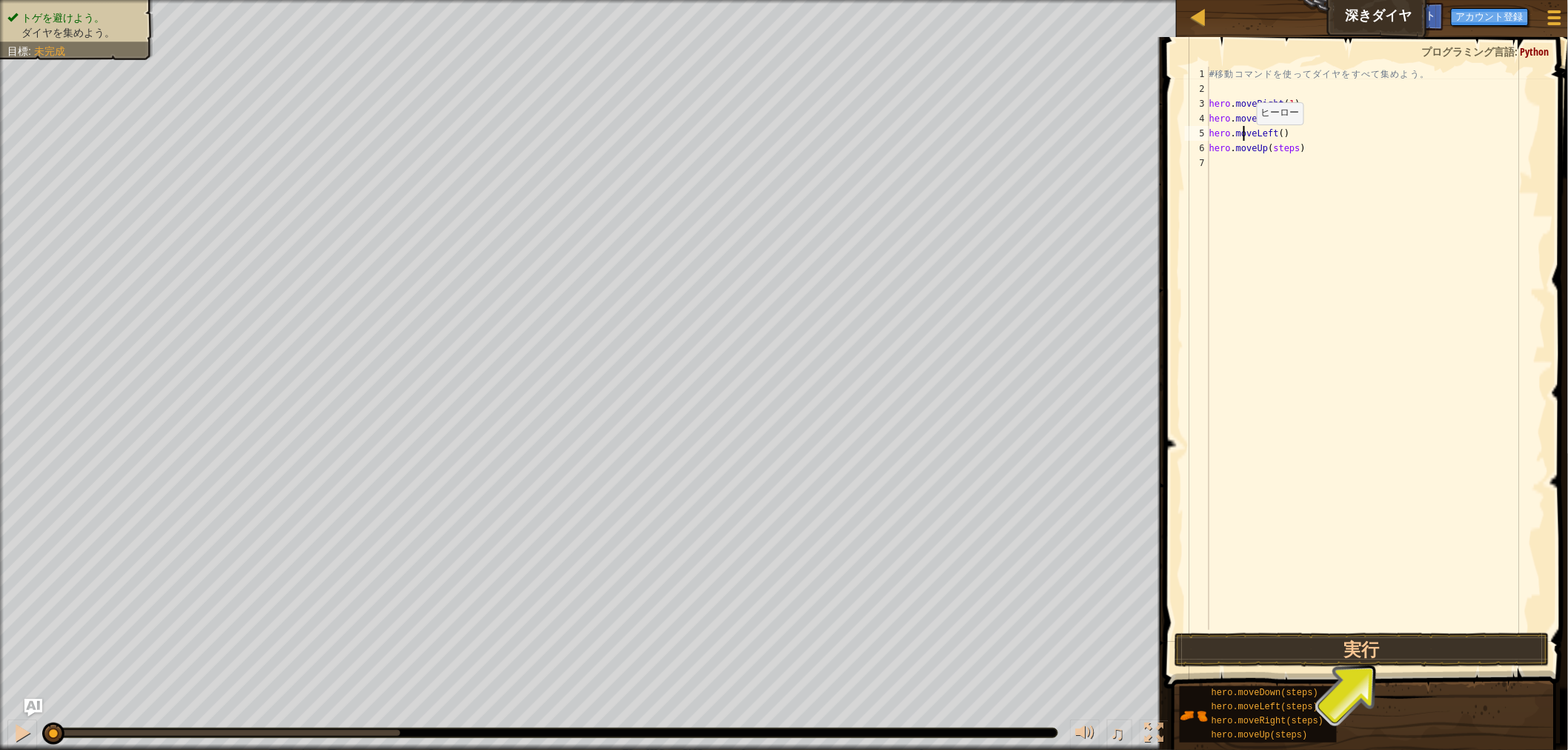
click at [1244, 139] on div "# 移 動 コ マ ン ド を 使 っ て ダ イ ヤ を す べ て 集 め よ う 。 hero . moveRight ( 1 ) hero . mov…" at bounding box center [1375, 363] width 339 height 593
type textarea "hero.moveLeft()"
drag, startPoint x: 1299, startPoint y: 134, endPoint x: 1179, endPoint y: 134, distance: 120.0
click at [1180, 134] on div "hero.moveLeft() 1 2 3 4 5 6 7 # 移 動 コ マ ン ド を 使 っ て ダ イ ヤ を す べ て 集 め よ う 。 her…" at bounding box center [1364, 391] width 408 height 695
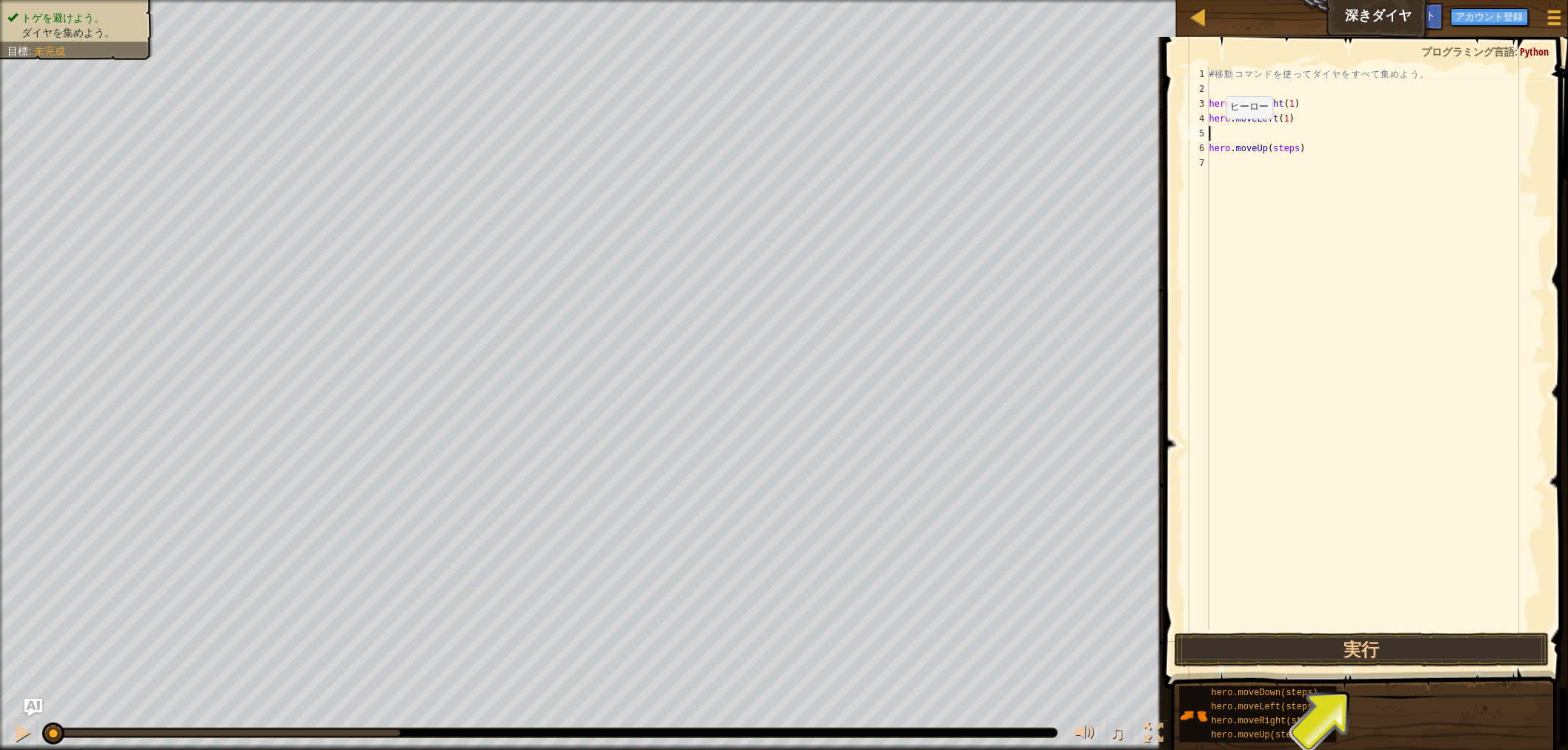
scroll to position [6, 0]
click at [1291, 131] on div "# 移 動 コ マ ン ド を 使 っ て ダ イ ヤ を す べ て 集 め よ う 。 hero . moveRight ( 1 ) hero . mov…" at bounding box center [1375, 363] width 339 height 593
click at [1283, 119] on div "# 移 動 コ マ ン ド を 使 っ て ダ イ ヤ を す べ て 集 め よ う 。 hero . moveRight ( 1 ) hero . mov…" at bounding box center [1375, 363] width 339 height 593
drag, startPoint x: 1298, startPoint y: 100, endPoint x: 1200, endPoint y: 102, distance: 98.0
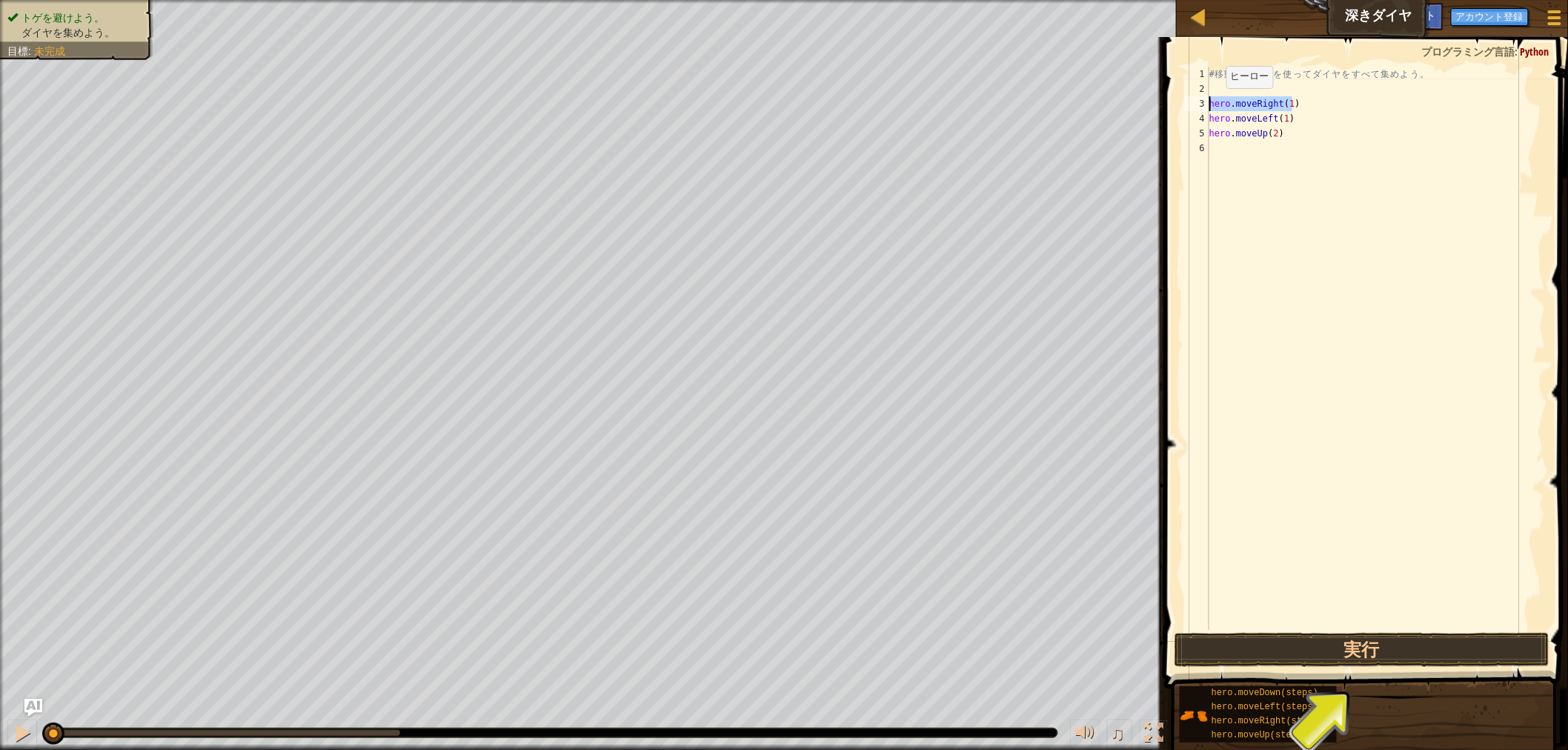
click at [1200, 102] on div "hero.moveLeft(1) 1 2 3 4 5 6 # 移 動 コ マ ン ド を 使 っ て ダ イ ヤ を す べ て 集 め よ う 。 hero…" at bounding box center [1364, 348] width 364 height 563
type textarea "hero.moveRight(1)"
click at [1225, 149] on div "# 移 動 コ マ ン ド を 使 っ て ダ イ ヤ を す べ て 集 め よ う 。 hero . moveRight ( 1 ) hero . mov…" at bounding box center [1375, 363] width 339 height 593
paste textarea "hero.moveRight(1)"
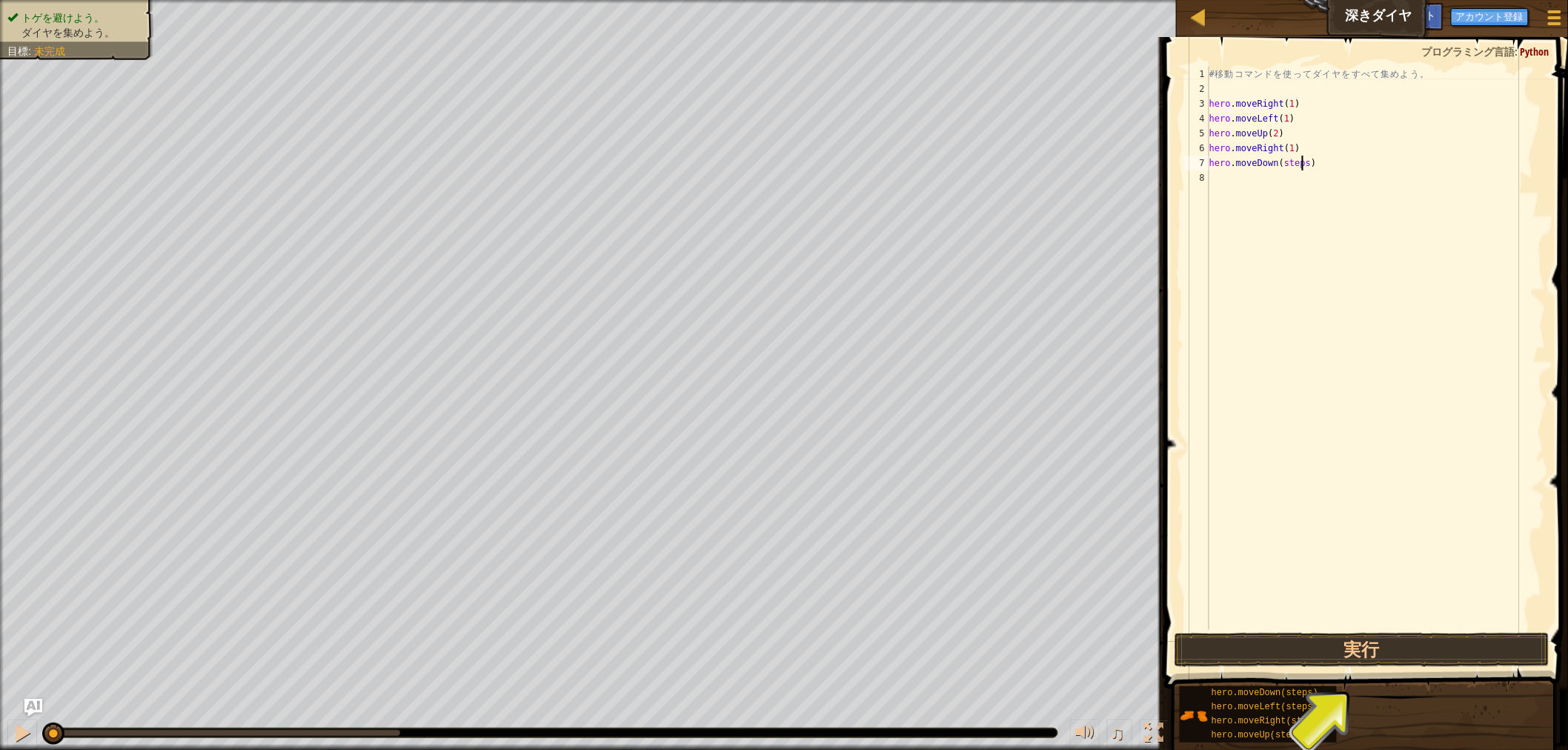
drag, startPoint x: 1302, startPoint y: 161, endPoint x: 1342, endPoint y: 149, distance: 41.8
click at [1320, 161] on div "# 移 動 コ マ ン ド を 使 っ て ダ イ ヤ を す べ て 集 め よ う 。 hero . moveRight ( 1 ) hero . mov…" at bounding box center [1375, 363] width 339 height 593
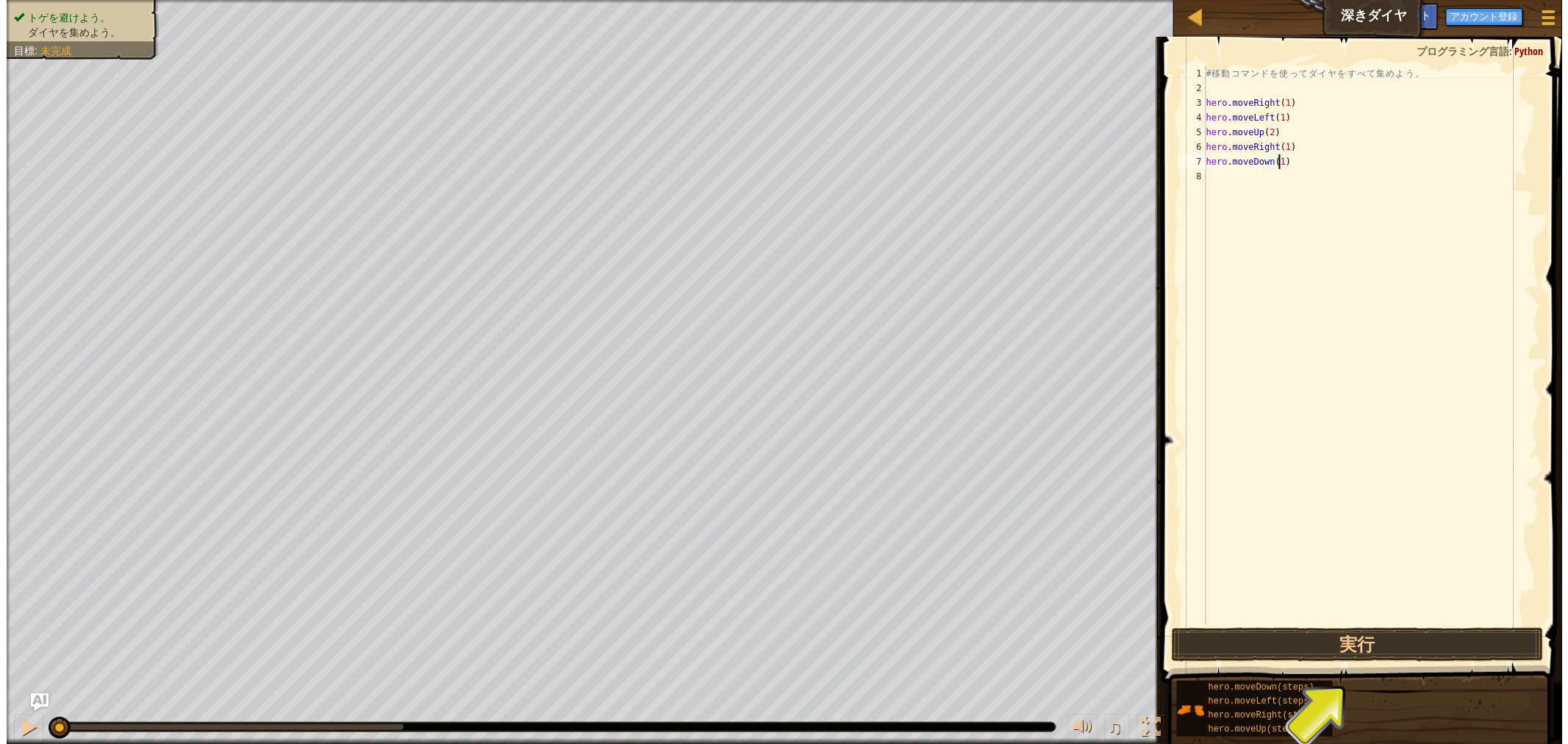
scroll to position [6, 5]
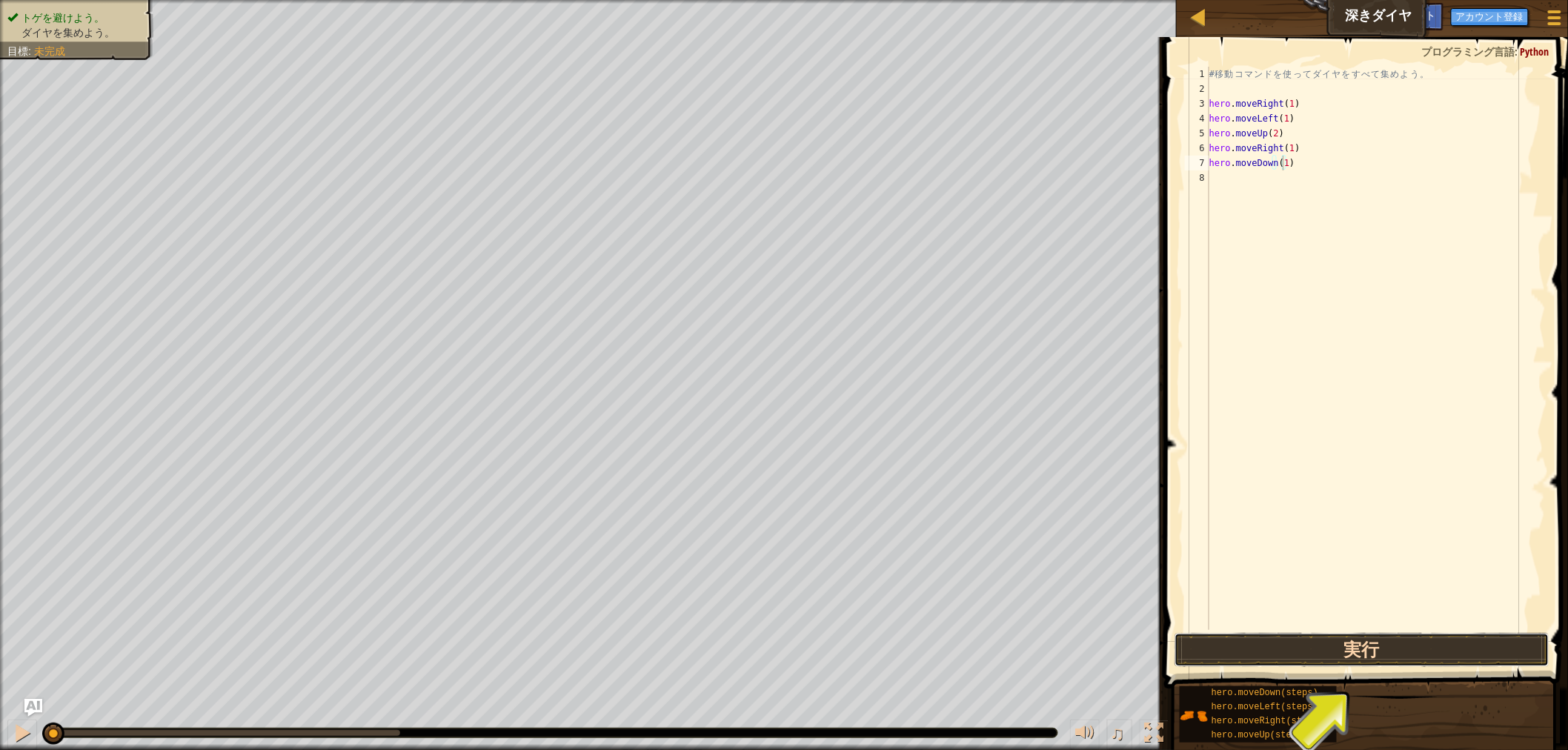
click at [1365, 650] on button "実行" at bounding box center [1362, 650] width 375 height 34
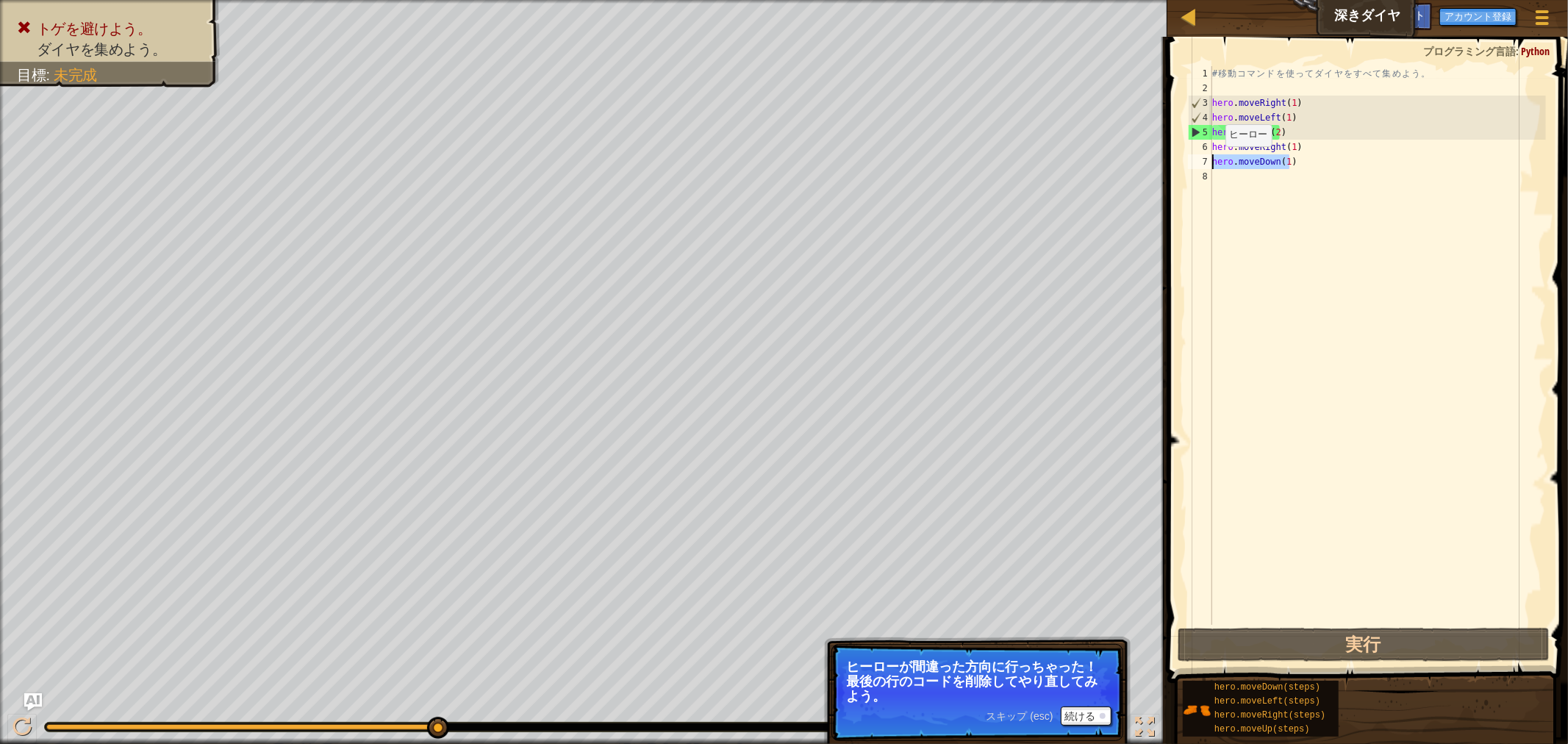
drag, startPoint x: 1301, startPoint y: 160, endPoint x: 1196, endPoint y: 166, distance: 105.2
click at [1196, 166] on div "hero.moveDown(1) 1 2 3 4 5 6 7 8 # 移 動 コ マ ン ド を 使 っ て ダ イ ヤ を す べ て 集 め よ う 。 …" at bounding box center [1365, 345] width 361 height 559
drag, startPoint x: 1294, startPoint y: 112, endPoint x: 1187, endPoint y: 118, distance: 107.2
click at [1187, 118] on div "hero.moveDown(1) 1 2 3 4 5 6 7 8 # 移 動 コ マ ン ド を 使 っ て ダ イ ヤ を す べ て 集 め よ う 。 …" at bounding box center [1365, 345] width 361 height 559
paste textarea "Down"
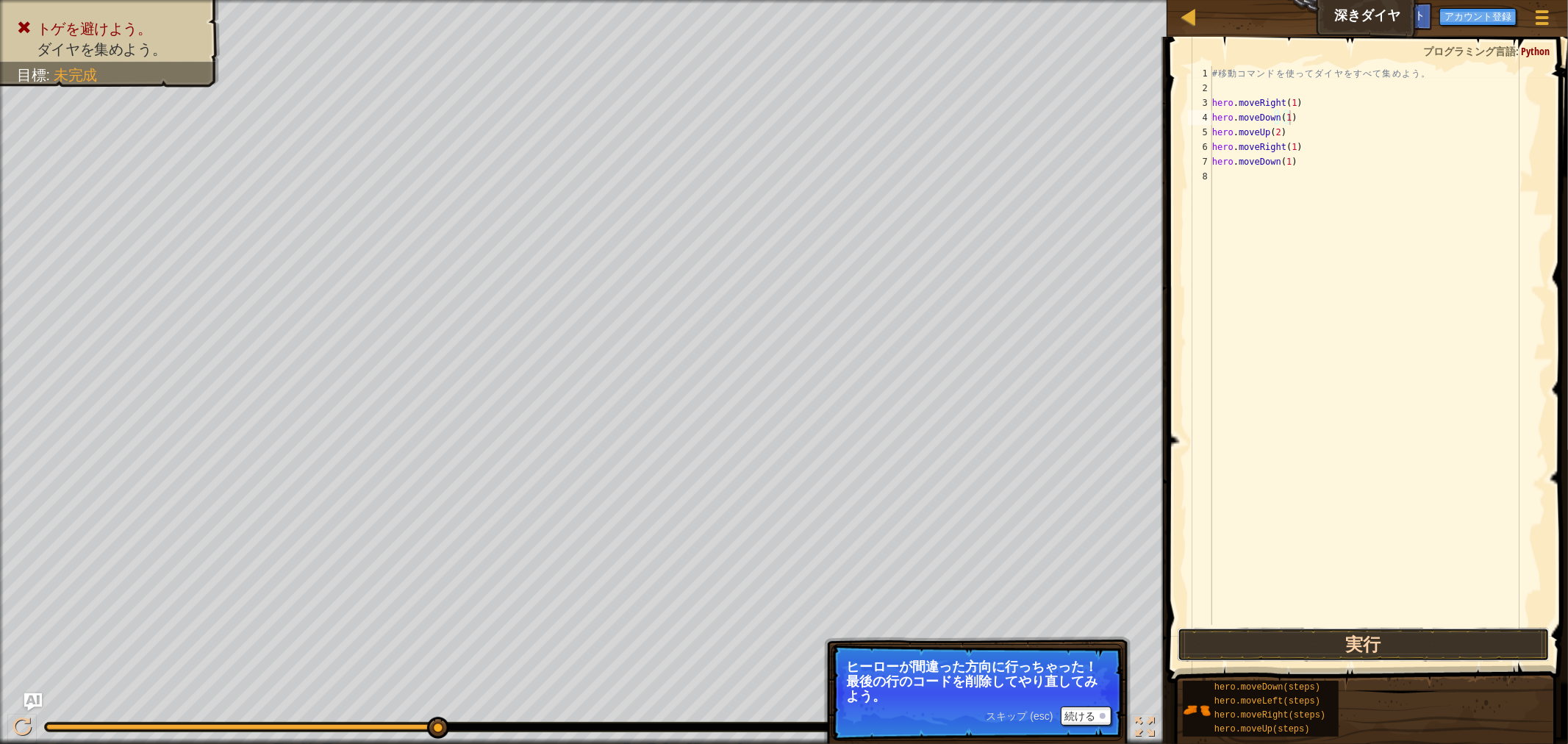
click at [1375, 641] on button "実行" at bounding box center [1363, 645] width 372 height 34
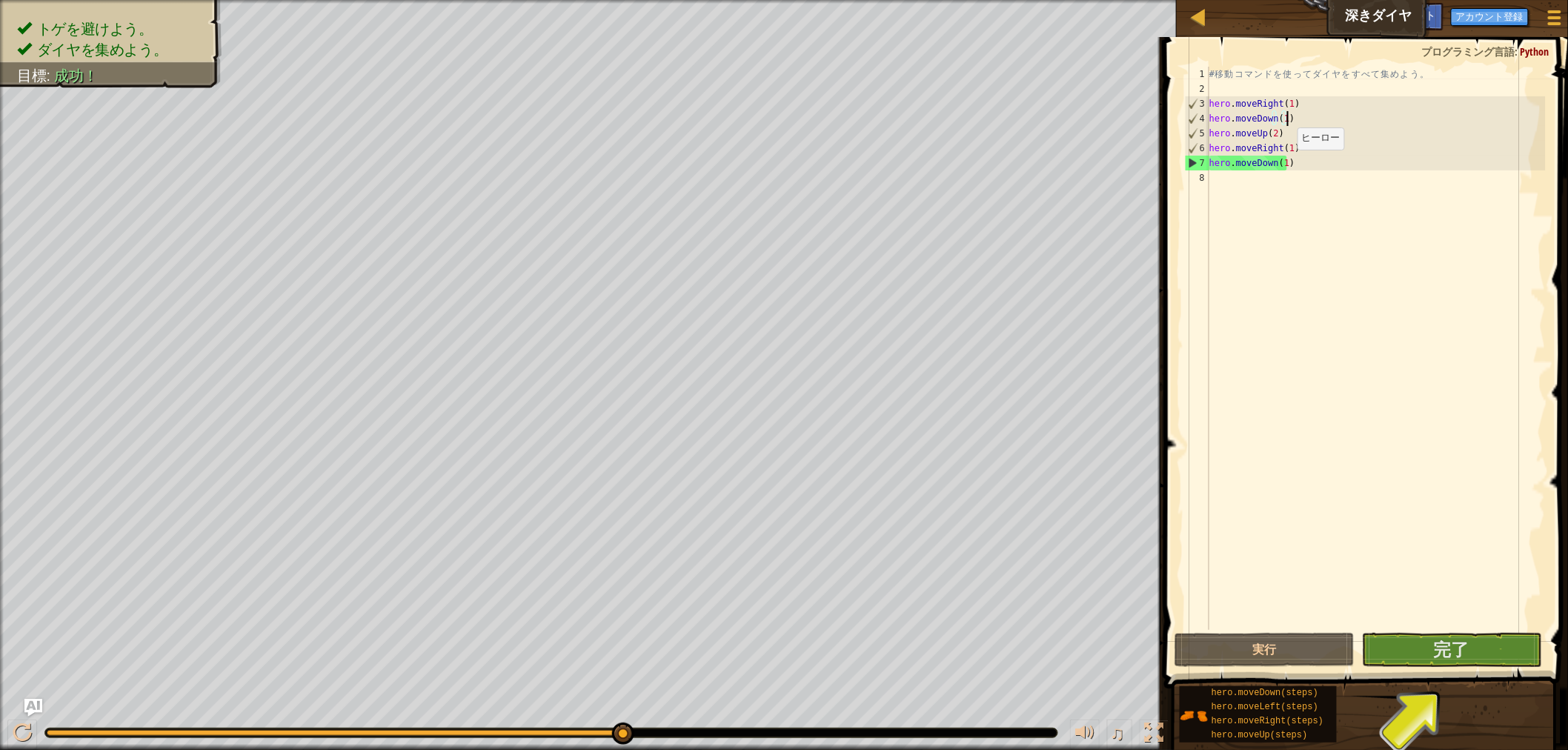
click at [1285, 164] on div "# 移 動 コ マ ン ド を 使 っ て ダ イ ヤ を す べ て 集 め よ う 。 hero . moveRight ( 1 ) hero . mov…" at bounding box center [1375, 363] width 339 height 593
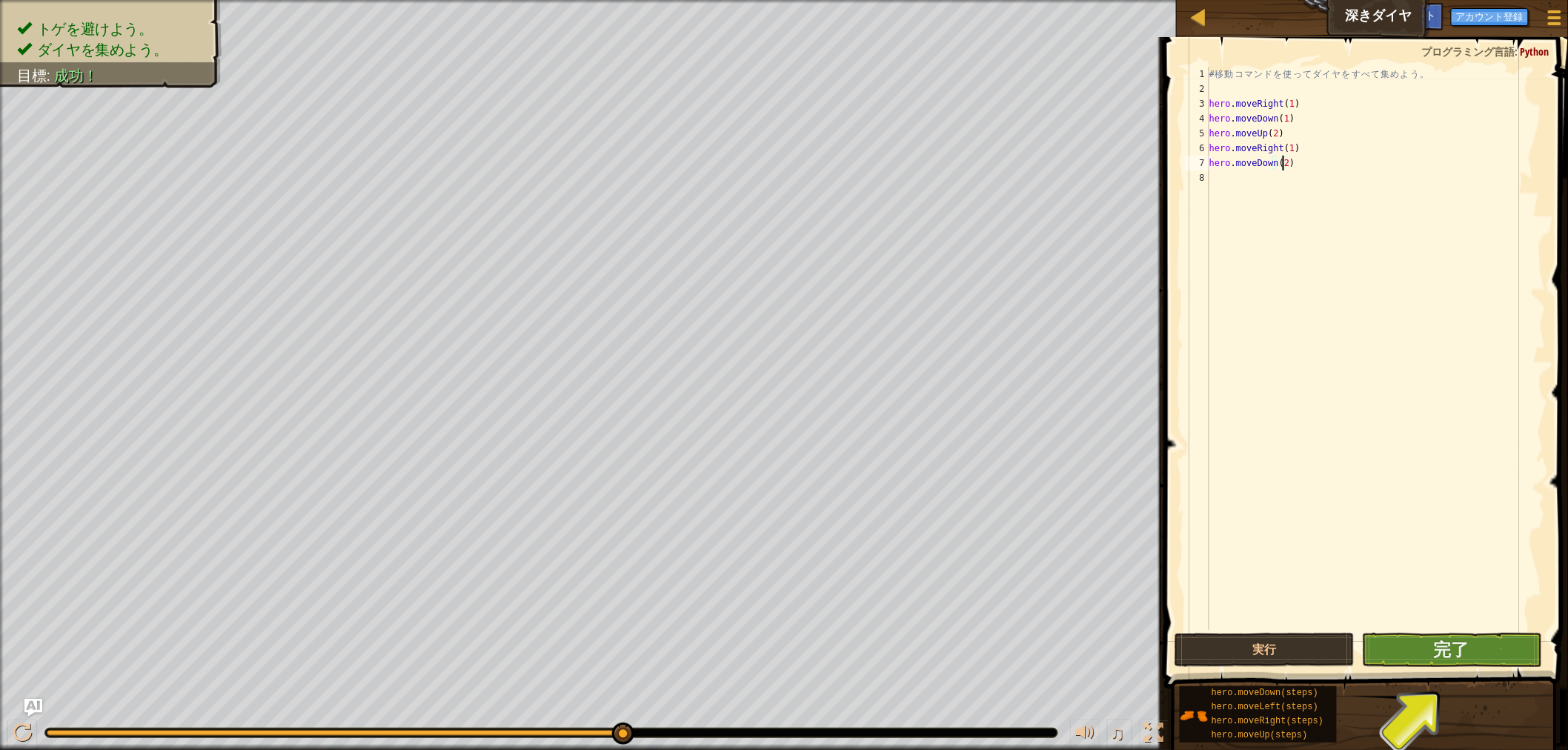
type textarea "hero.moveDown(2)"
click at [1423, 654] on button "完了" at bounding box center [1452, 650] width 180 height 34
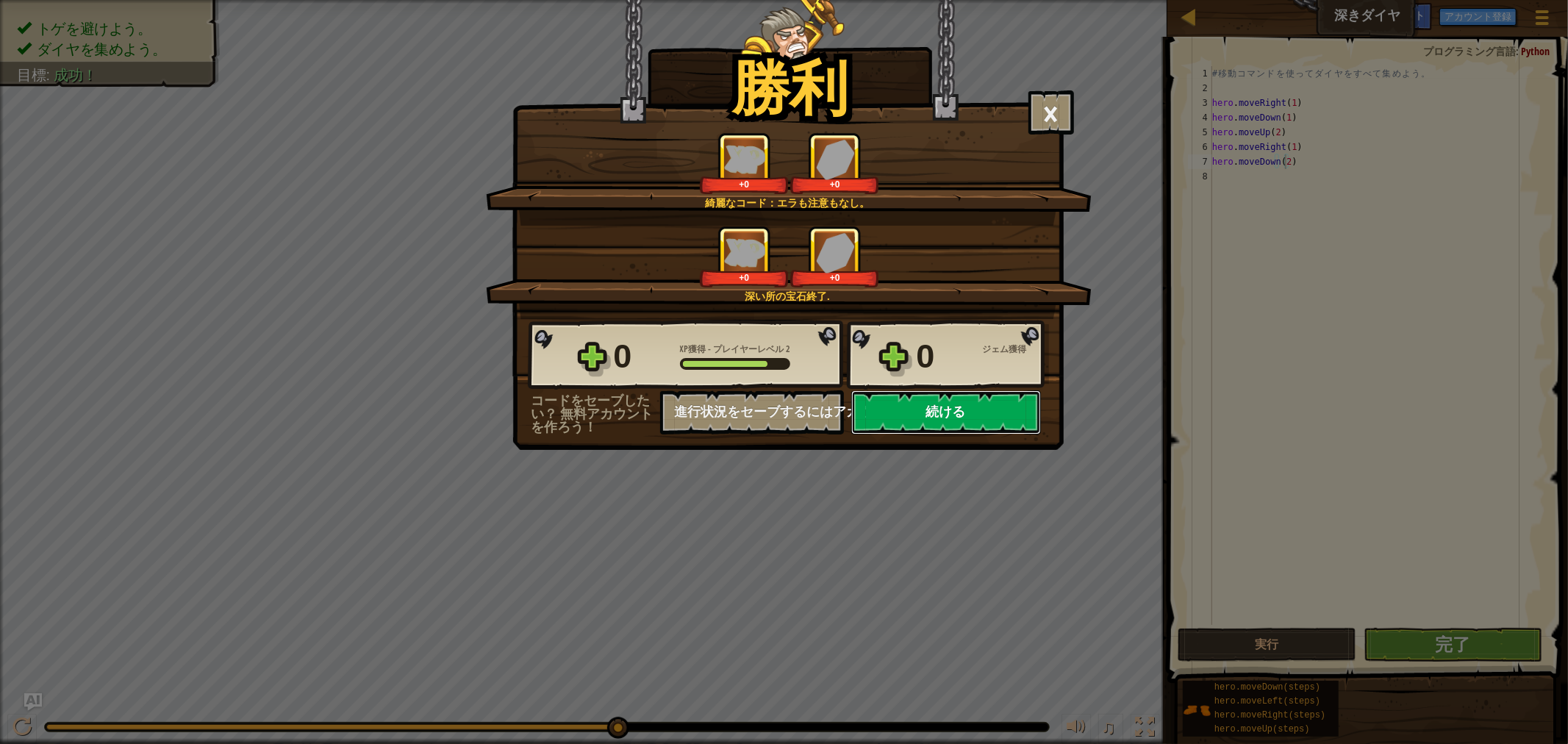
click at [939, 435] on button "続ける" at bounding box center [946, 411] width 189 height 44
select select "ja"
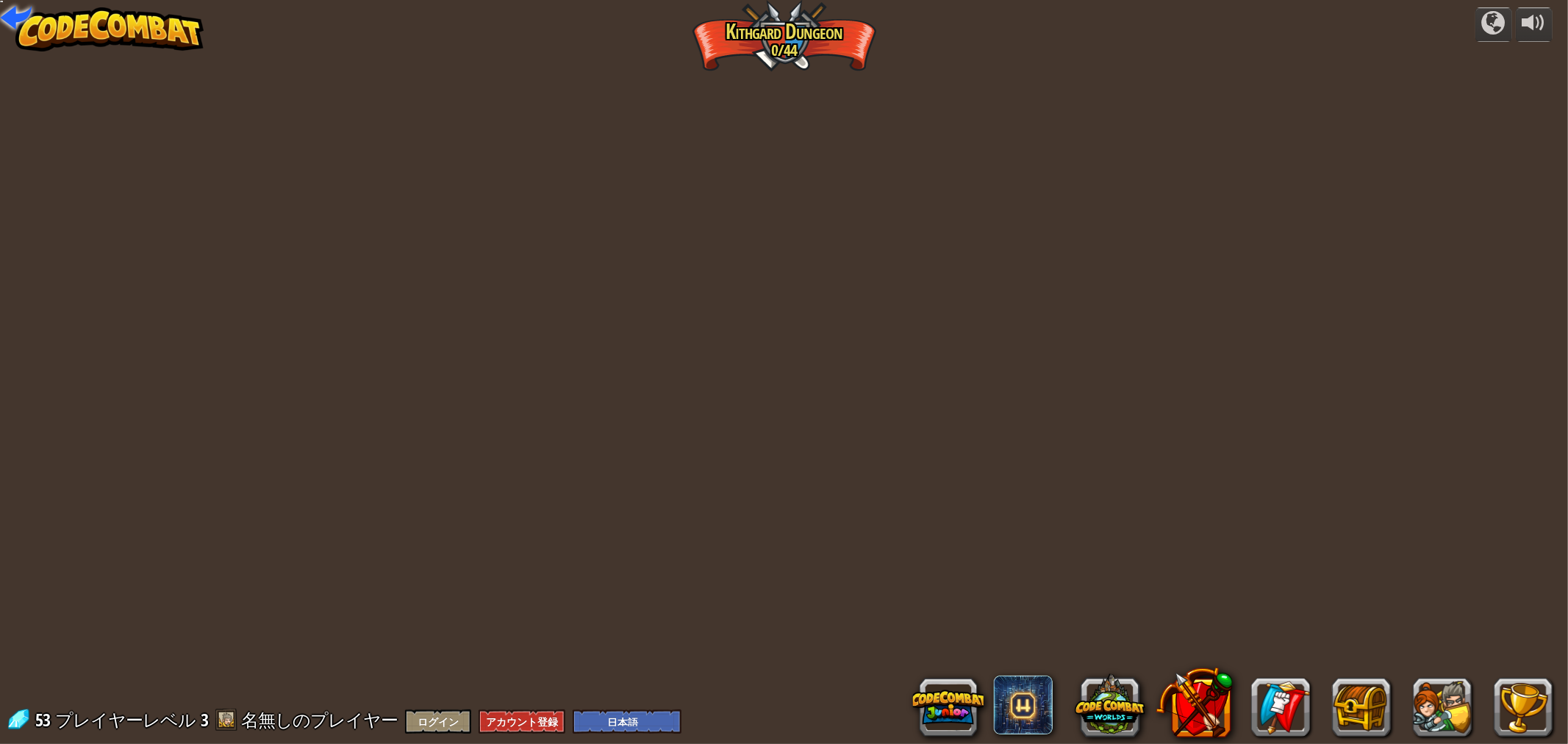
select select "ja"
